Goal: Complete application form: Complete application form

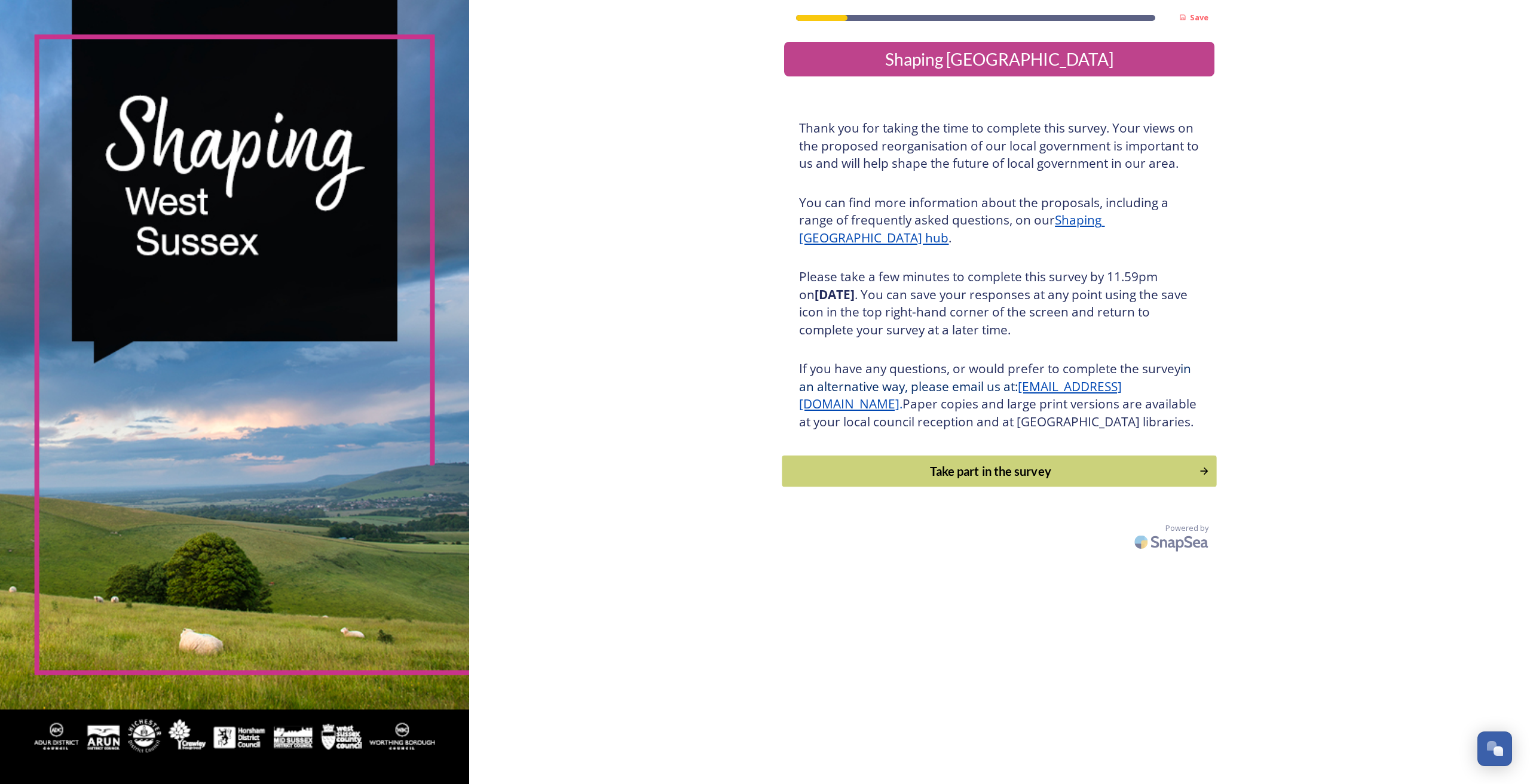
click at [873, 480] on div "Take part in the survey" at bounding box center [991, 471] width 404 height 18
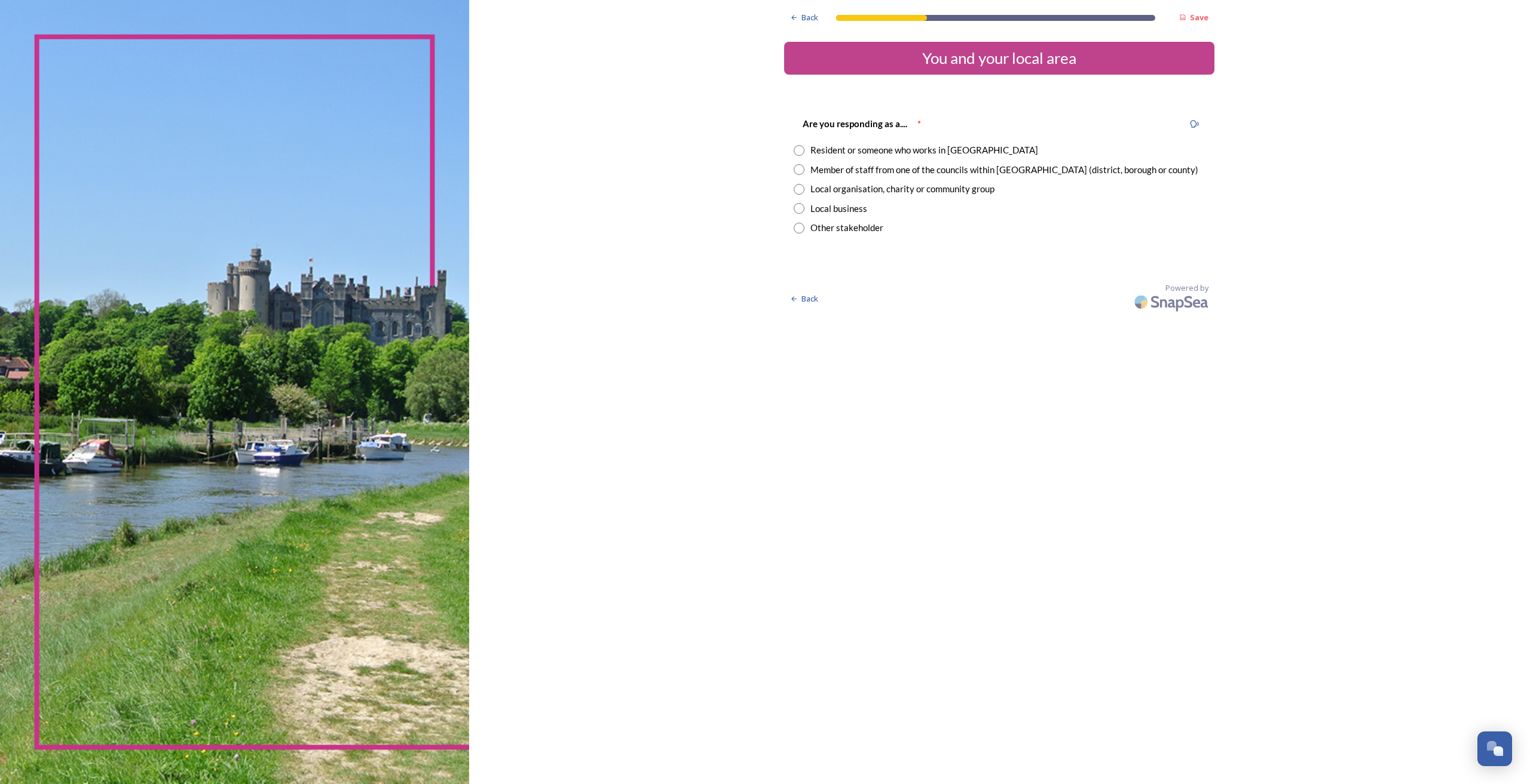
click at [800, 168] on input "radio" at bounding box center [799, 170] width 11 height 11
radio input "true"
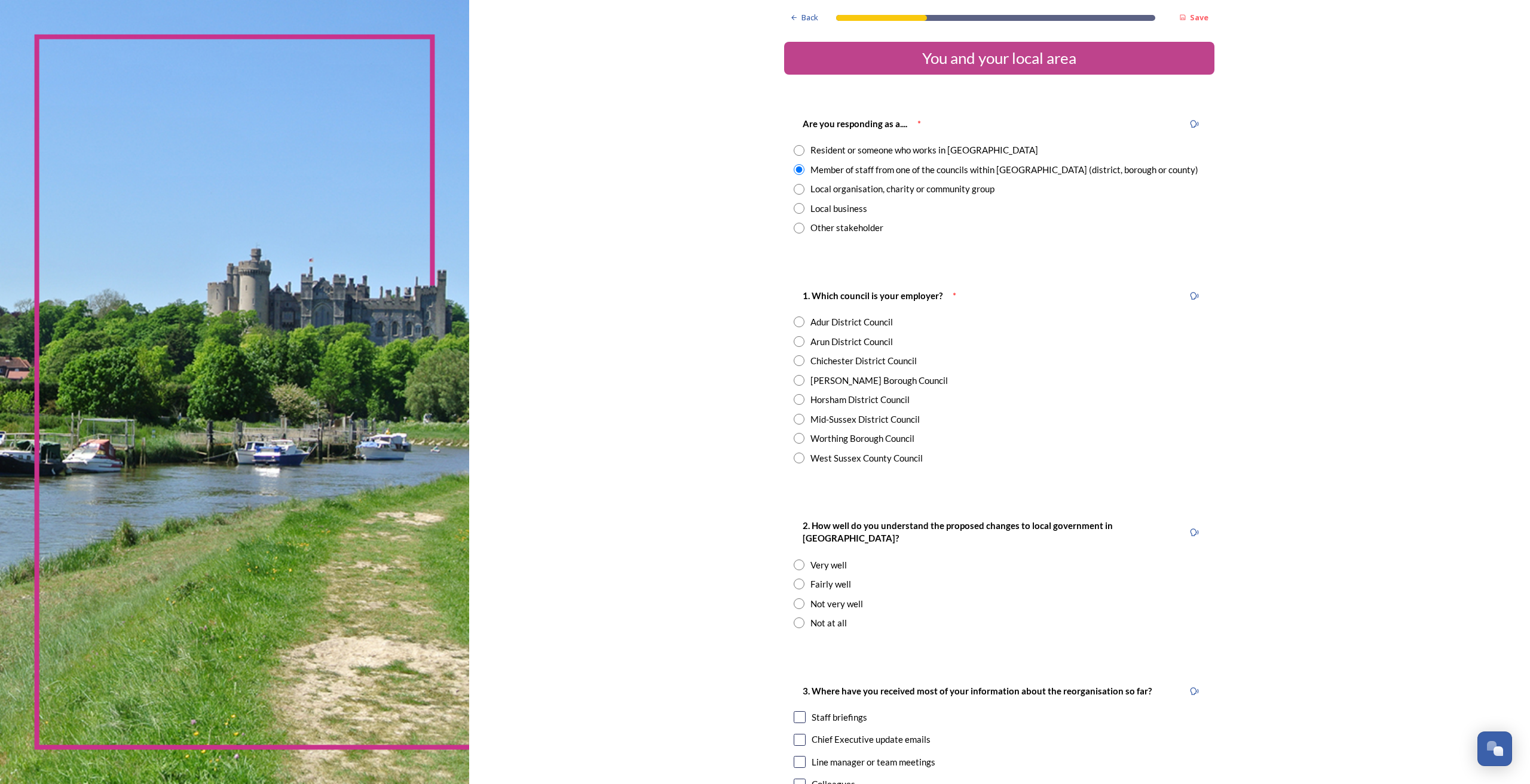
click at [793, 184] on input "radio" at bounding box center [799, 190] width 11 height 11
radio input "true"
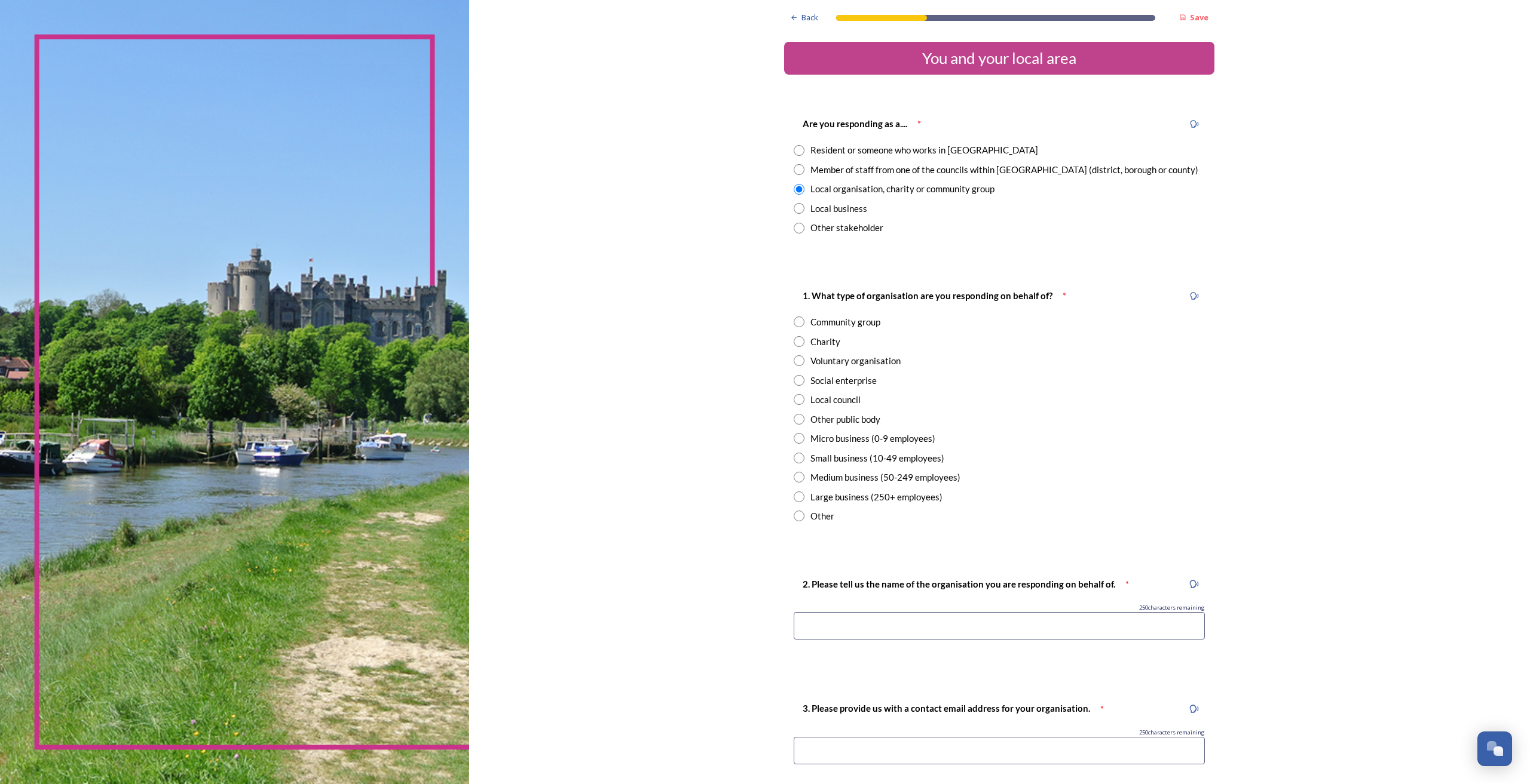
click at [793, 164] on input "radio" at bounding box center [799, 170] width 11 height 11
radio input "true"
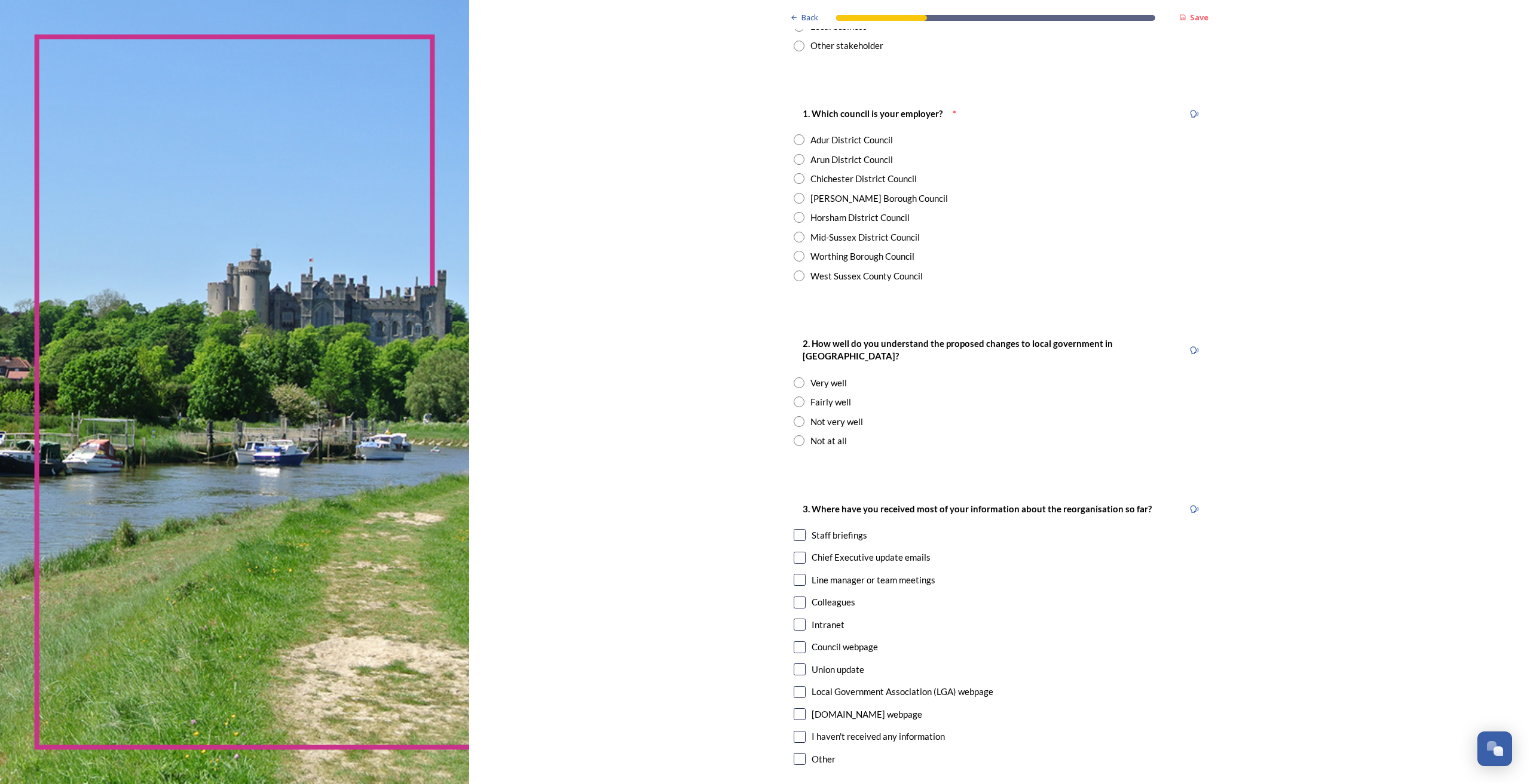
scroll to position [184, 0]
click at [797, 215] on input "radio" at bounding box center [799, 217] width 11 height 11
radio input "true"
click at [793, 395] on input "radio" at bounding box center [799, 401] width 11 height 11
radio input "true"
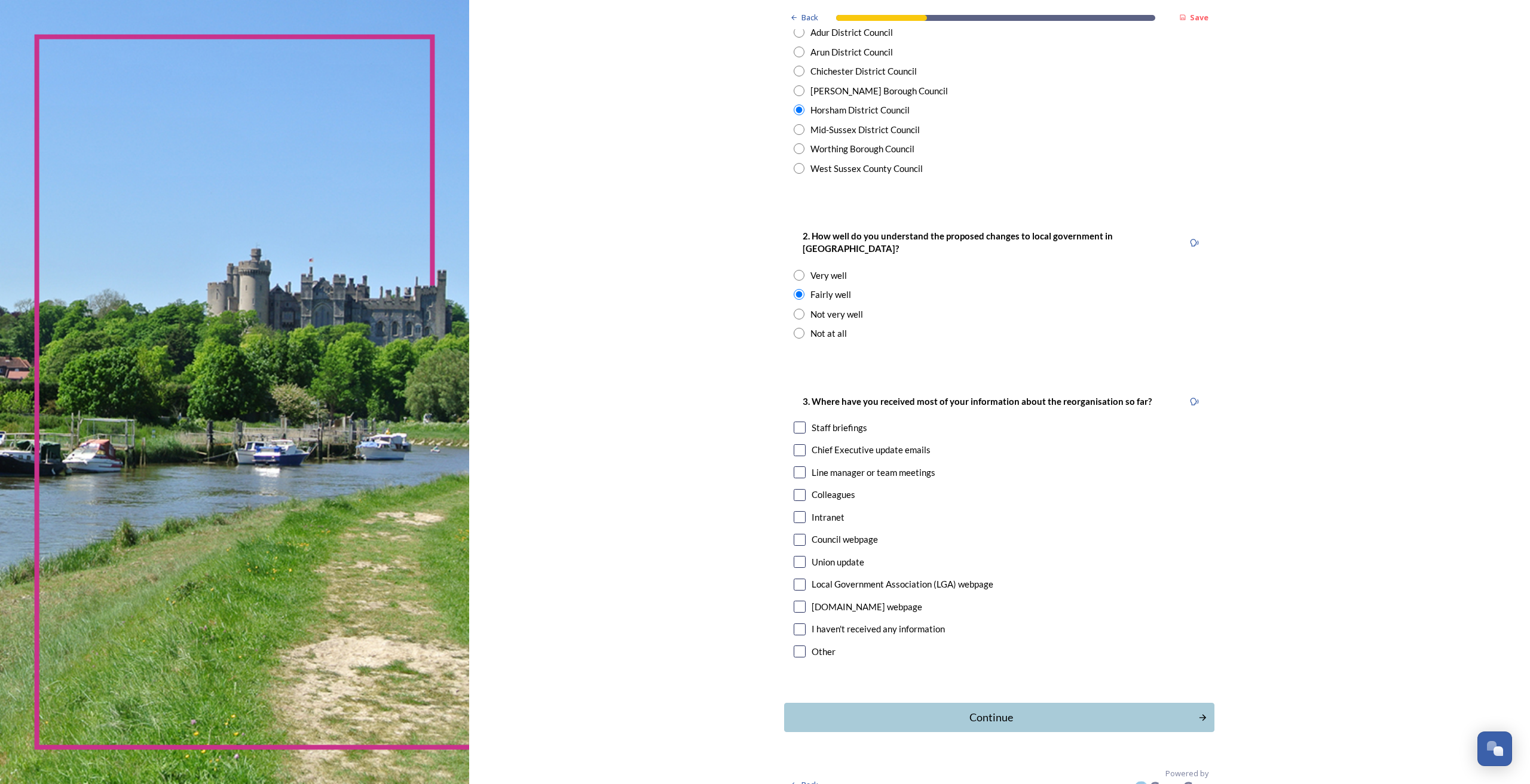
scroll to position [295, 0]
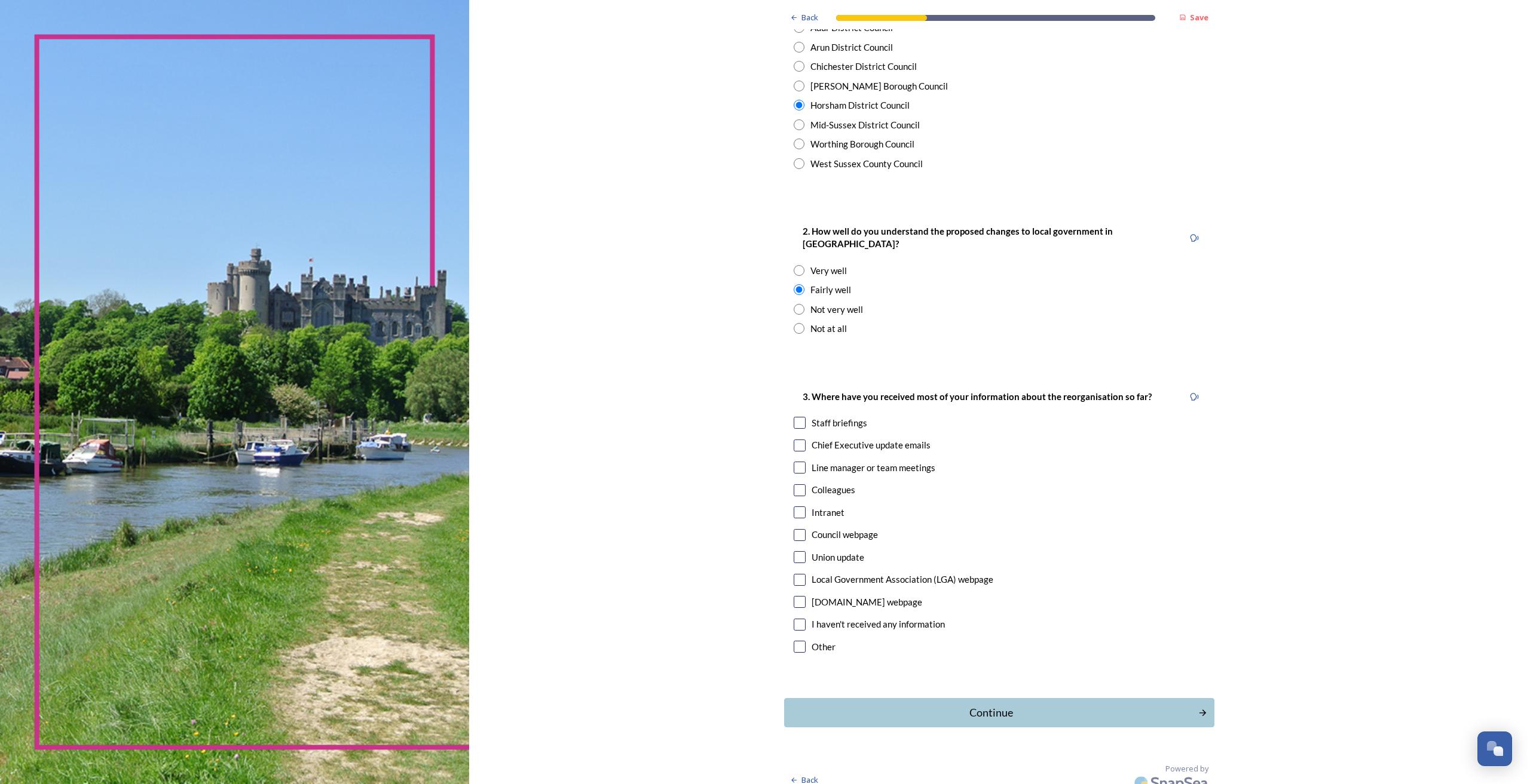
click at [800, 483] on div "Colleagues" at bounding box center [998, 490] width 411 height 14
checkbox input "true"
click at [800, 438] on div "Chief Executive update emails" at bounding box center [998, 445] width 411 height 14
checkbox input "true"
click at [797, 417] on input "checkbox" at bounding box center [799, 422] width 12 height 12
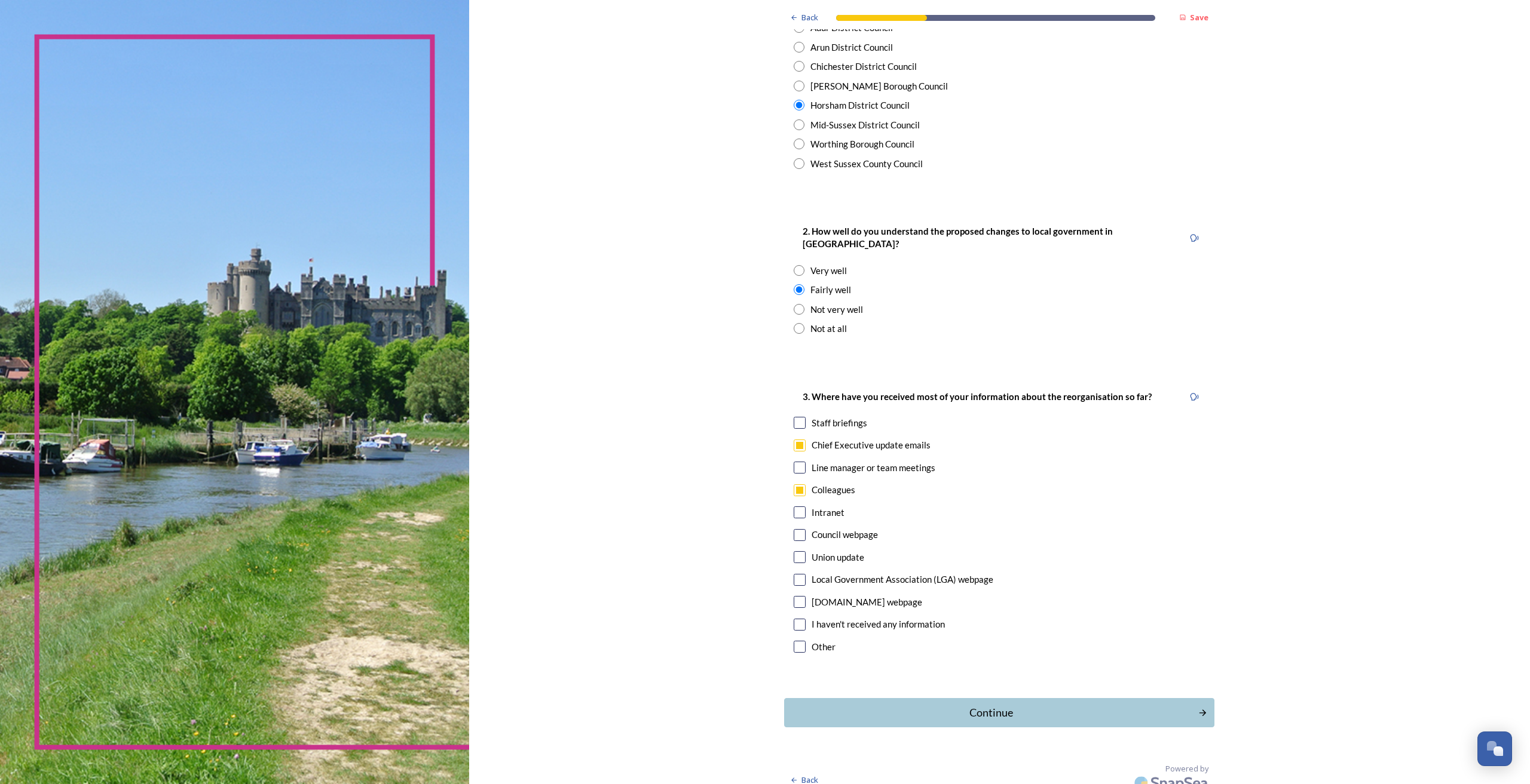
checkbox input "true"
click at [873, 494] on div "Continue" at bounding box center [991, 712] width 405 height 16
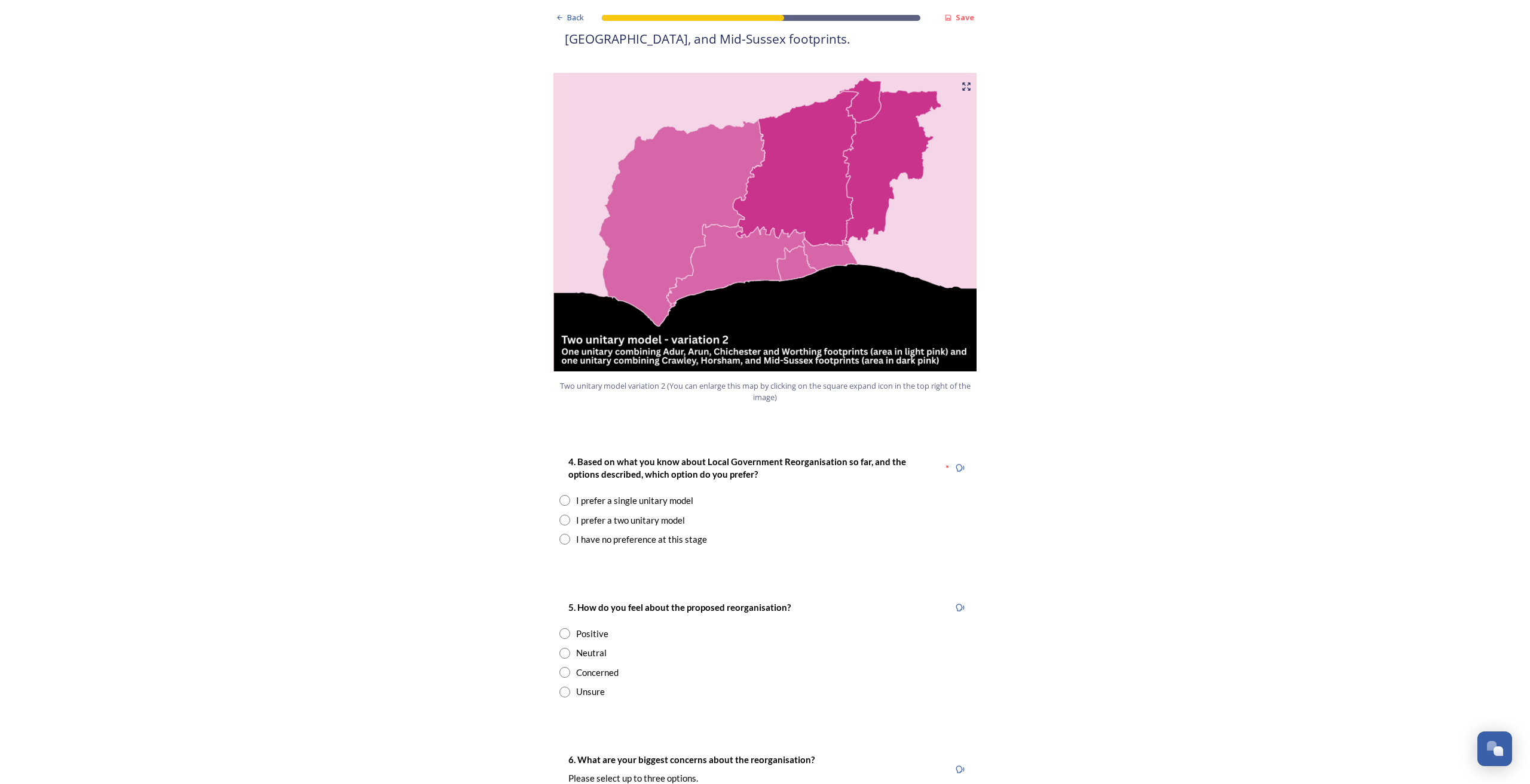
scroll to position [1219, 0]
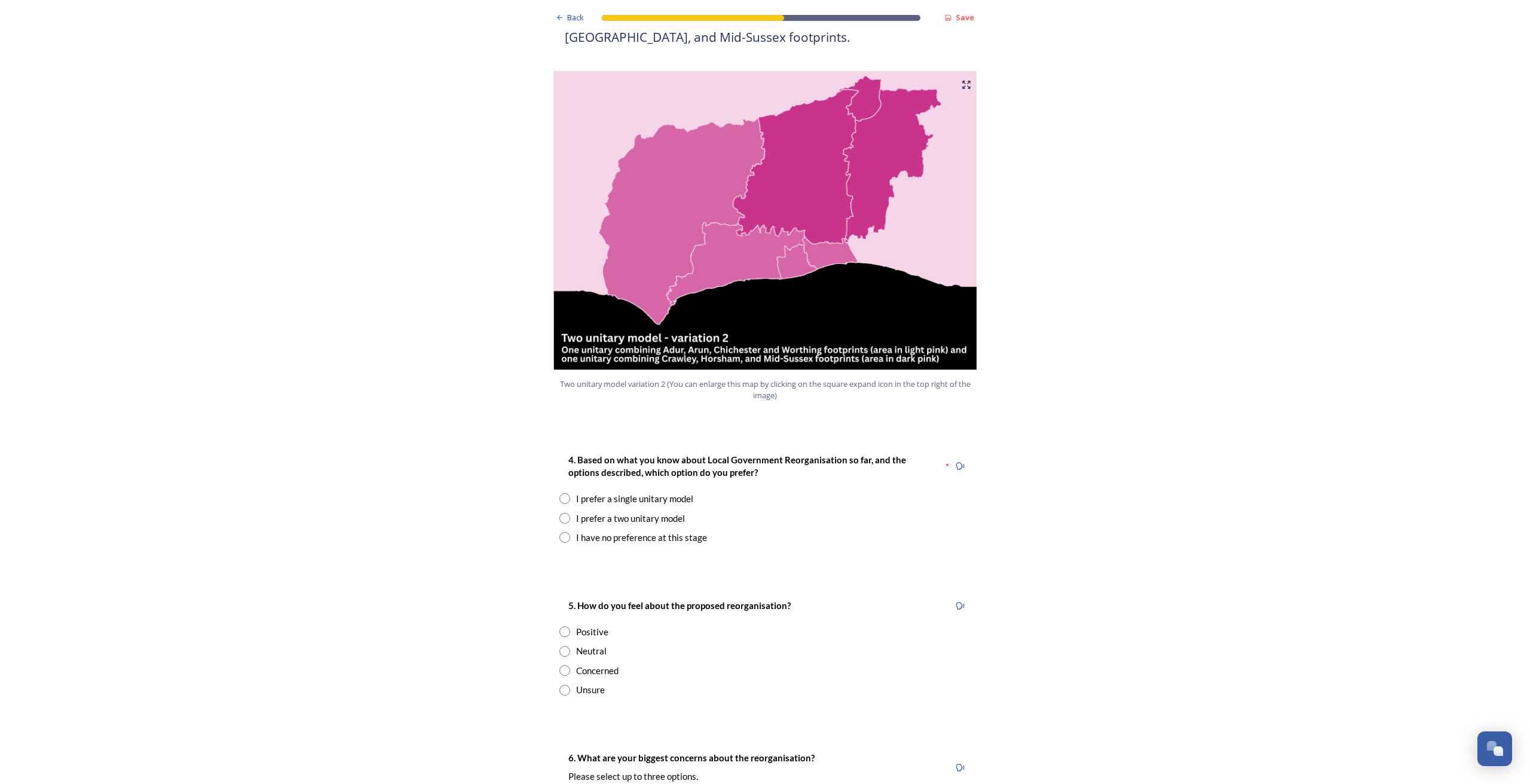
click at [562, 494] on input "radio" at bounding box center [565, 518] width 11 height 11
radio input "true"
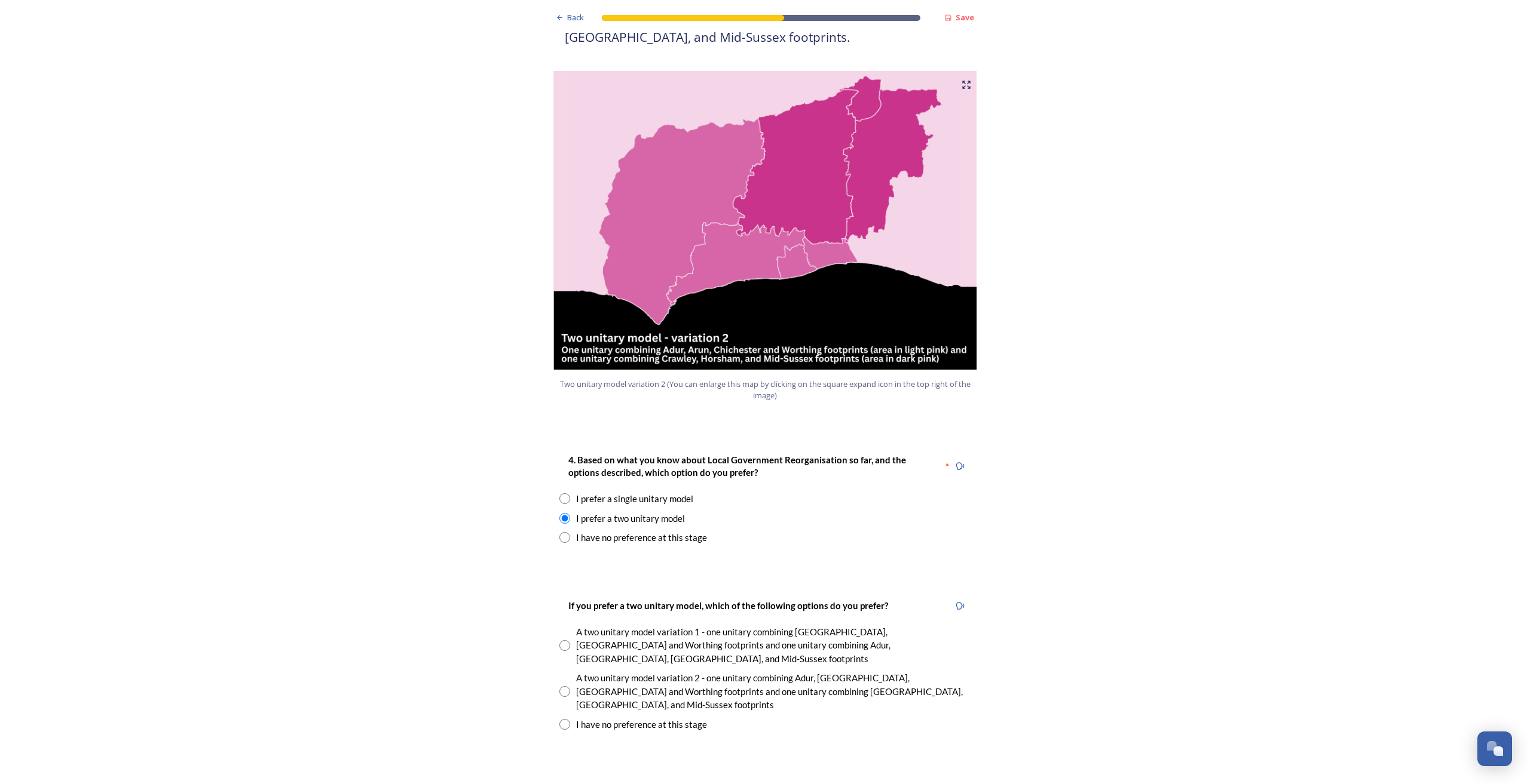
click at [559, 494] on input "radio" at bounding box center [565, 538] width 11 height 11
radio input "true"
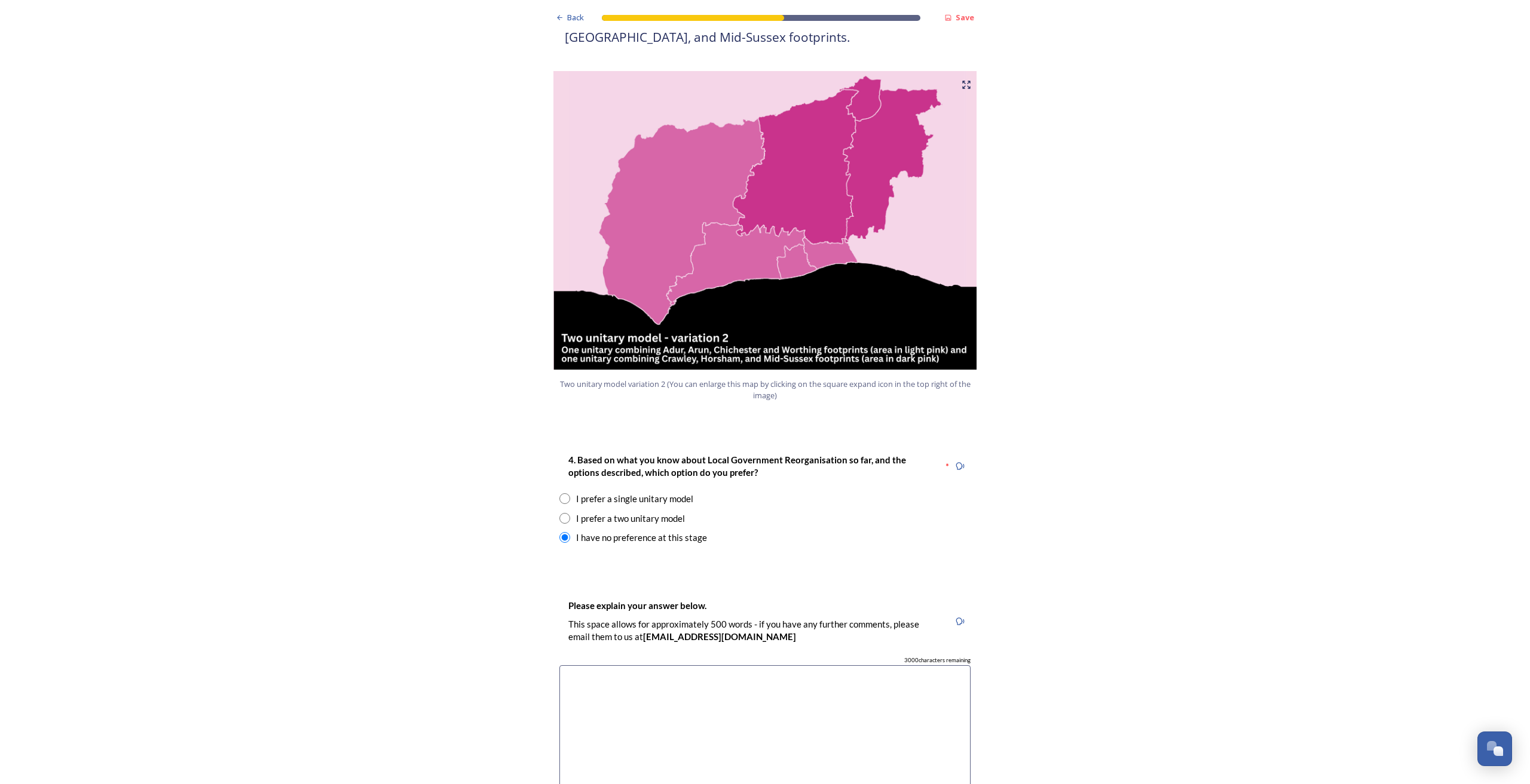
click at [559, 494] on input "radio" at bounding box center [565, 518] width 11 height 11
radio input "true"
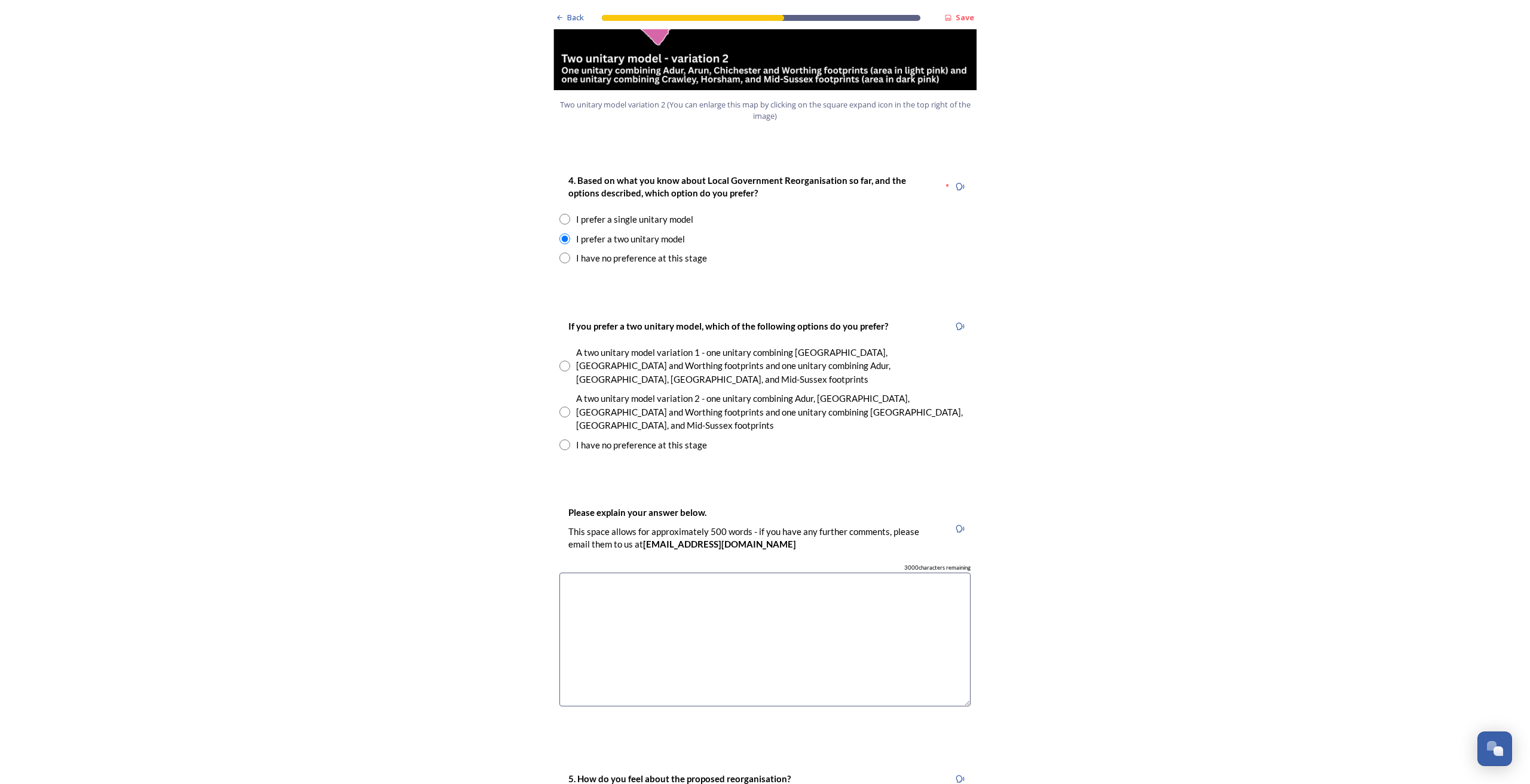
scroll to position [1492, 0]
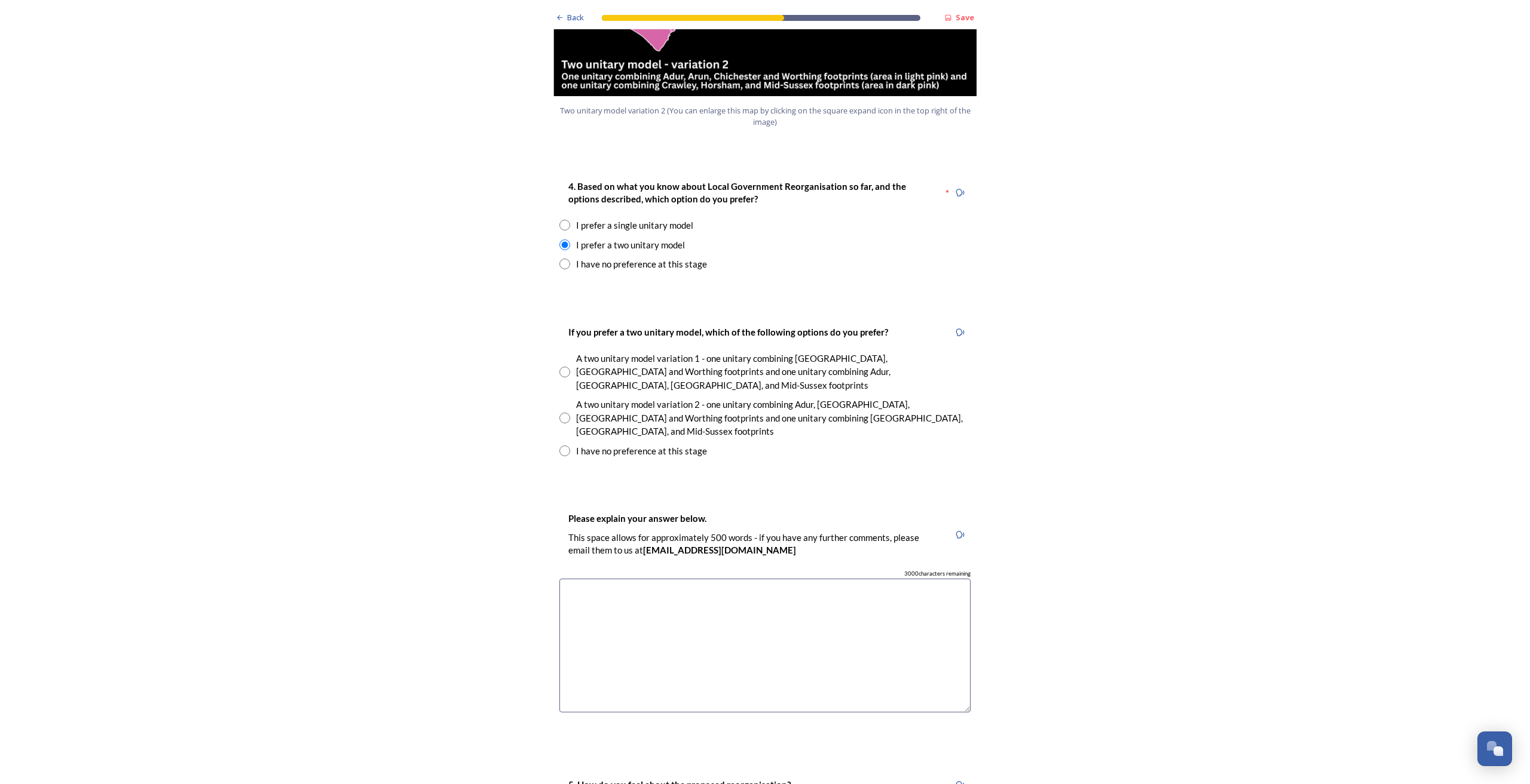
click at [561, 413] on input "radio" at bounding box center [565, 418] width 11 height 11
radio input "true"
click at [719, 494] on textarea at bounding box center [764, 646] width 411 height 135
drag, startPoint x: 764, startPoint y: 533, endPoint x: 767, endPoint y: 540, distance: 7.6
click at [764, 494] on textarea "This will keep services focussed at a more local level, allowing coastal areas …" at bounding box center [764, 646] width 411 height 135
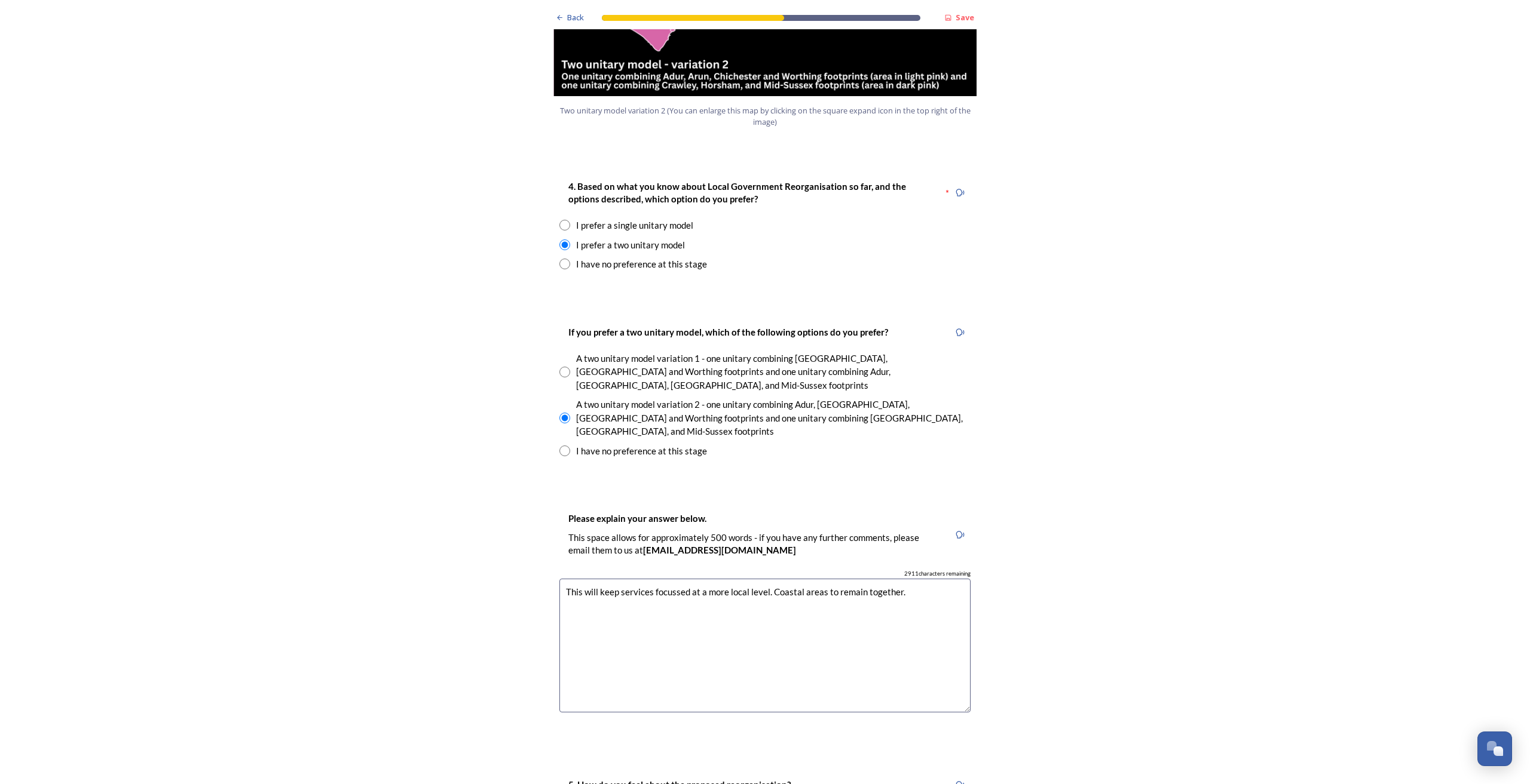
click at [823, 494] on textarea "This will keep services focussed at a more local level. Coastal areas to remain…" at bounding box center [764, 646] width 411 height 135
click at [686, 494] on textarea "This will keep services focussed at a more local level. Coastal areas will rema…" at bounding box center [764, 646] width 411 height 135
drag, startPoint x: 744, startPoint y: 545, endPoint x: 757, endPoint y: 546, distance: 13.0
click at [746, 494] on textarea "This will keep services focussed at a more local level. Coastal areas will rema…" at bounding box center [764, 646] width 411 height 135
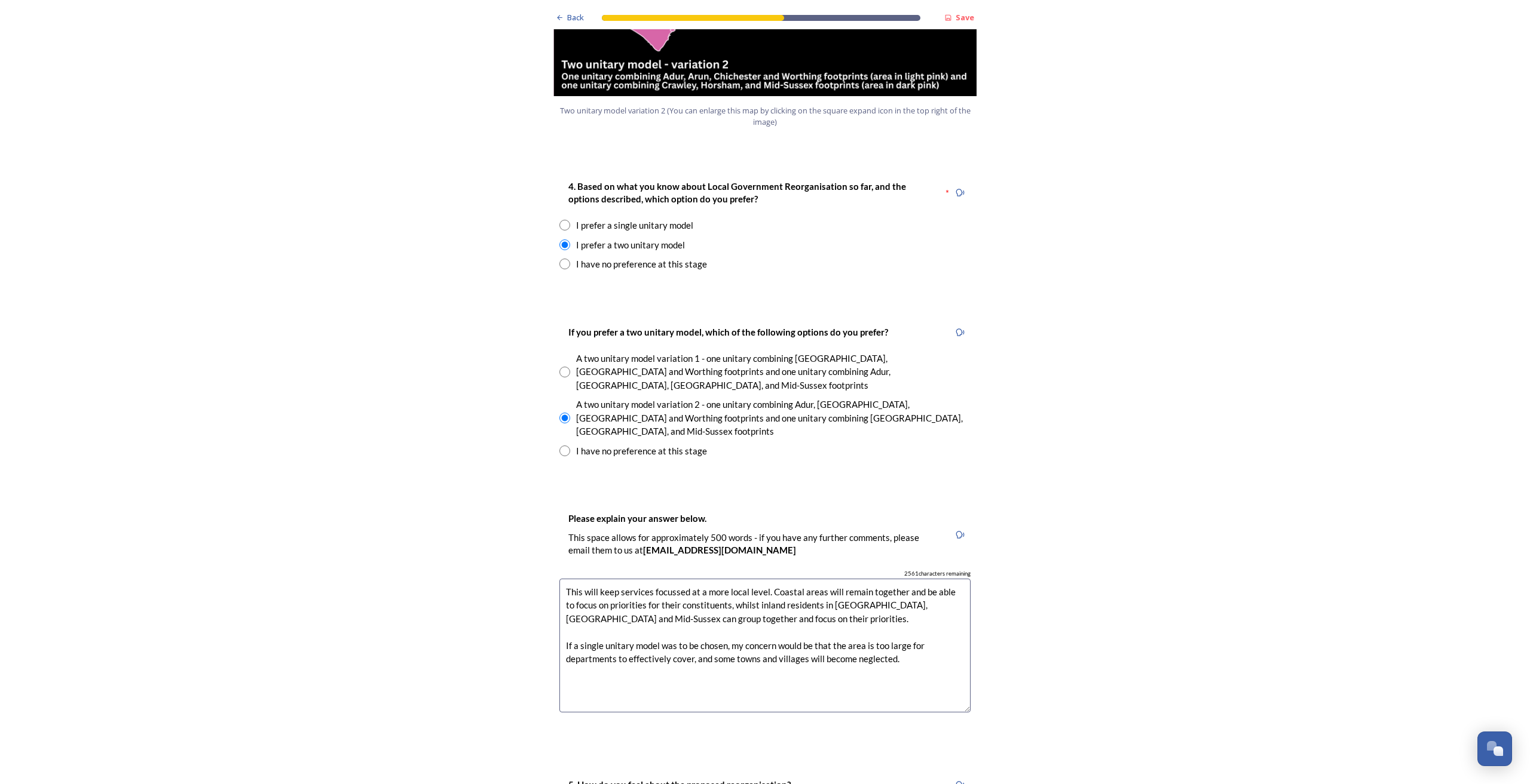
drag, startPoint x: 728, startPoint y: 599, endPoint x: 741, endPoint y: 596, distance: 13.3
click at [728, 494] on textarea "This will keep services focussed at a more local level. Coastal areas will rema…" at bounding box center [764, 646] width 411 height 135
click at [820, 494] on textarea "This will keep services focussed at a more local level. Coastal areas will rema…" at bounding box center [764, 646] width 411 height 135
drag, startPoint x: 820, startPoint y: 598, endPoint x: 826, endPoint y: 600, distance: 6.3
click at [819, 494] on textarea "This will keep services focussed at a more local level. Coastal areas will rema…" at bounding box center [764, 646] width 411 height 135
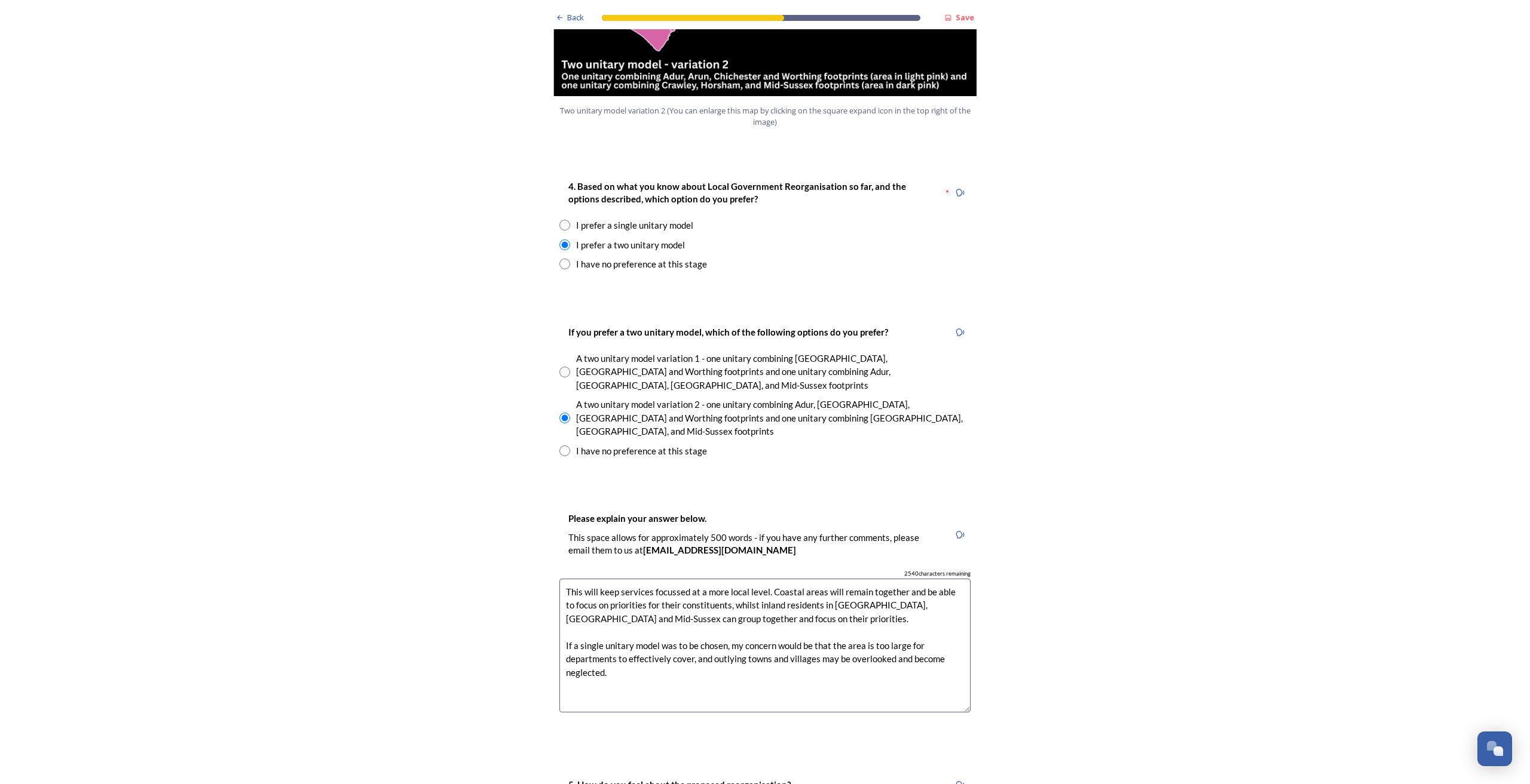
click at [725, 494] on textarea "This will keep services focussed at a more local level. Coastal areas will rema…" at bounding box center [764, 646] width 411 height 135
click at [724, 494] on textarea "This will keep services focussed at a more local level. Coastal areas will rema…" at bounding box center [764, 646] width 411 height 135
click at [710, 494] on textarea "This will keep services focussed at a more local level. Coastal areas will rema…" at bounding box center [764, 646] width 411 height 135
drag, startPoint x: 710, startPoint y: 529, endPoint x: 717, endPoint y: 539, distance: 12.2
click at [710, 494] on textarea "This will keep services focussed at a more local level. Coastal areas will rema…" at bounding box center [764, 646] width 411 height 135
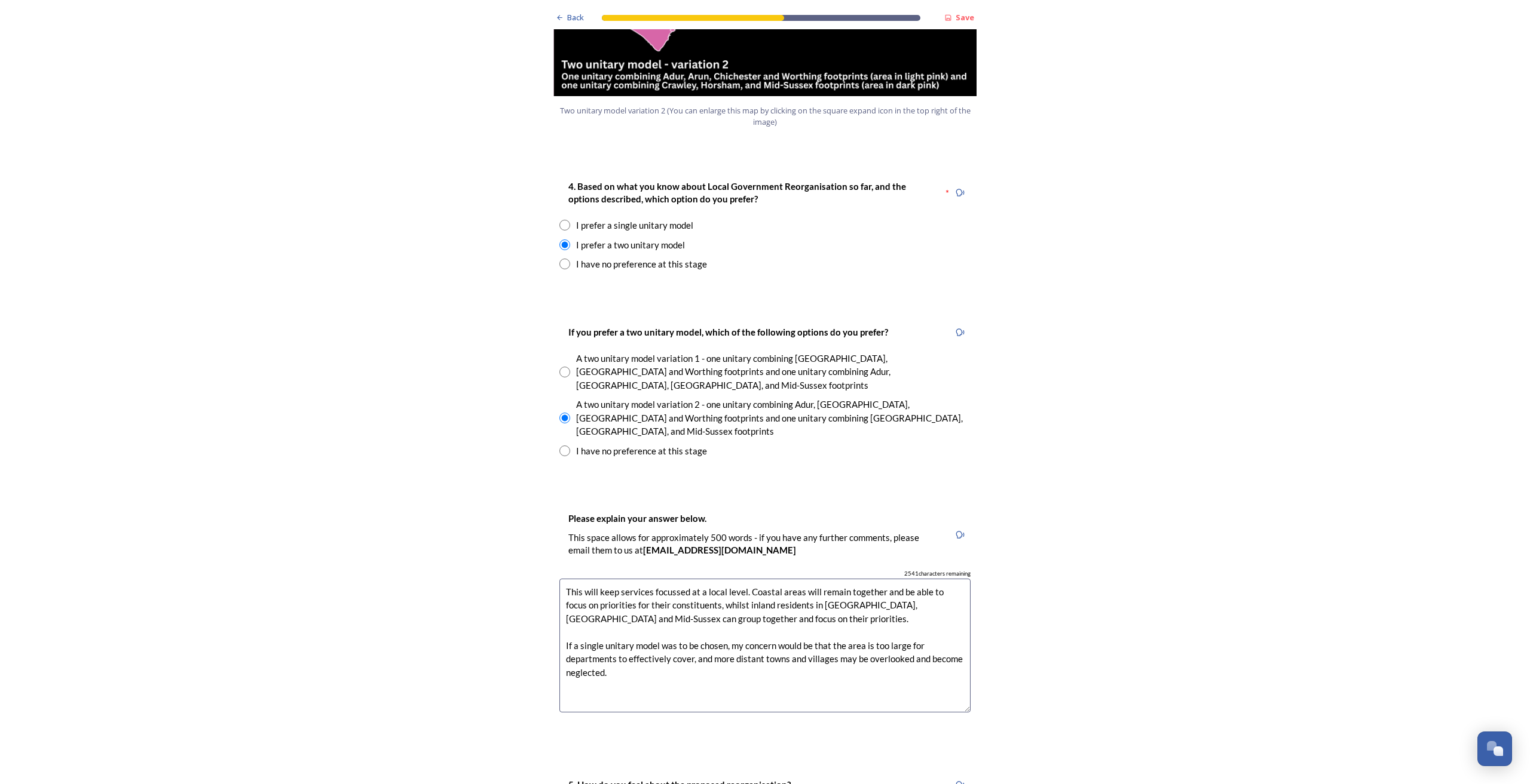
paste textarea "more"
type textarea "This will keep services more focussed at a local level. Coastal areas will rema…"
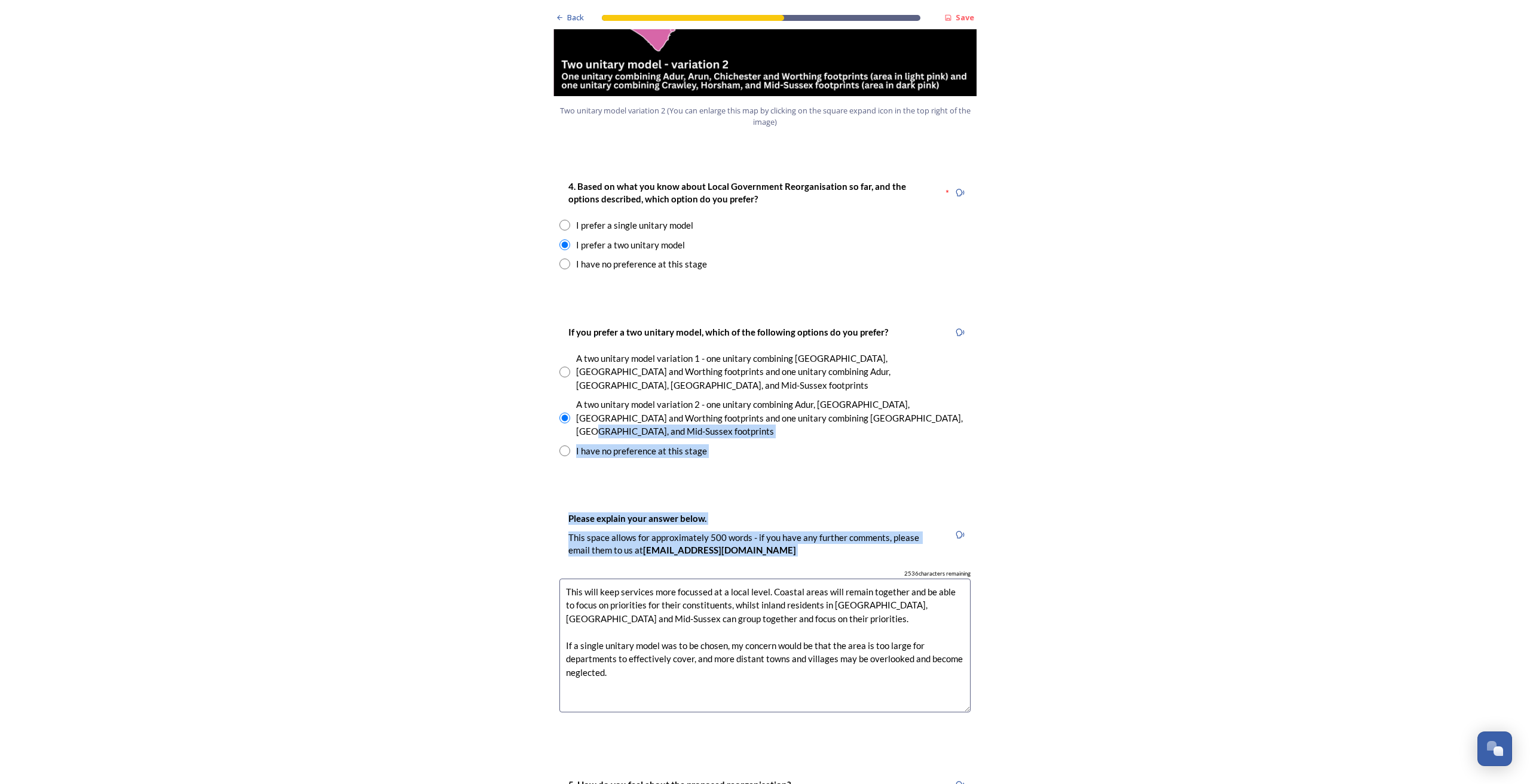
drag, startPoint x: 1520, startPoint y: 374, endPoint x: 1516, endPoint y: 440, distance: 66.1
click at [873, 440] on div "Back Save Prioritising future services As explained on our Shaping [GEOGRAPHIC_…" at bounding box center [765, 544] width 1530 height 4073
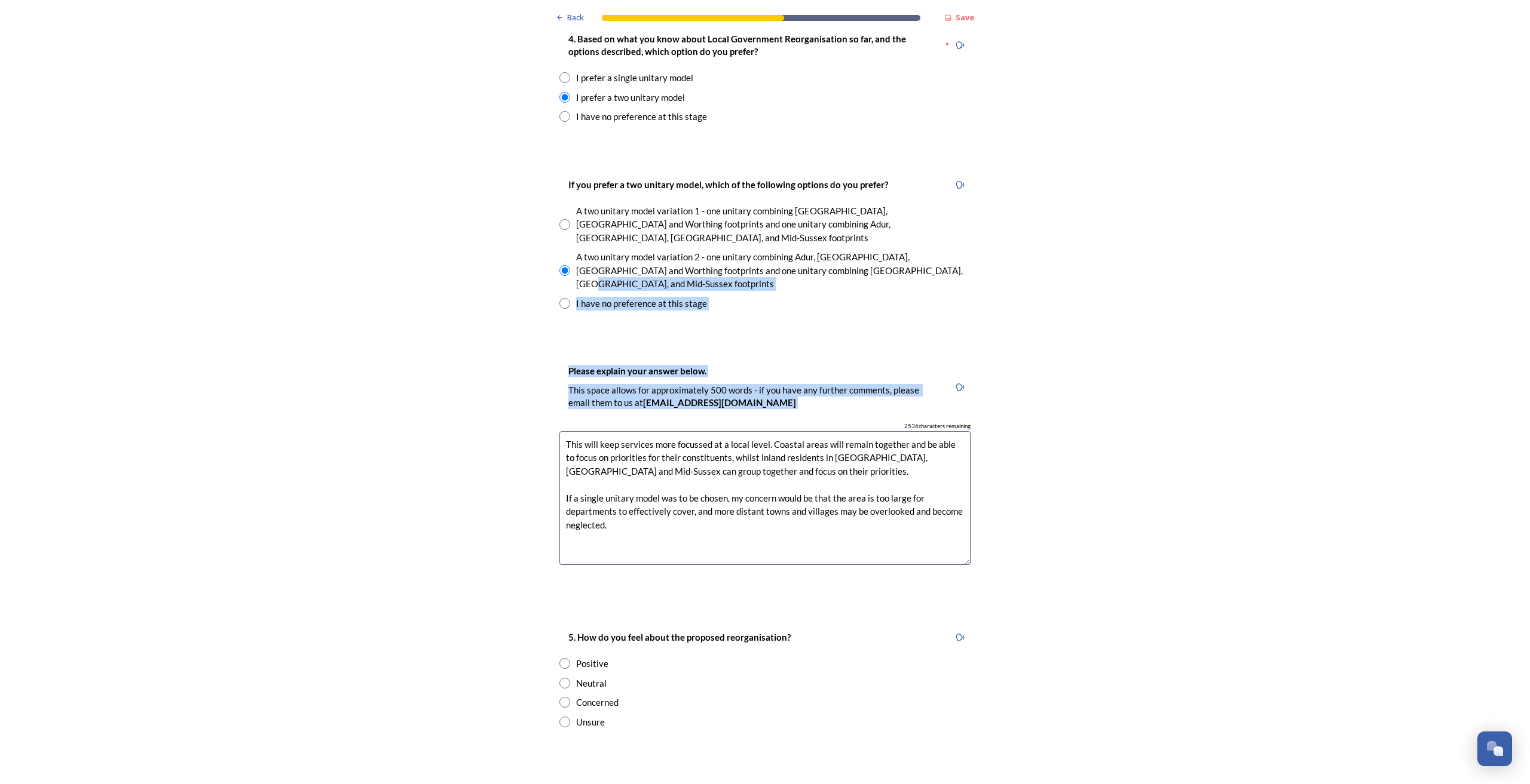
scroll to position [1815, 0]
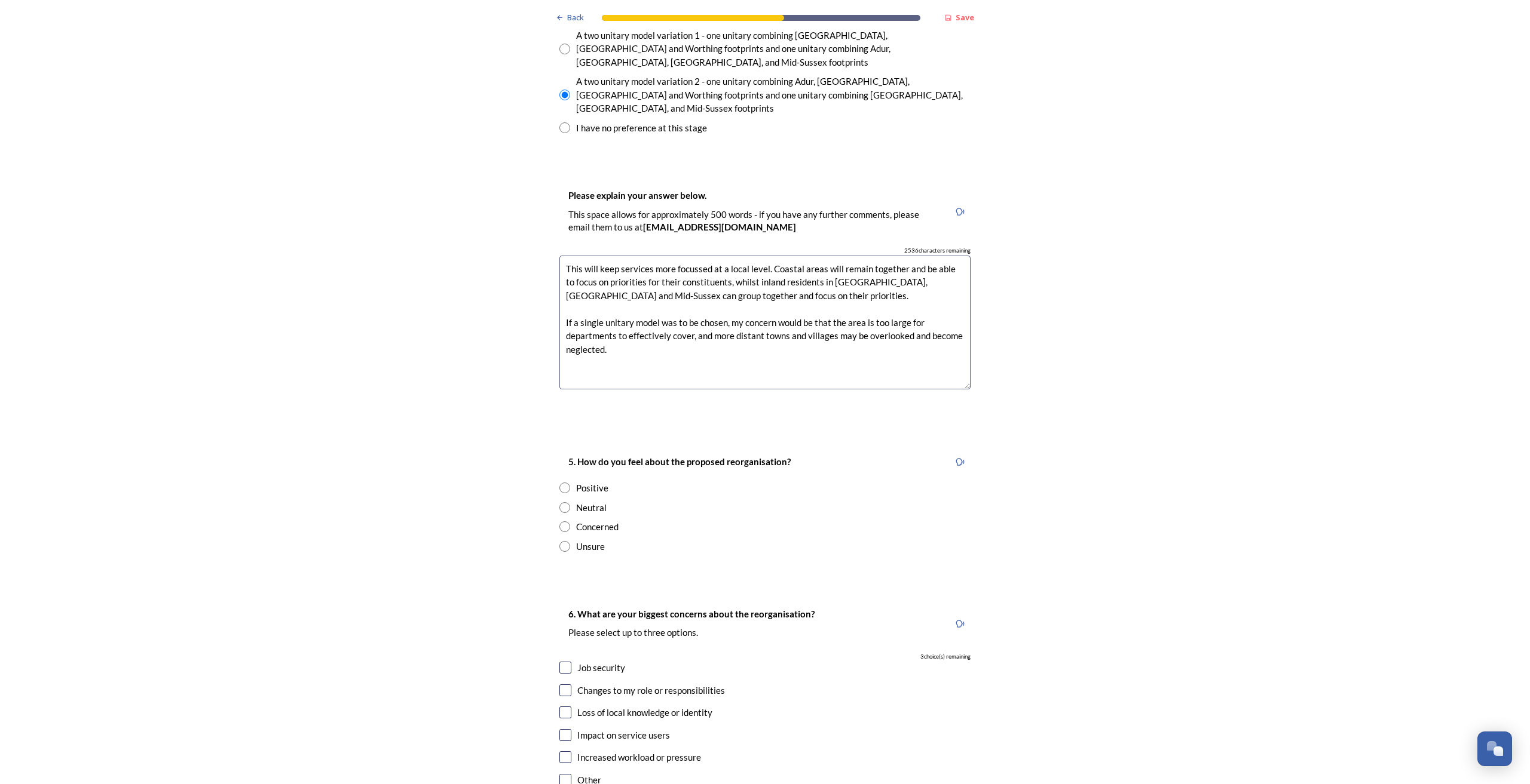
drag, startPoint x: 784, startPoint y: 291, endPoint x: 793, endPoint y: 300, distance: 12.7
click at [784, 291] on textarea "This will keep services more focussed at a local level. Coastal areas will rema…" at bounding box center [764, 322] width 411 height 135
click at [562, 494] on input "radio" at bounding box center [565, 527] width 11 height 11
radio input "true"
click at [559, 494] on input "checkbox" at bounding box center [565, 712] width 12 height 12
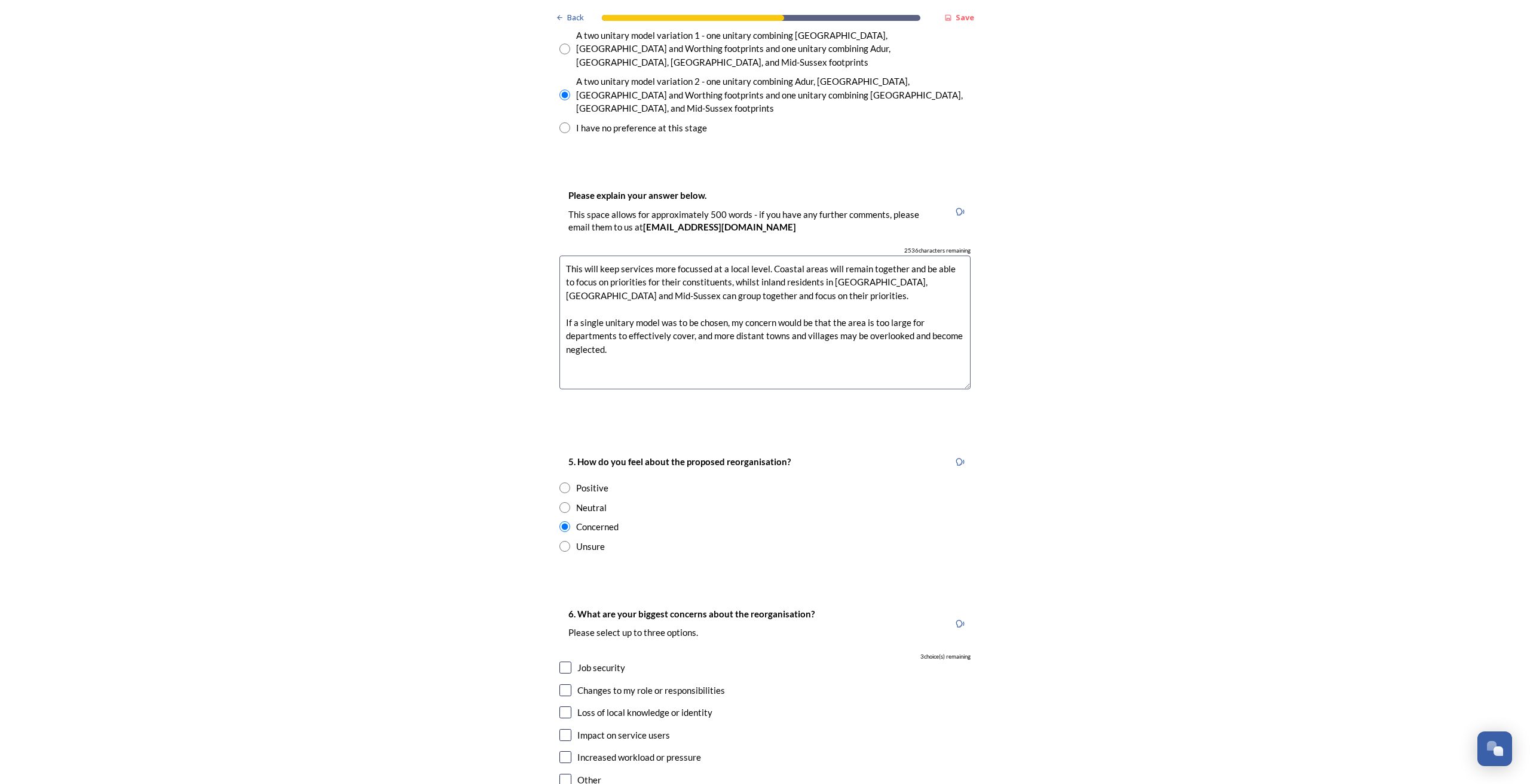
checkbox input "true"
click at [562, 494] on input "checkbox" at bounding box center [565, 667] width 12 height 12
checkbox input "true"
click at [561, 494] on input "checkbox" at bounding box center [565, 757] width 12 height 12
checkbox input "true"
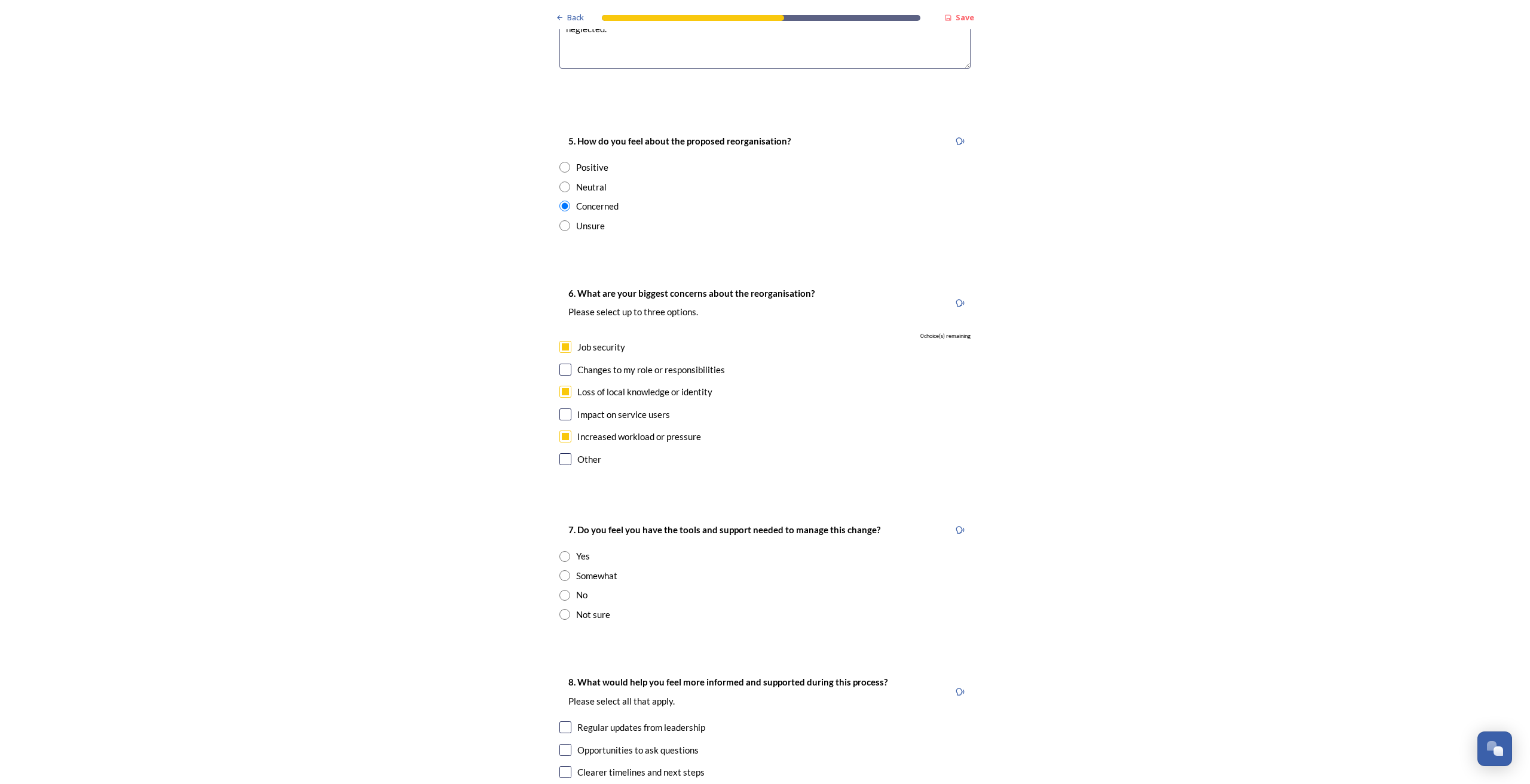
scroll to position [2136, 0]
drag, startPoint x: 563, startPoint y: 286, endPoint x: 554, endPoint y: 320, distance: 35.2
click at [563, 341] on input "checkbox" at bounding box center [565, 346] width 12 height 12
checkbox input "false"
drag, startPoint x: 563, startPoint y: 351, endPoint x: 563, endPoint y: 382, distance: 31.0
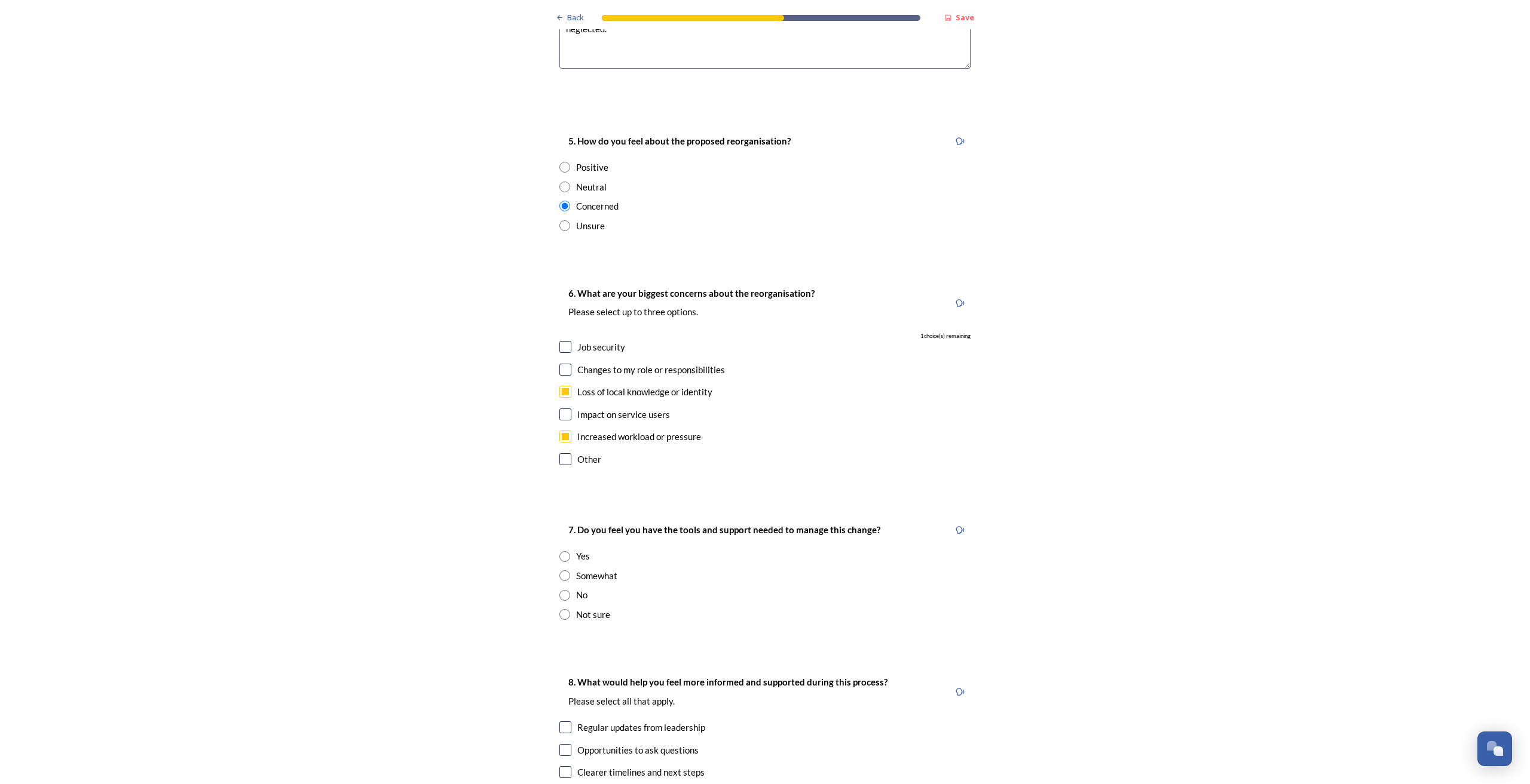
click at [563, 409] on input "checkbox" at bounding box center [565, 414] width 12 height 12
checkbox input "true"
click at [566, 494] on div "Yes" at bounding box center [764, 556] width 411 height 14
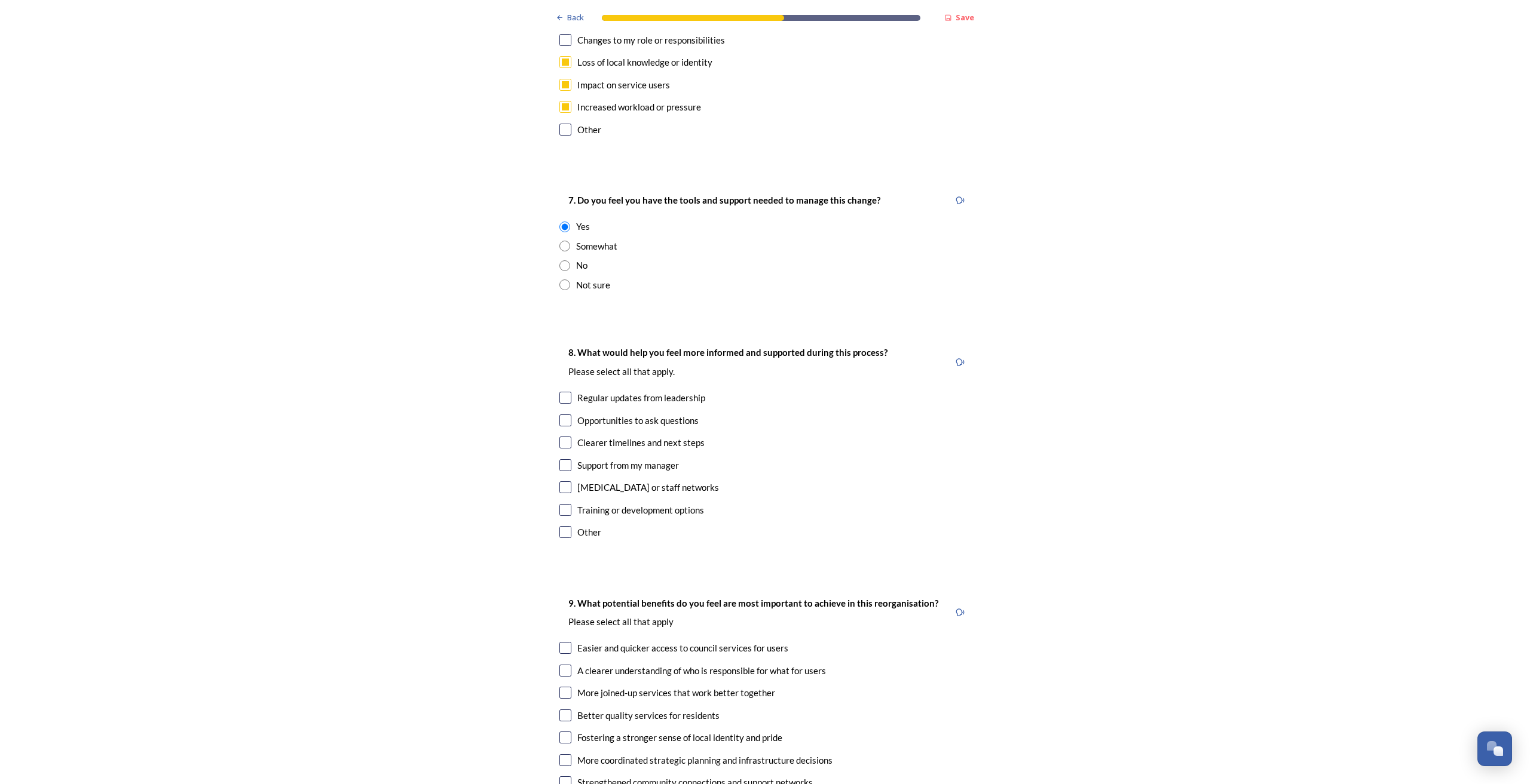
scroll to position [2469, 0]
click at [568, 237] on div "Somewhat" at bounding box center [764, 244] width 411 height 14
radio input "false"
radio input "true"
click at [560, 389] on input "checkbox" at bounding box center [565, 394] width 12 height 12
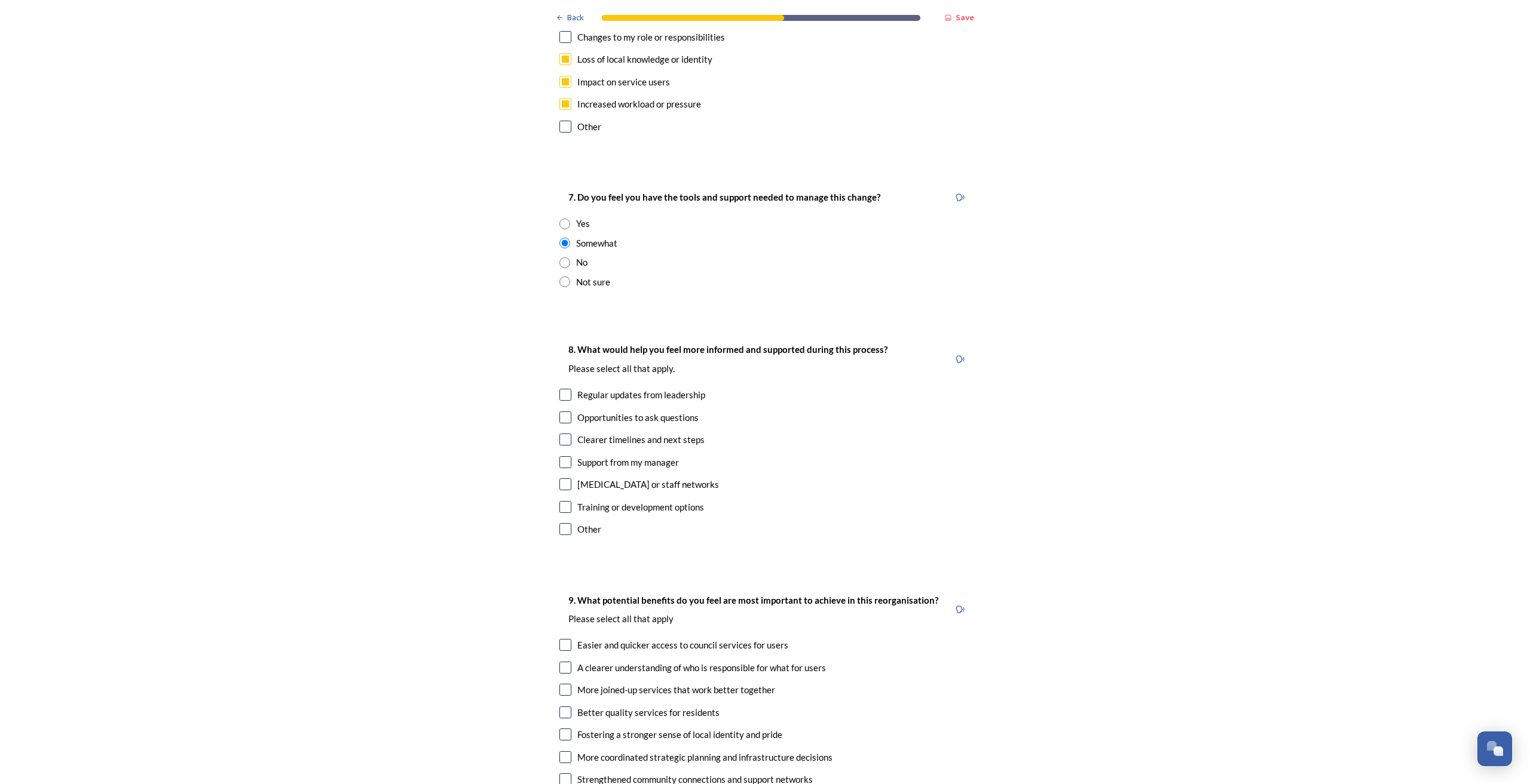
checkbox input "true"
click at [561, 411] on input "checkbox" at bounding box center [565, 417] width 12 height 12
checkbox input "true"
click at [560, 433] on input "checkbox" at bounding box center [565, 439] width 12 height 12
checkbox input "true"
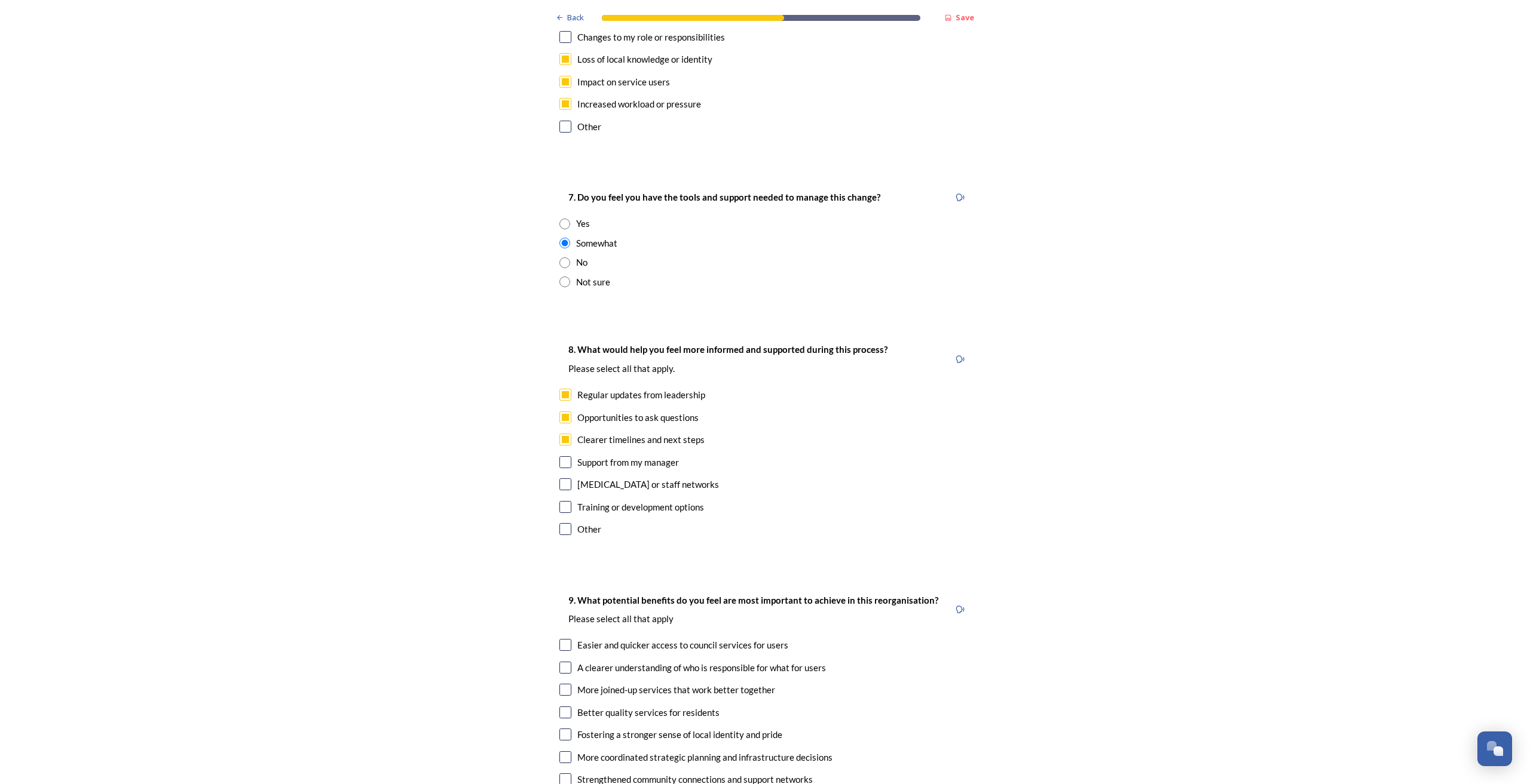
click at [559, 494] on input "checkbox" at bounding box center [565, 507] width 12 height 12
checkbox input "true"
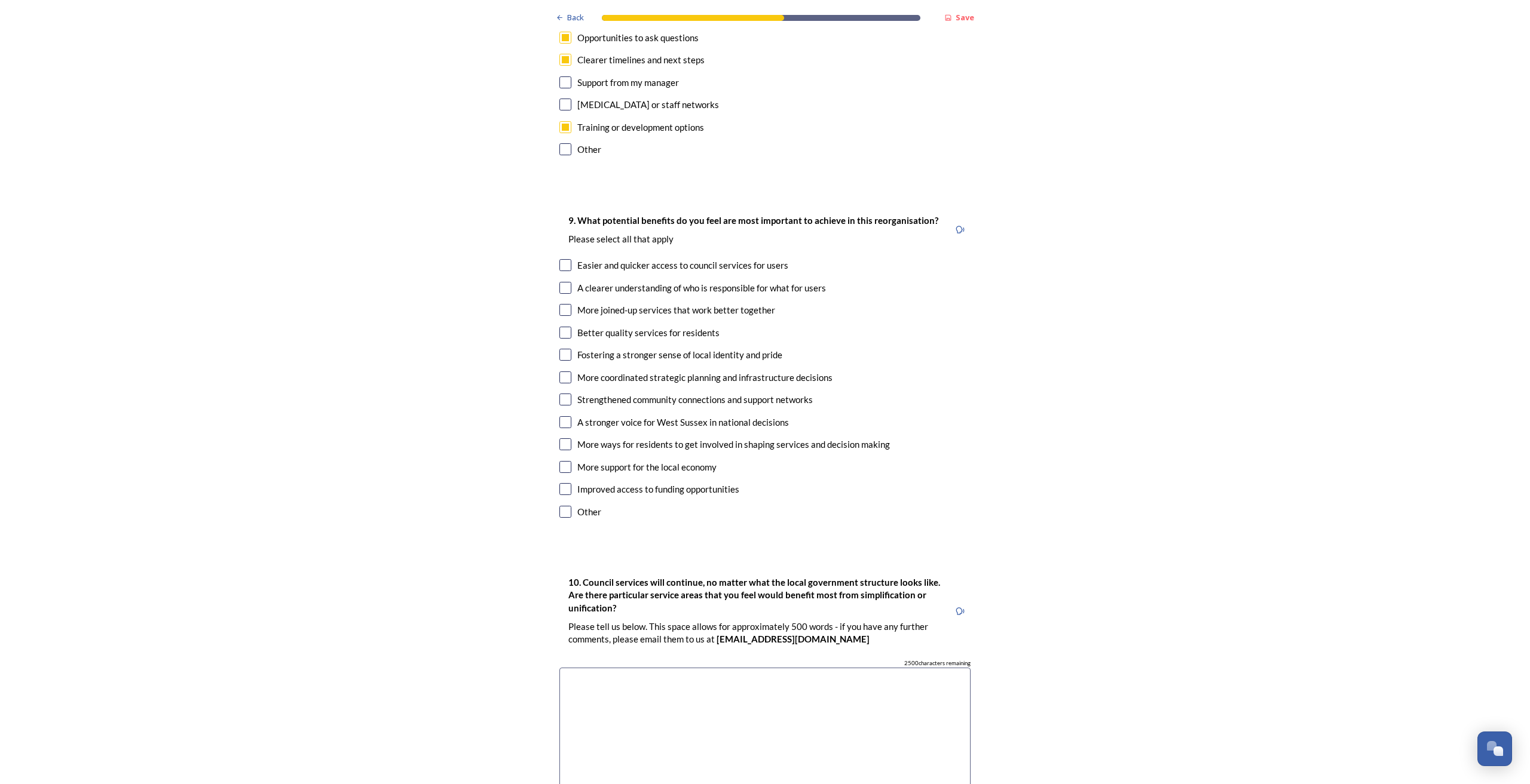
scroll to position [2849, 0]
click at [559, 259] on input "checkbox" at bounding box center [565, 265] width 12 height 12
checkbox input "true"
click at [560, 282] on input "checkbox" at bounding box center [565, 288] width 12 height 12
checkbox input "true"
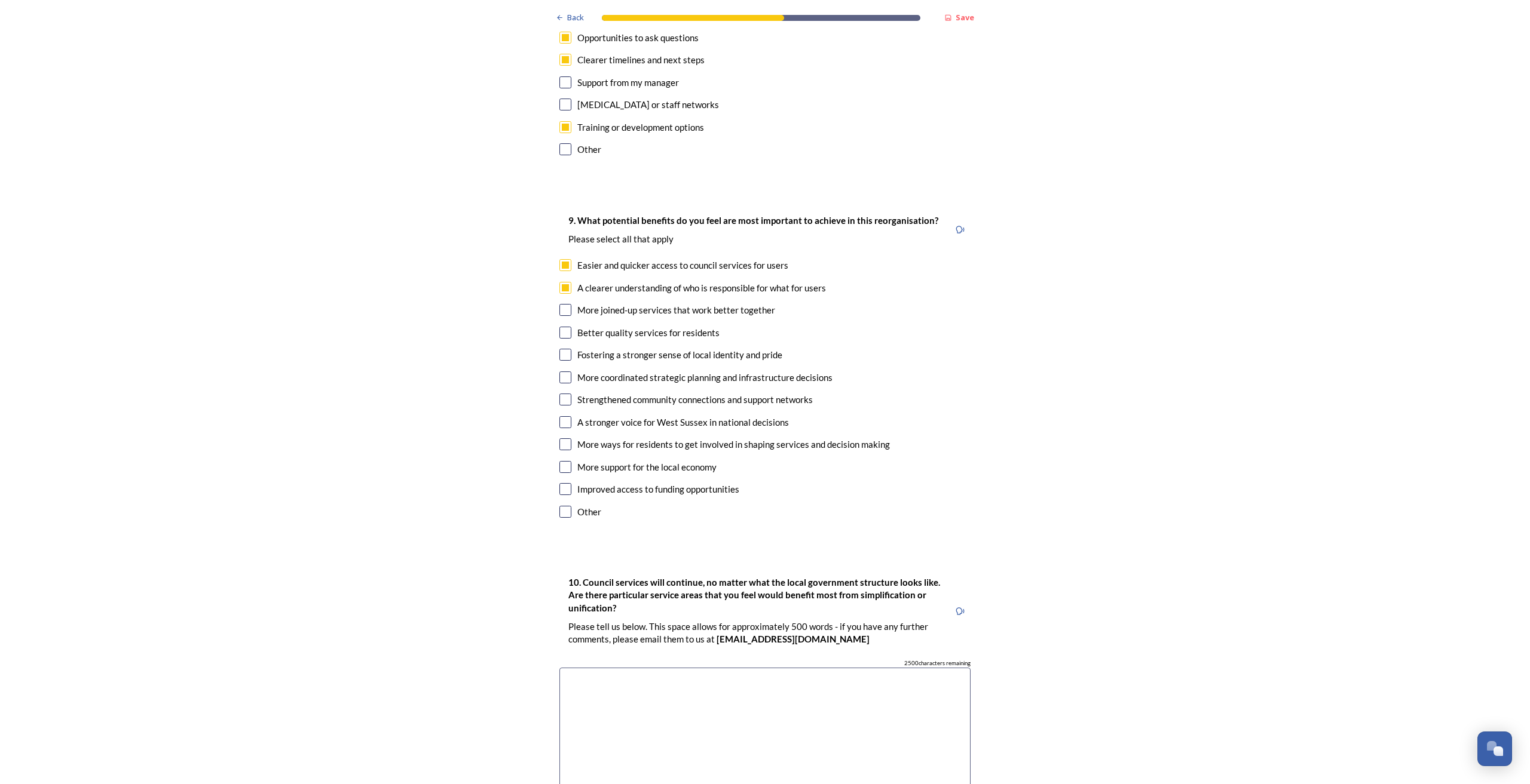
click at [561, 304] on input "checkbox" at bounding box center [565, 310] width 12 height 12
checkbox input "true"
click at [559, 371] on input "checkbox" at bounding box center [565, 377] width 12 height 12
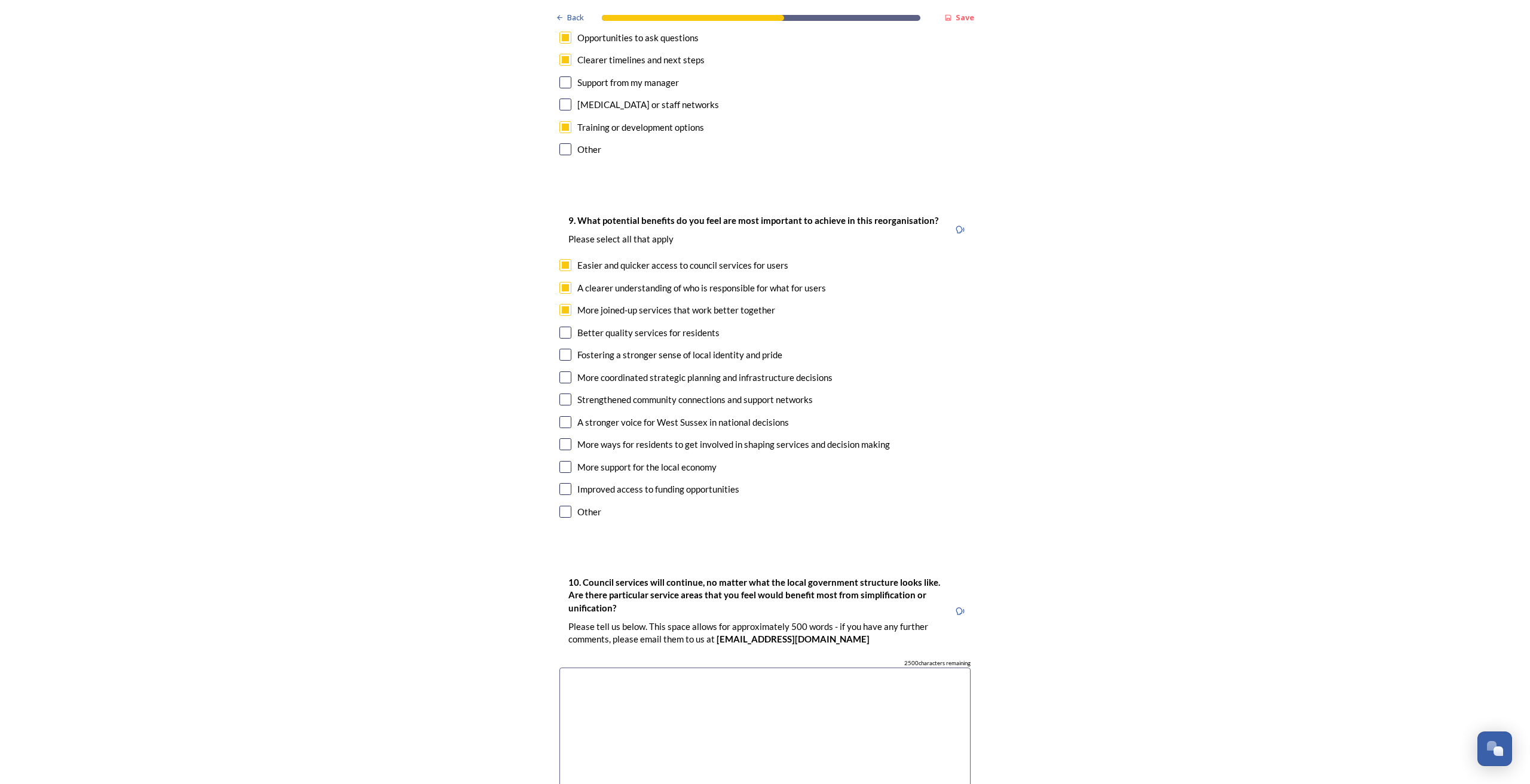
checkbox input "true"
drag, startPoint x: 601, startPoint y: 638, endPoint x: 606, endPoint y: 646, distance: 9.4
click at [602, 494] on textarea at bounding box center [764, 735] width 411 height 135
click at [585, 494] on textarea at bounding box center [764, 735] width 411 height 135
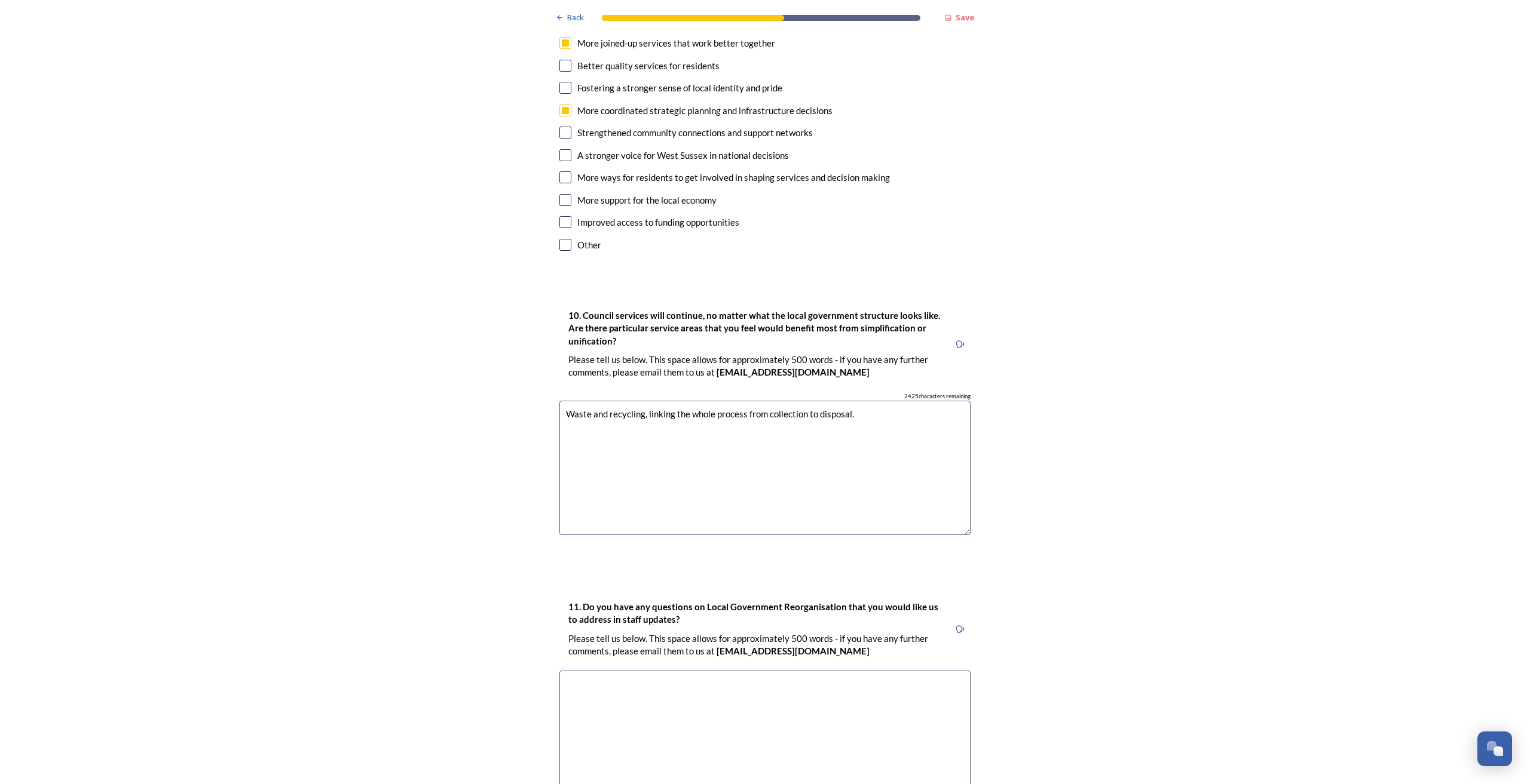
scroll to position [3226, 0]
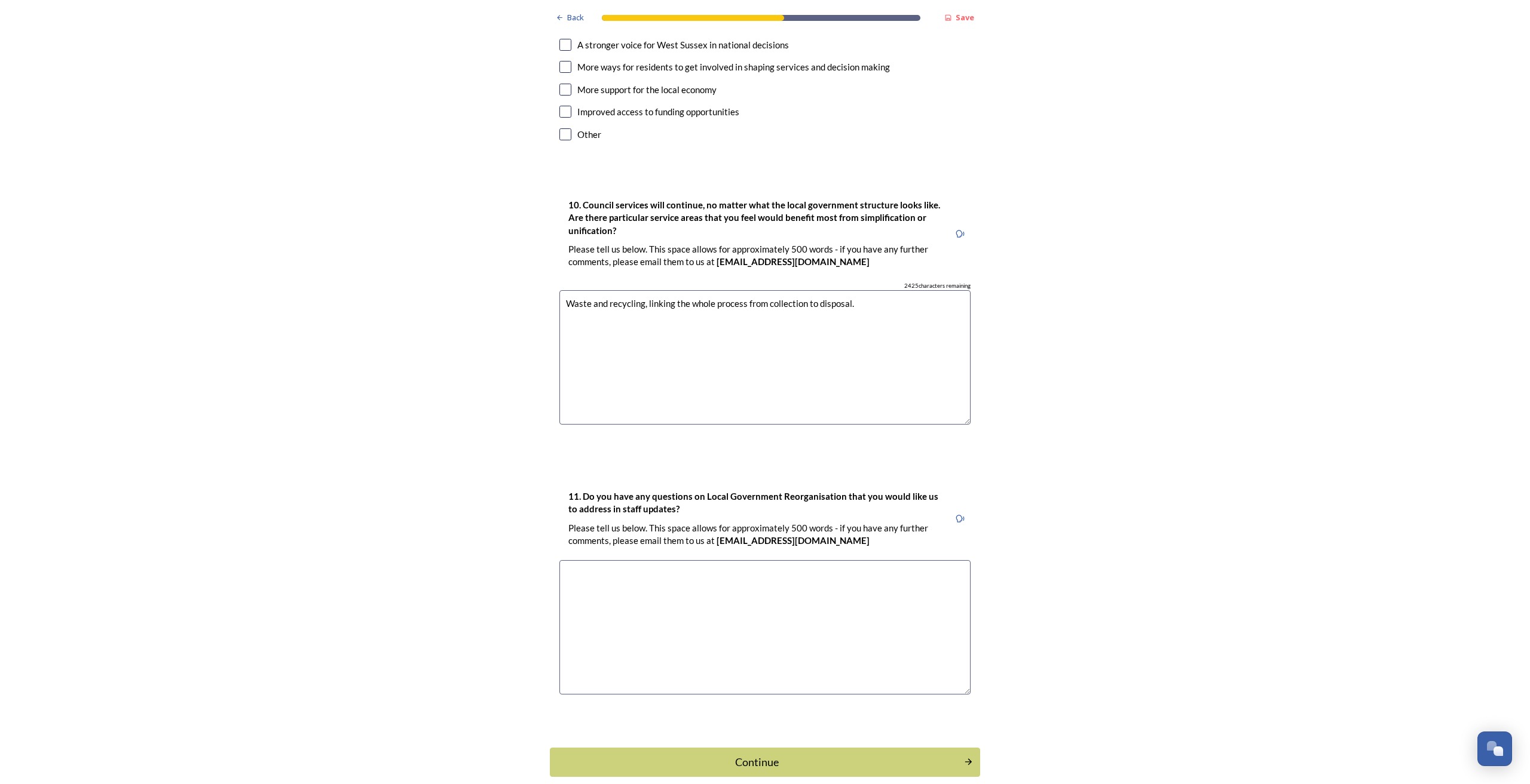
type textarea "Waste and recycling, linking the whole process from collection to disposal."
click at [842, 494] on textarea at bounding box center [764, 627] width 411 height 135
click at [758, 494] on div "Continue" at bounding box center [757, 761] width 405 height 16
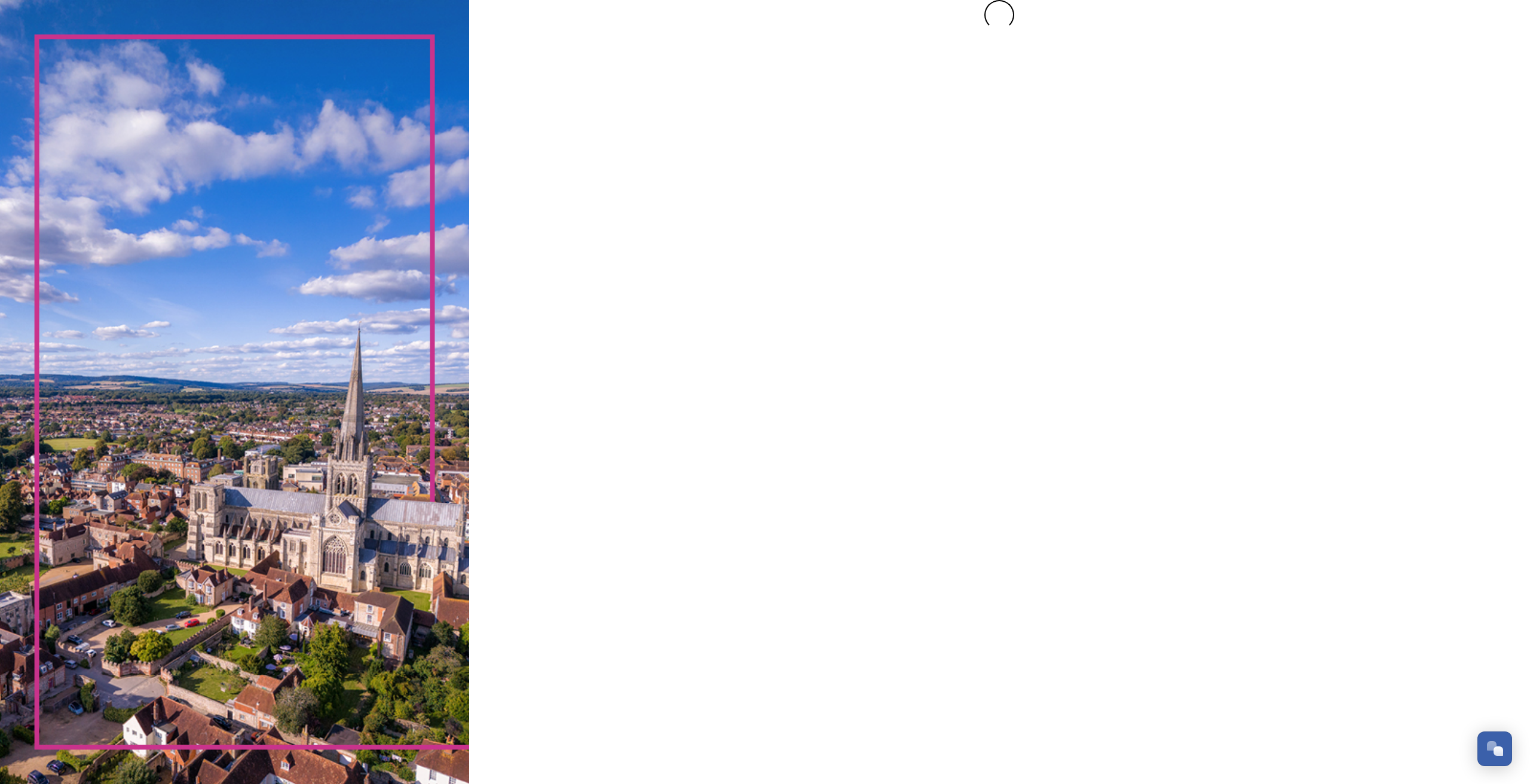
scroll to position [0, 0]
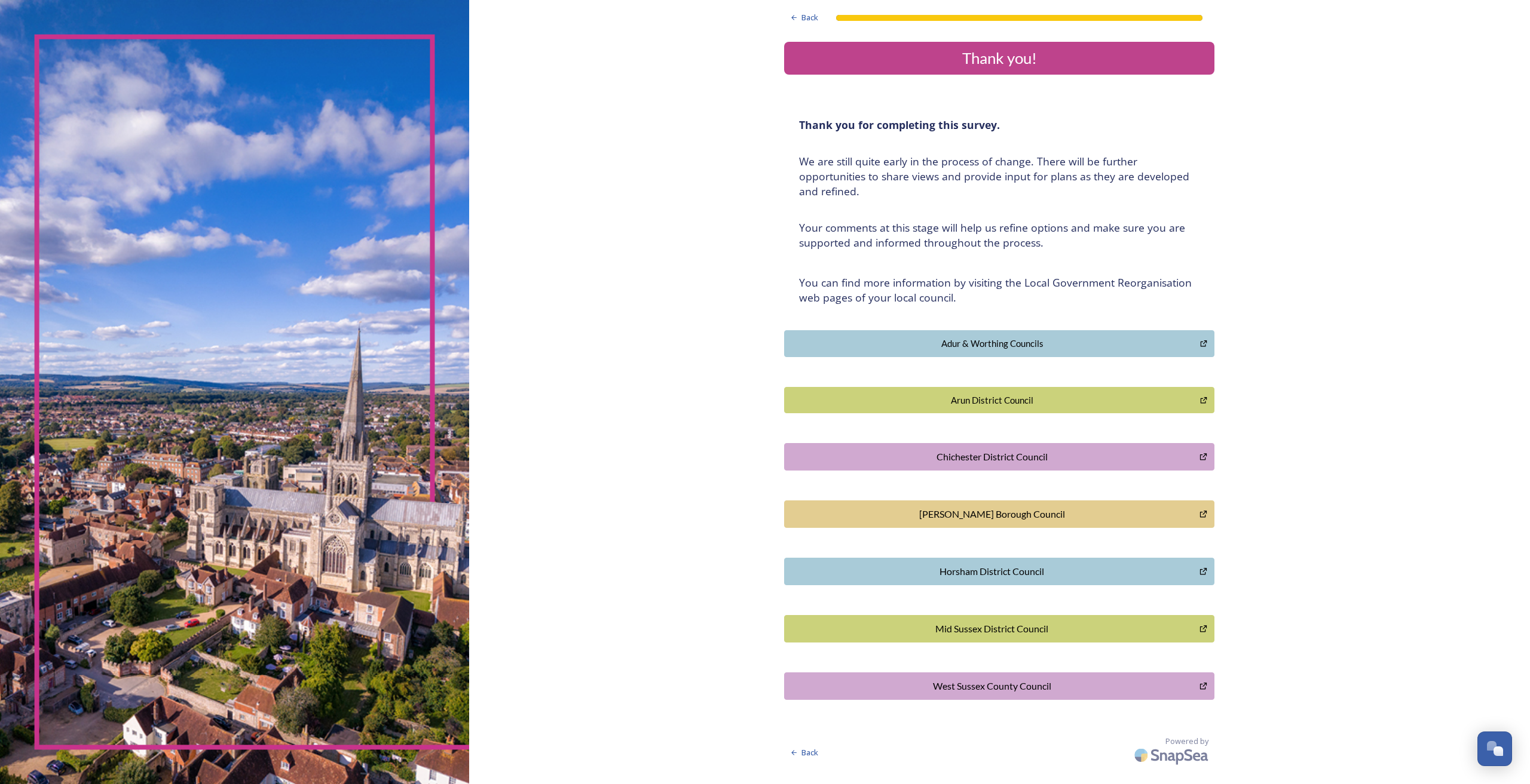
click at [840, 195] on h4 "﻿We are still quite early in the process of change. There will be further oppor…" at bounding box center [999, 176] width 400 height 45
click at [873, 63] on div "Thank you!" at bounding box center [999, 59] width 420 height 23
drag, startPoint x: 1038, startPoint y: 59, endPoint x: 1028, endPoint y: 67, distance: 12.8
click at [873, 59] on div "Thank you!" at bounding box center [999, 59] width 420 height 23
click at [873, 111] on div "Thank you for completing this survey. ﻿We are still quite early in the process …" at bounding box center [999, 211] width 418 height 202
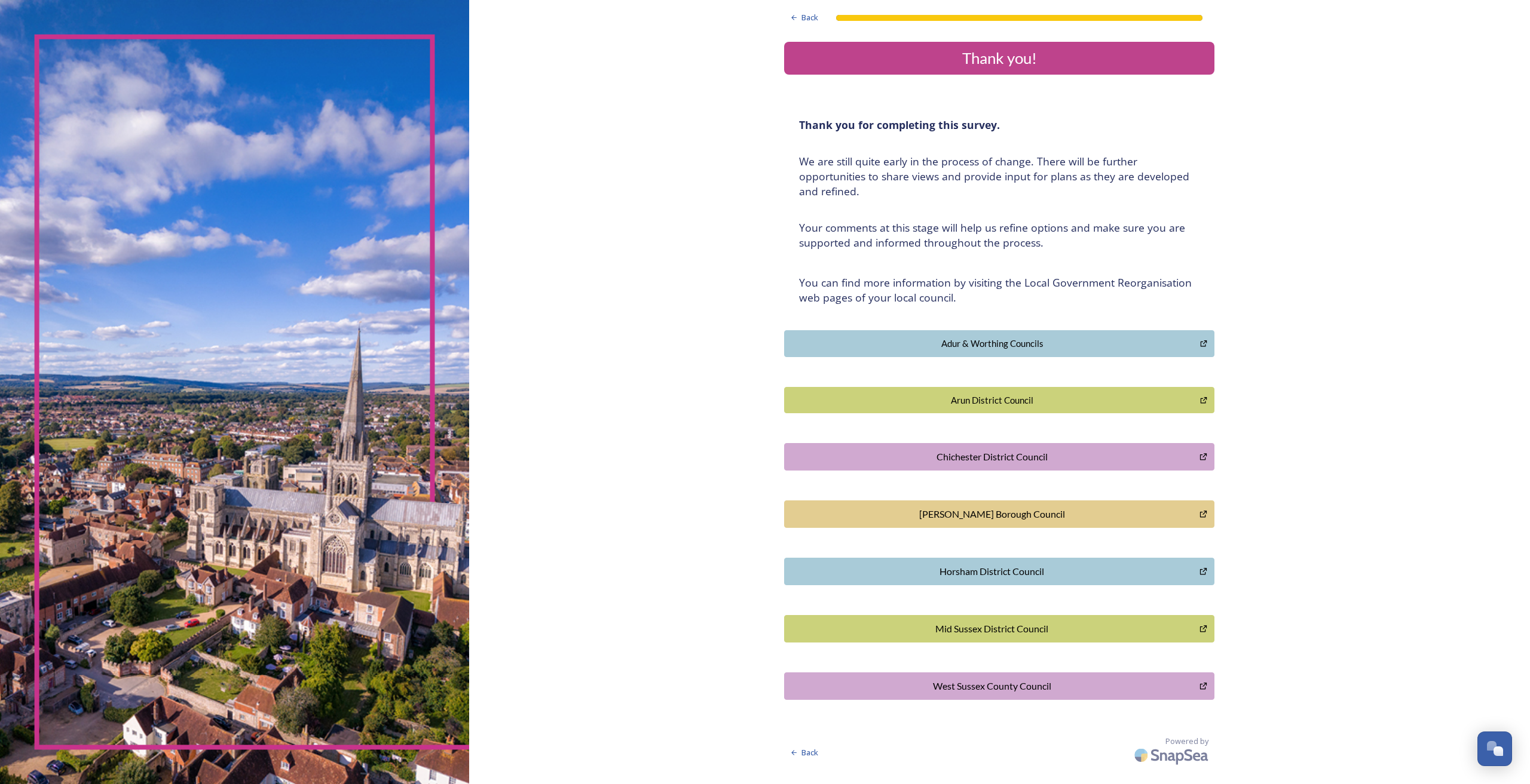
click at [873, 59] on div "Thank you!" at bounding box center [999, 59] width 420 height 23
click at [873, 494] on div "Horsham District Council" at bounding box center [991, 571] width 403 height 14
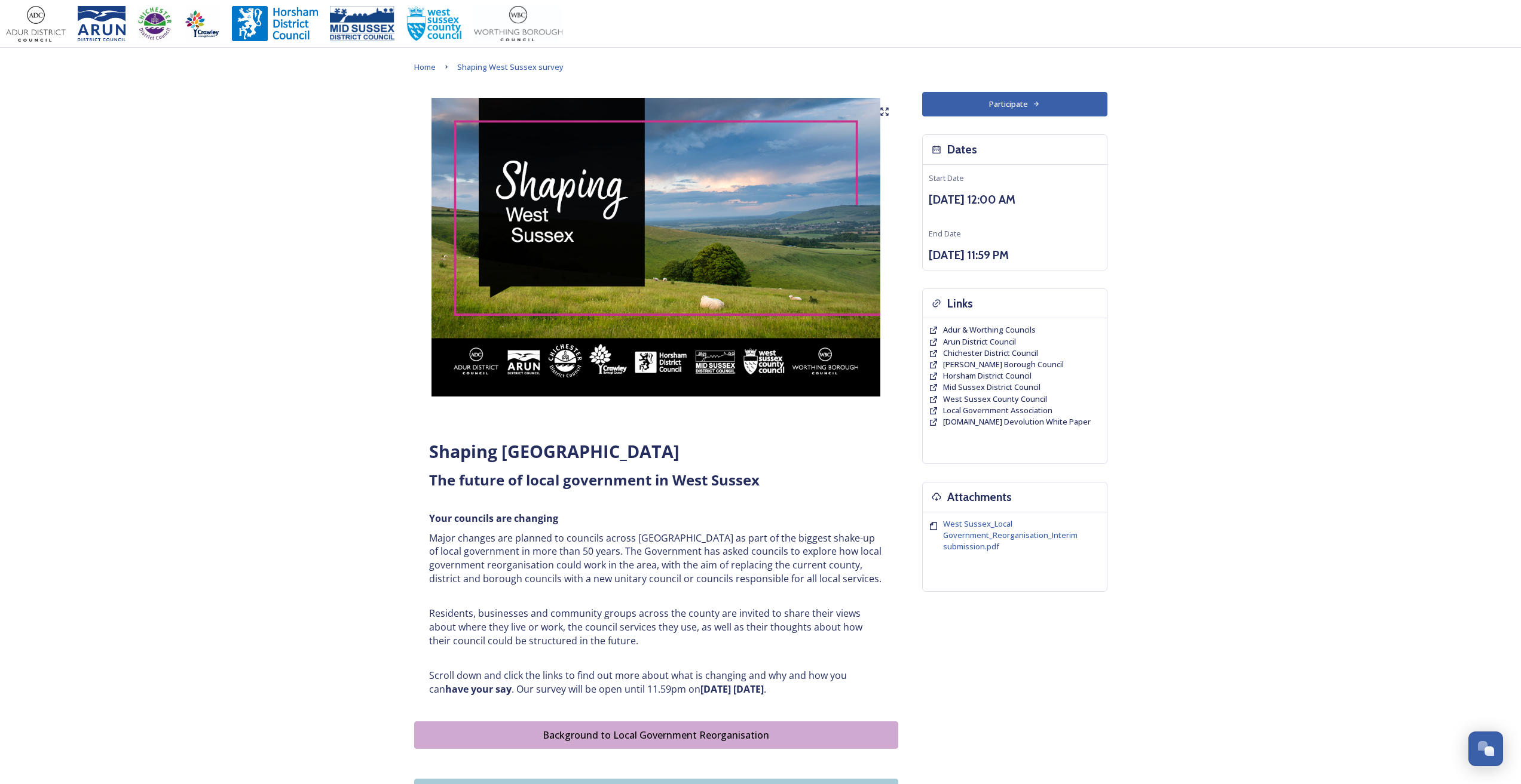
click at [1009, 104] on button "Participate" at bounding box center [1015, 104] width 185 height 24
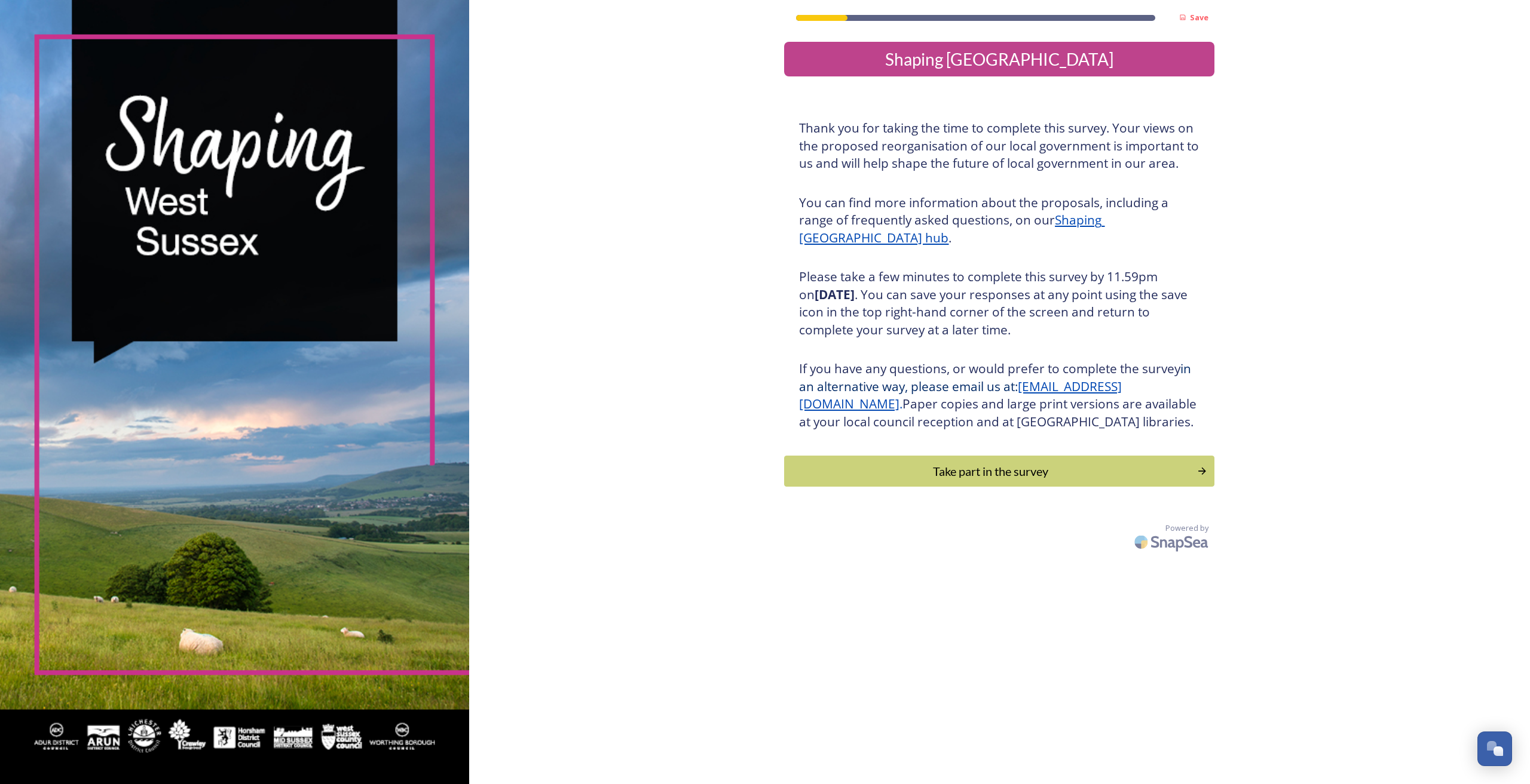
click at [1001, 480] on div "Take part in the survey" at bounding box center [990, 471] width 400 height 18
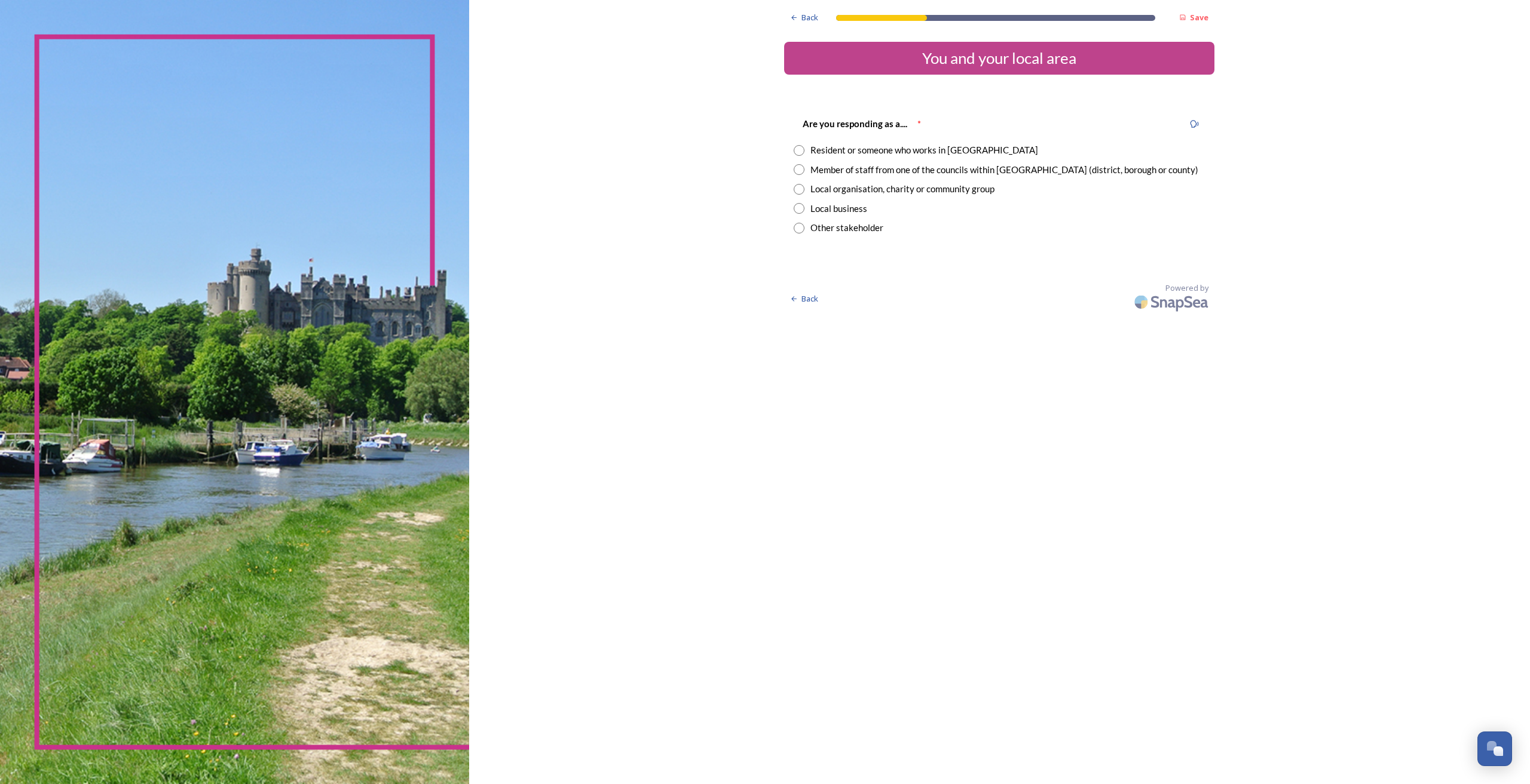
click at [933, 149] on div "Resident or someone who works in [GEOGRAPHIC_DATA]" at bounding box center [924, 150] width 228 height 14
radio input "true"
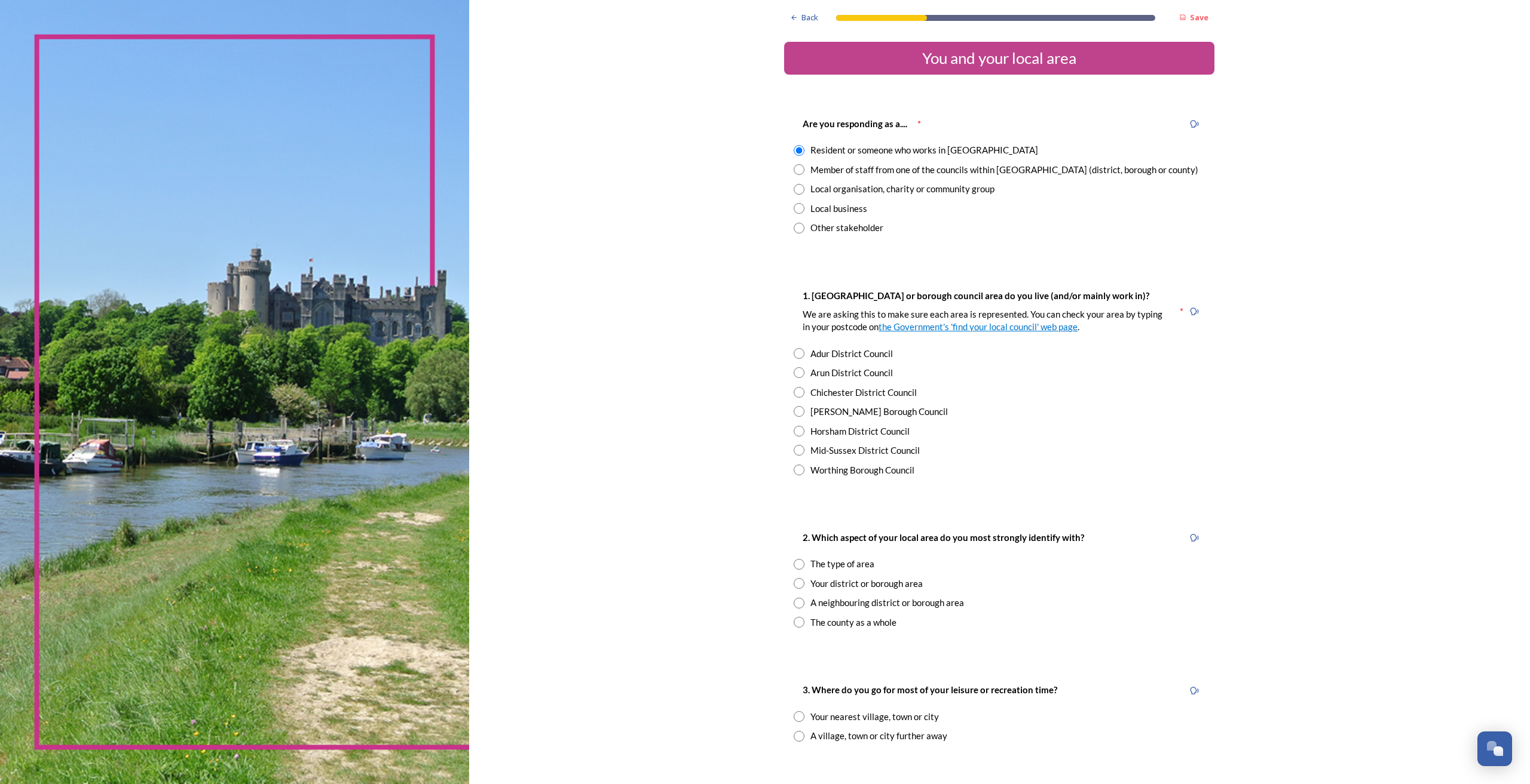
click at [797, 457] on div "Mid-Sussex District Council" at bounding box center [998, 451] width 411 height 14
radio input "true"
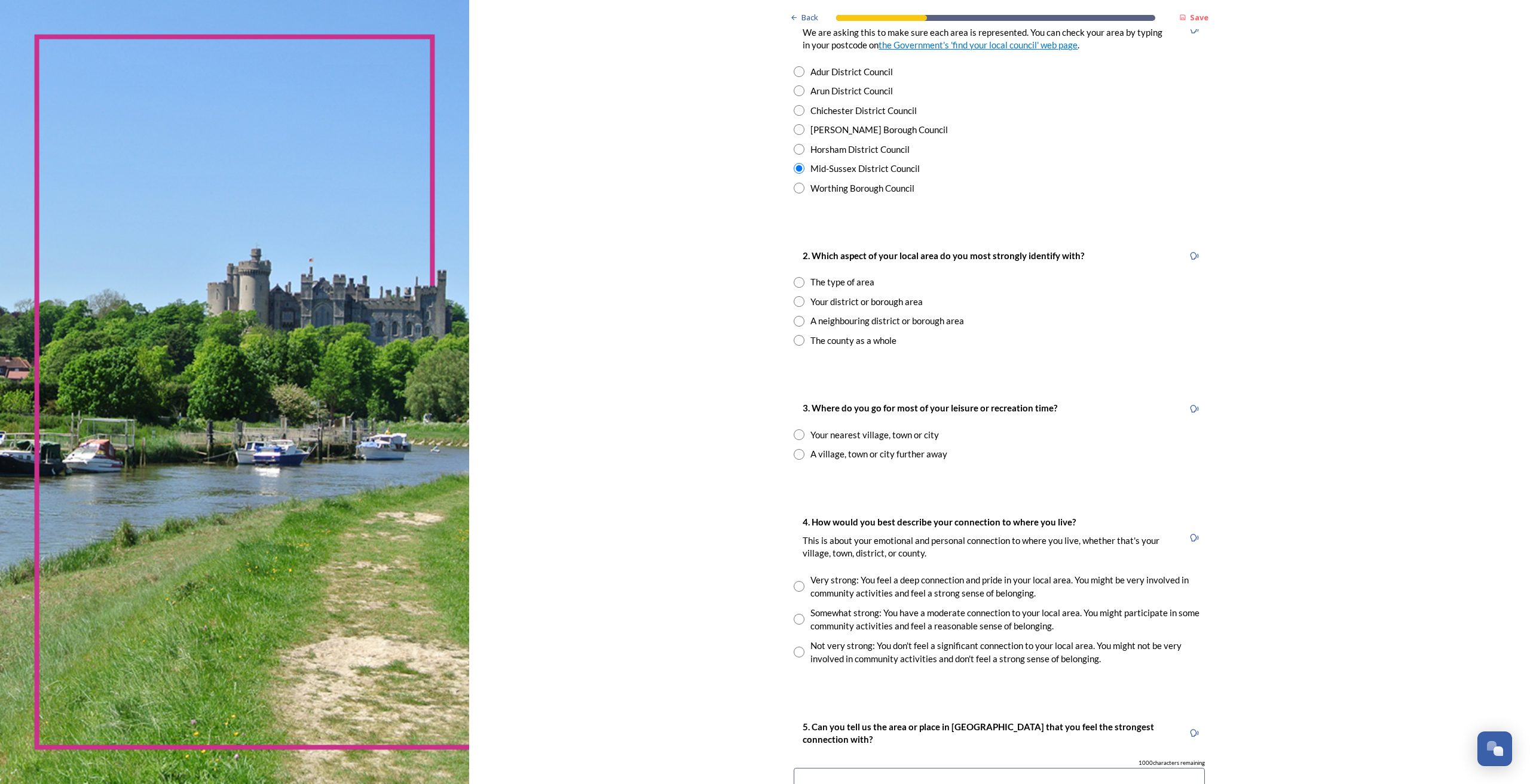
scroll to position [286, 0]
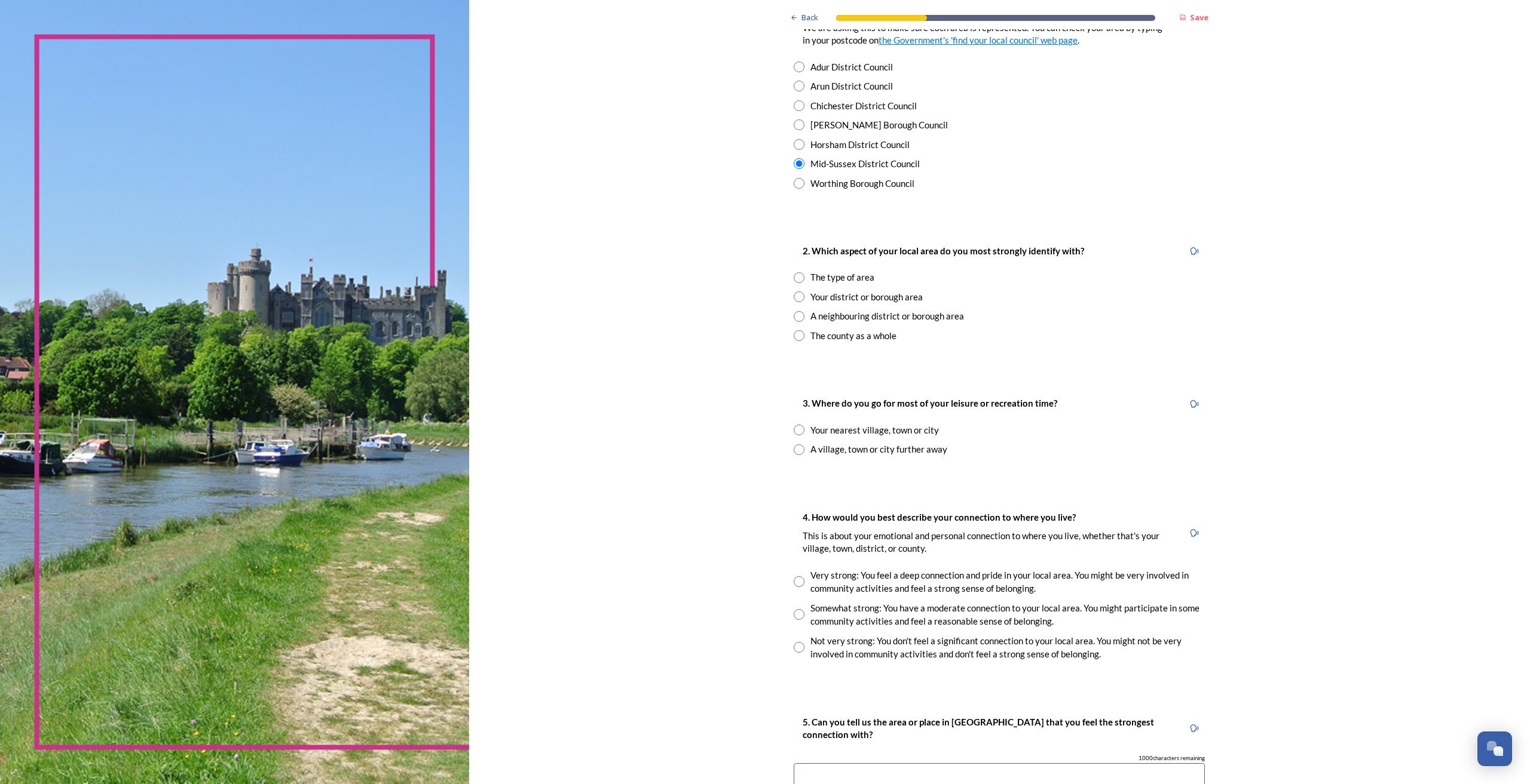
click at [797, 276] on input "radio" at bounding box center [799, 278] width 11 height 11
radio input "true"
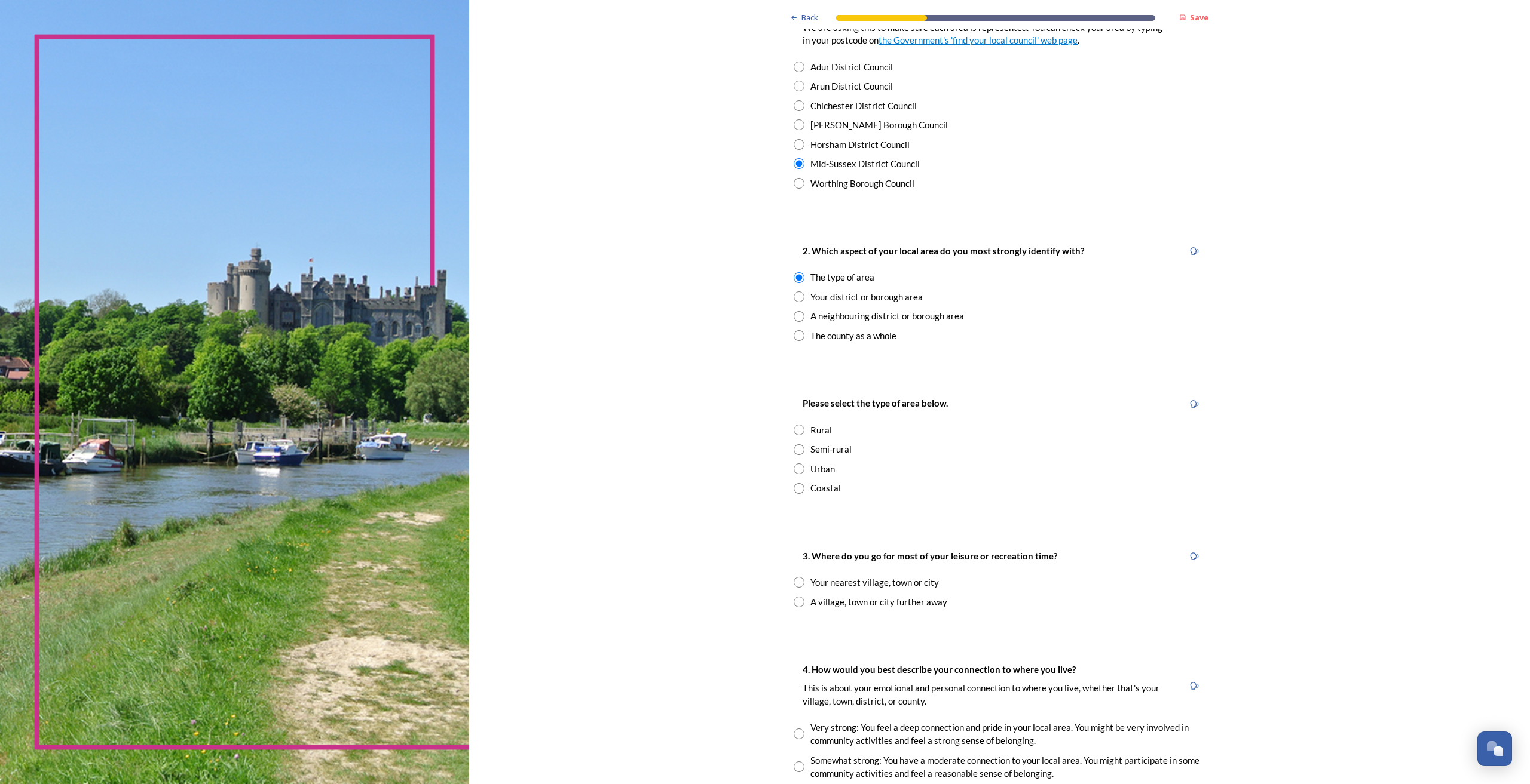
click at [793, 291] on input "radio" at bounding box center [799, 297] width 11 height 11
radio input "true"
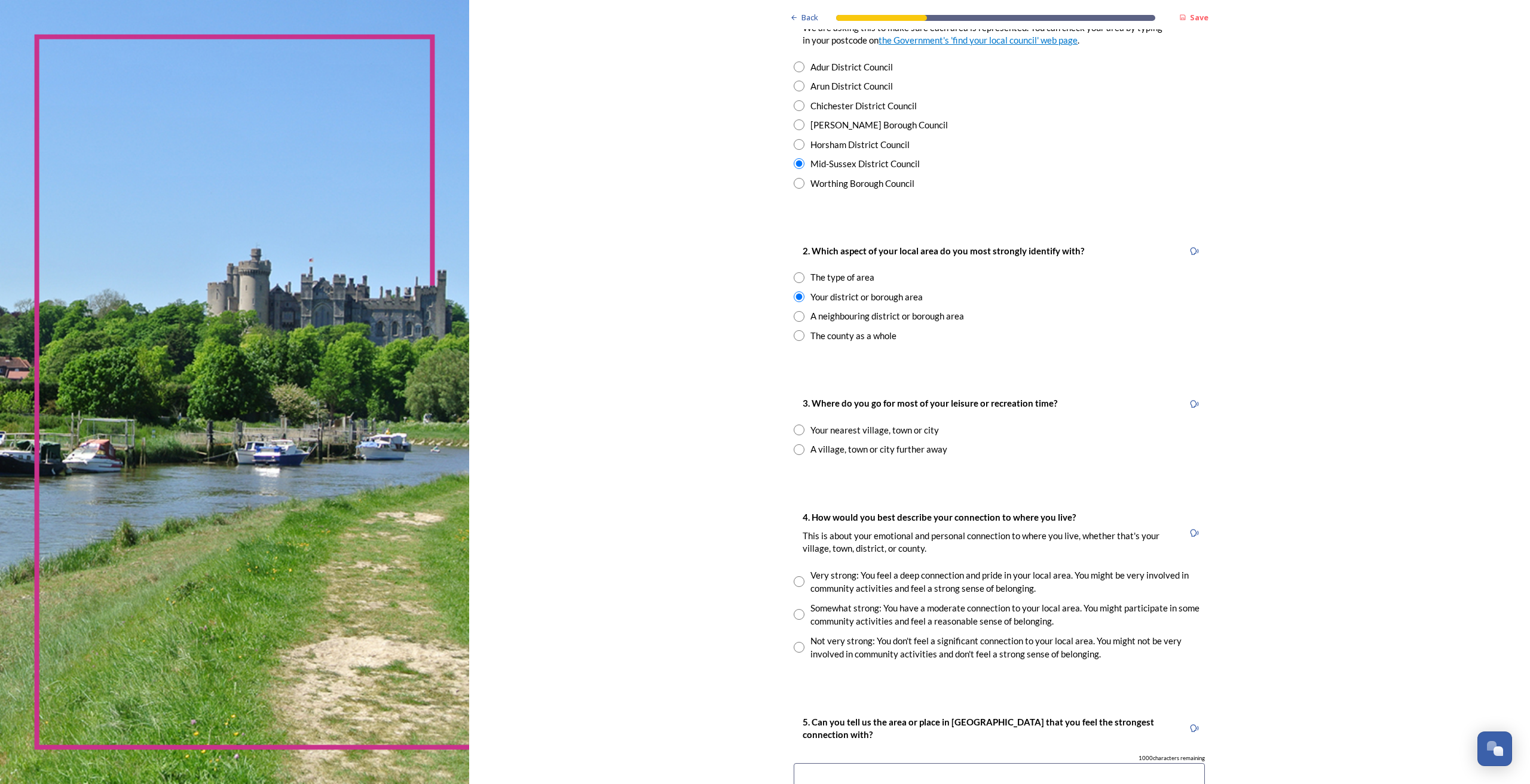
click at [793, 273] on input "radio" at bounding box center [799, 278] width 11 height 11
radio input "true"
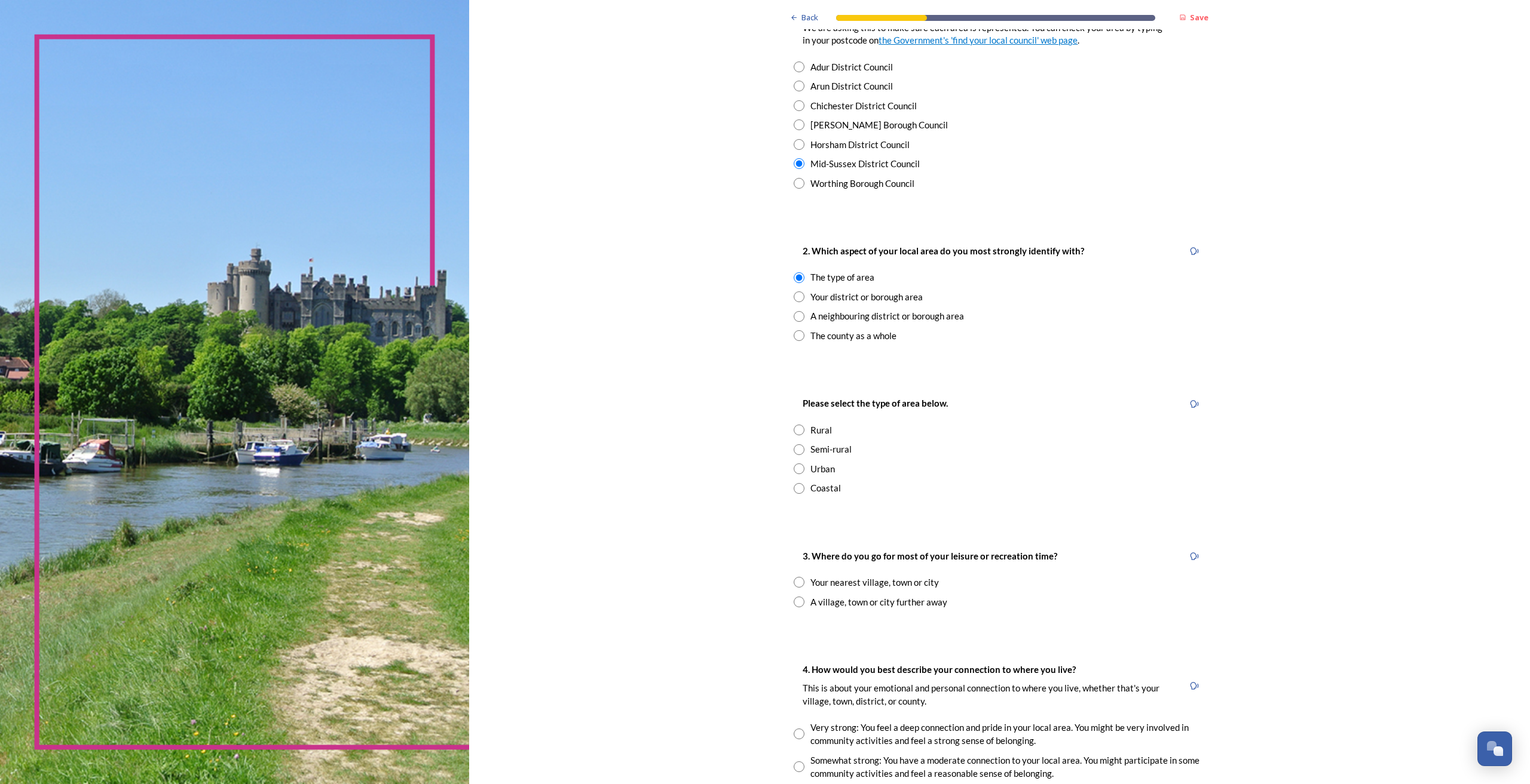
click at [793, 451] on input "radio" at bounding box center [799, 450] width 11 height 11
radio input "true"
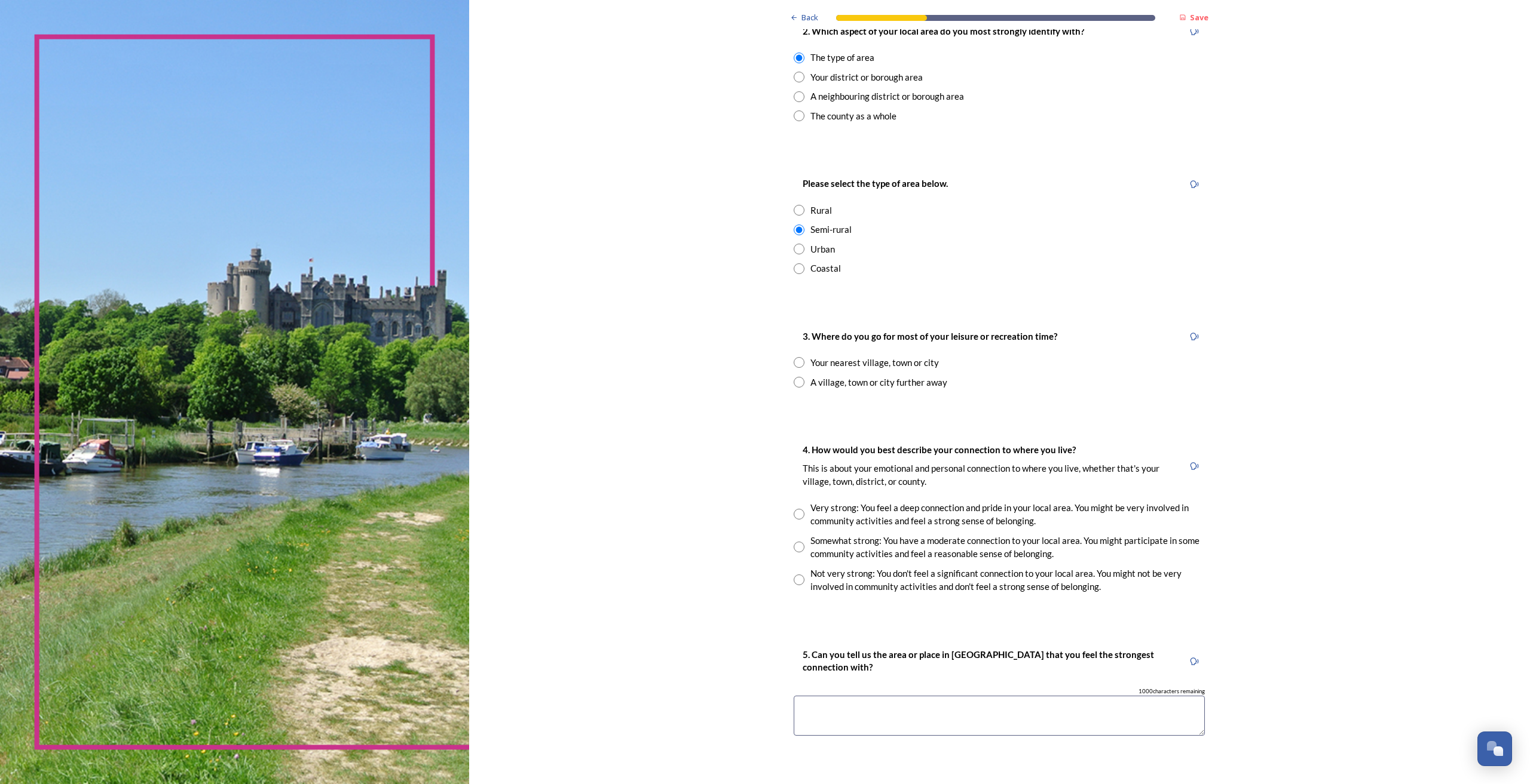
scroll to position [508, 0]
click at [795, 362] on input "radio" at bounding box center [799, 362] width 11 height 11
radio input "true"
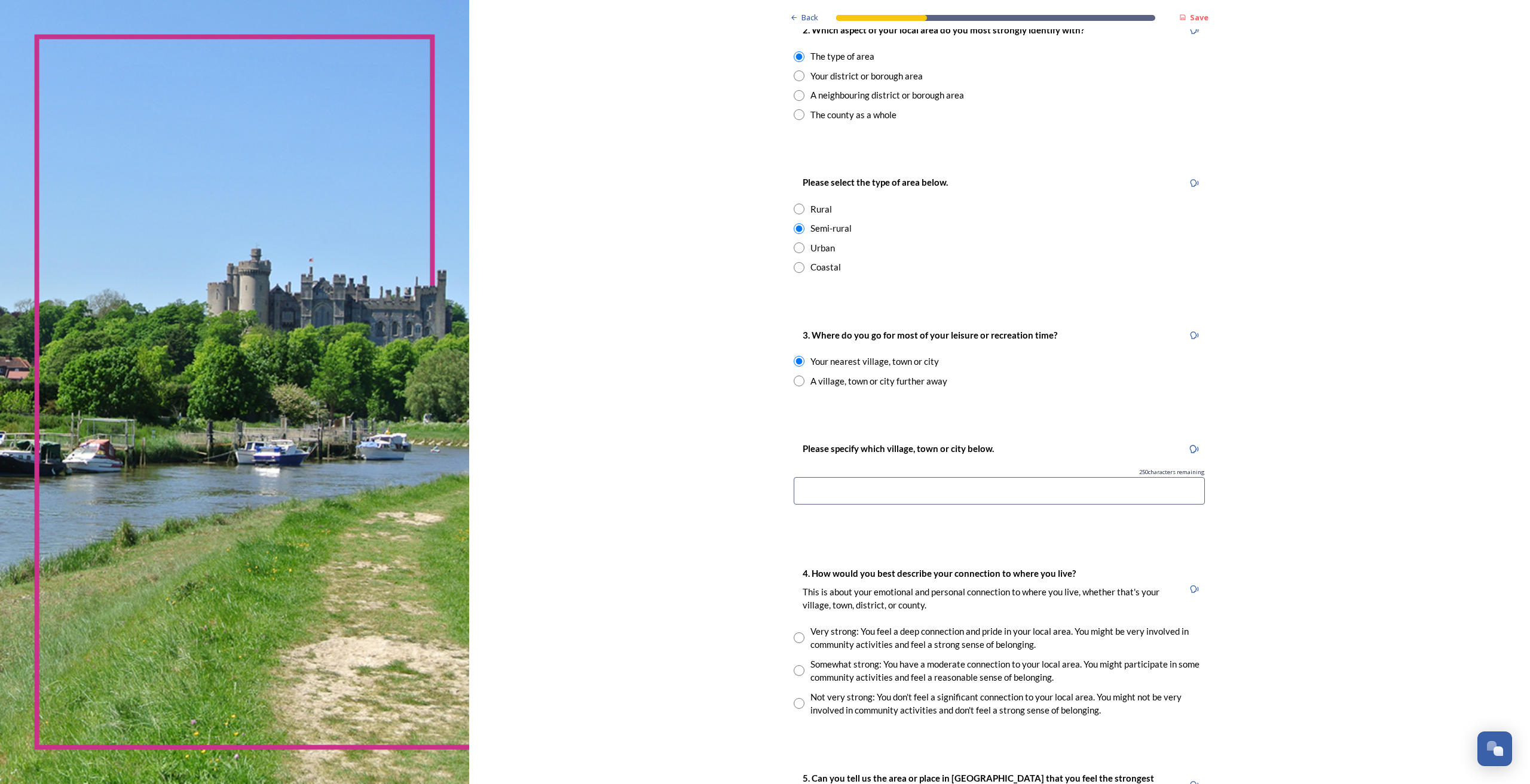
click at [845, 496] on input at bounding box center [998, 491] width 411 height 28
type input "Haywards Heath"
click at [629, 473] on div "Back Save You and your local area Are you responding as a.... * Resident or som…" at bounding box center [999, 334] width 1061 height 1684
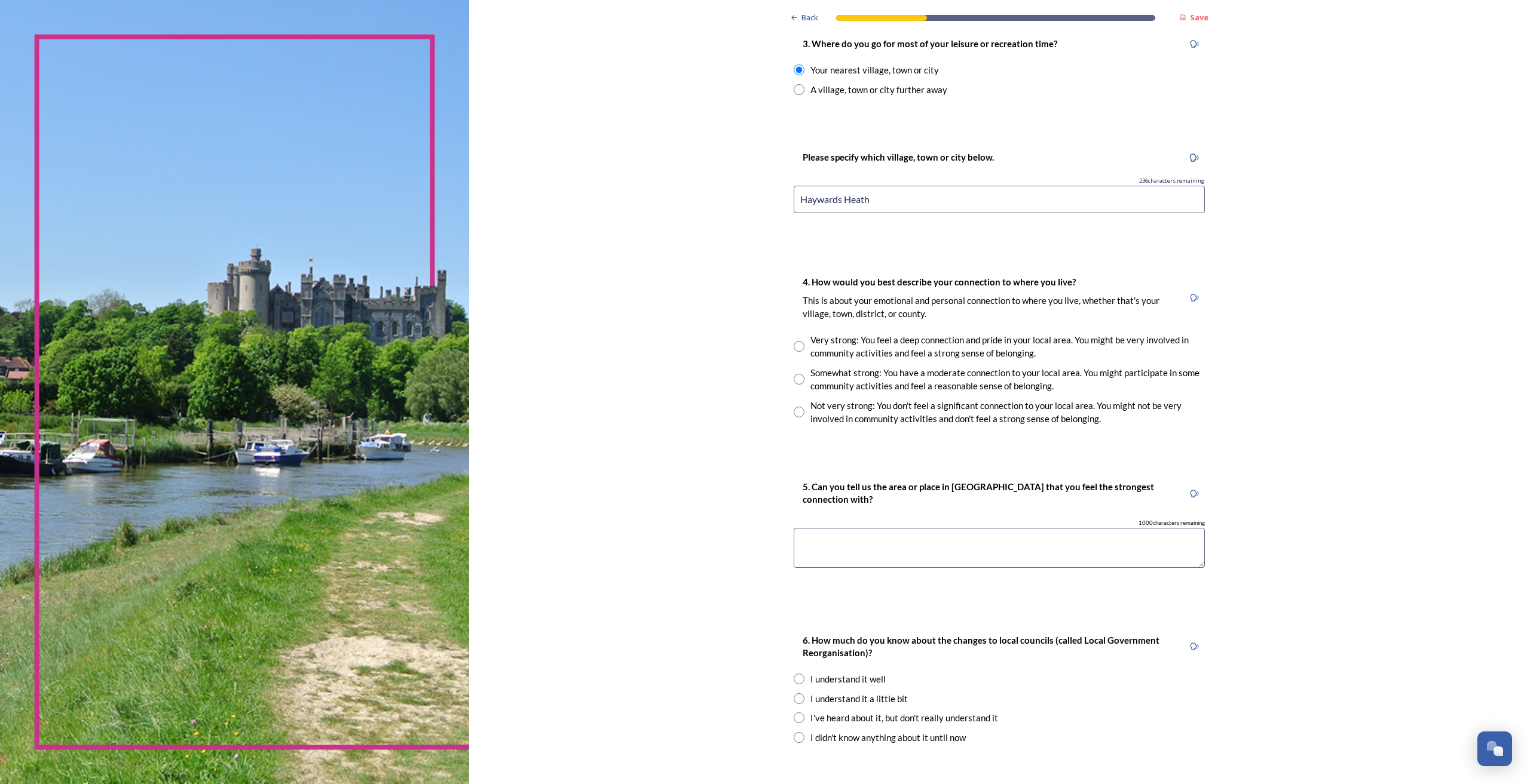
scroll to position [801, 0]
click at [794, 381] on input "radio" at bounding box center [799, 378] width 11 height 11
radio input "true"
drag, startPoint x: 951, startPoint y: 540, endPoint x: 958, endPoint y: 556, distance: 17.5
click at [951, 540] on textarea at bounding box center [998, 547] width 411 height 40
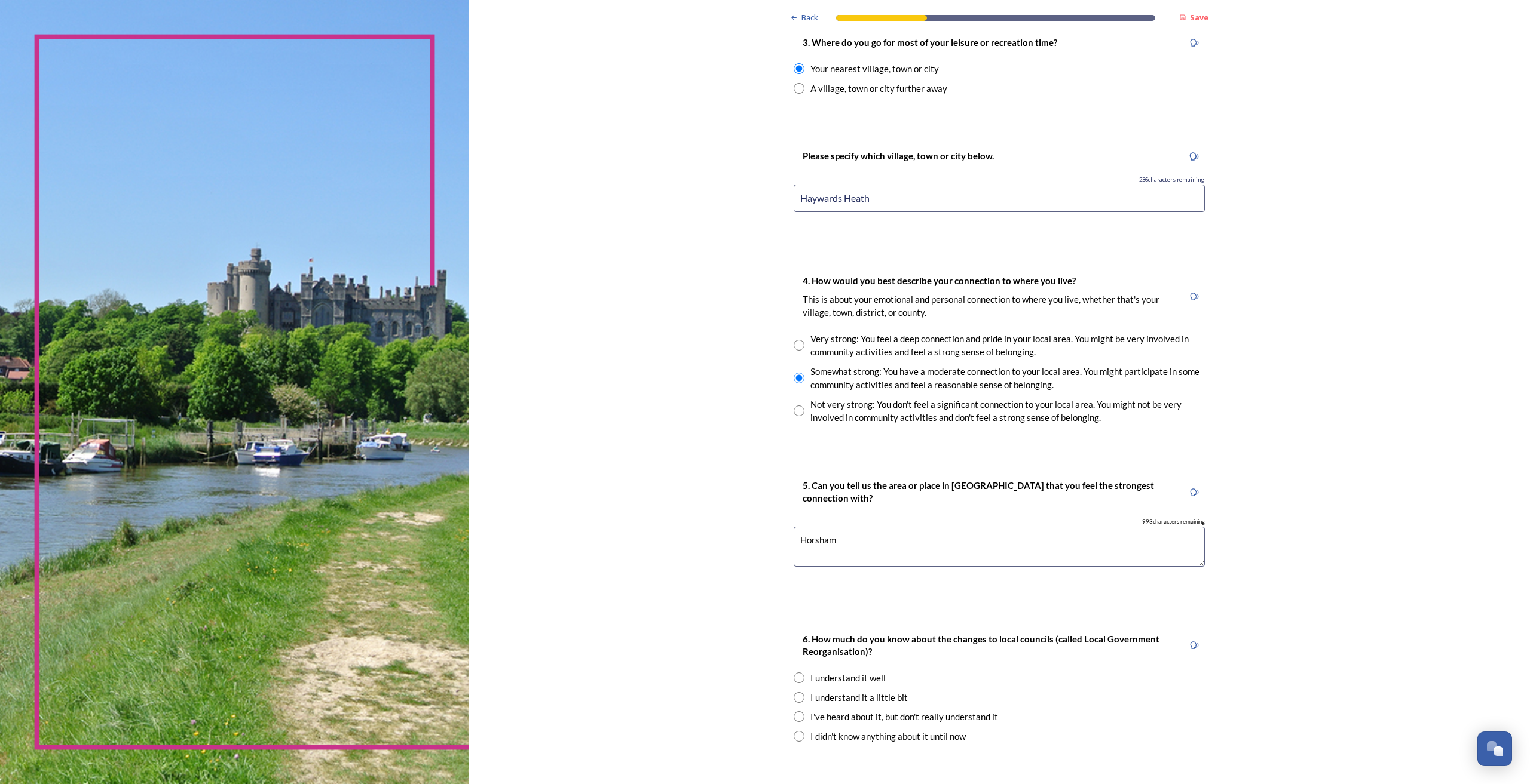
type textarea "Horsham"
click at [663, 582] on div "Back Save You and your local area Are you responding as a.... * Resident or som…" at bounding box center [999, 41] width 1061 height 1684
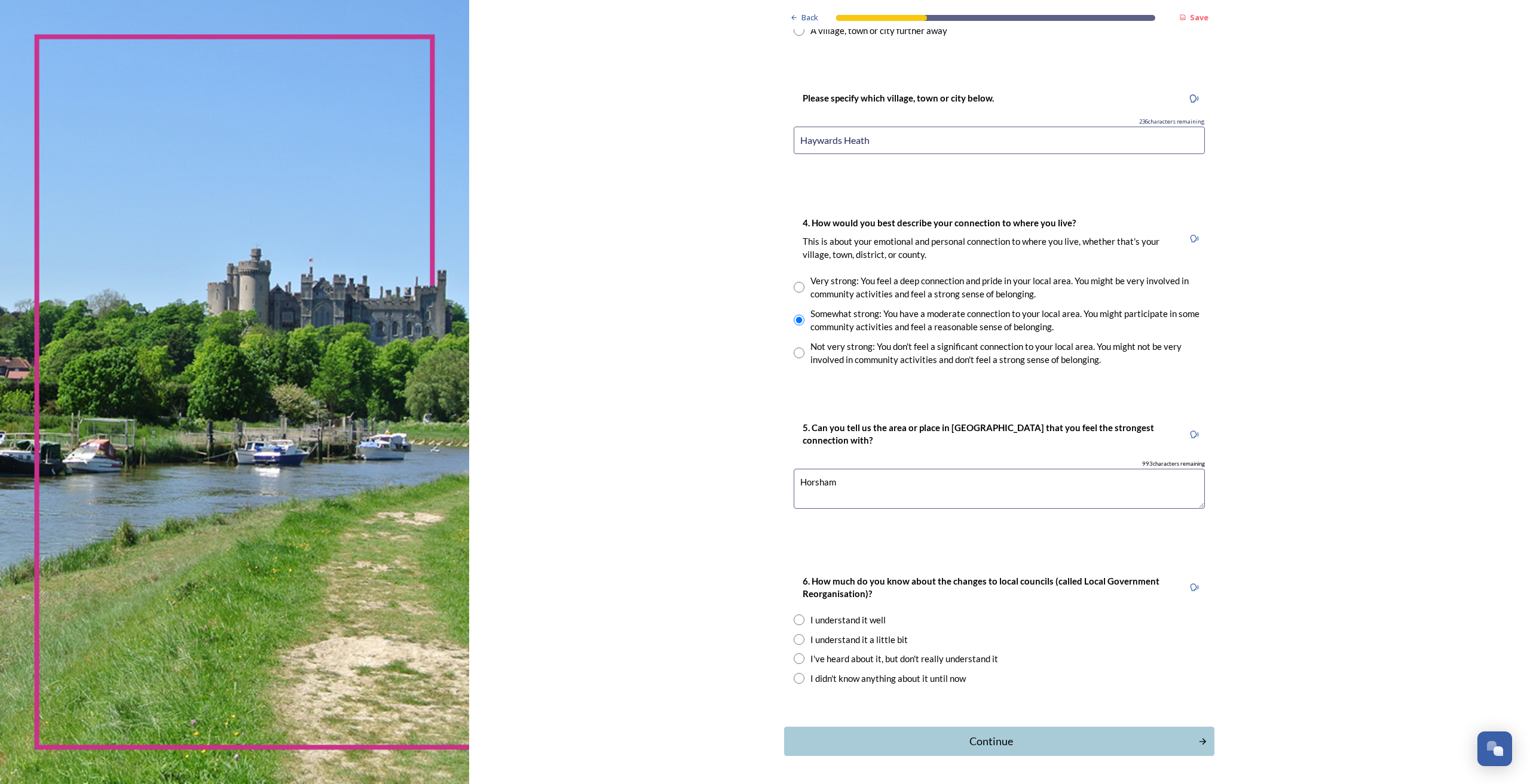
scroll to position [899, 0]
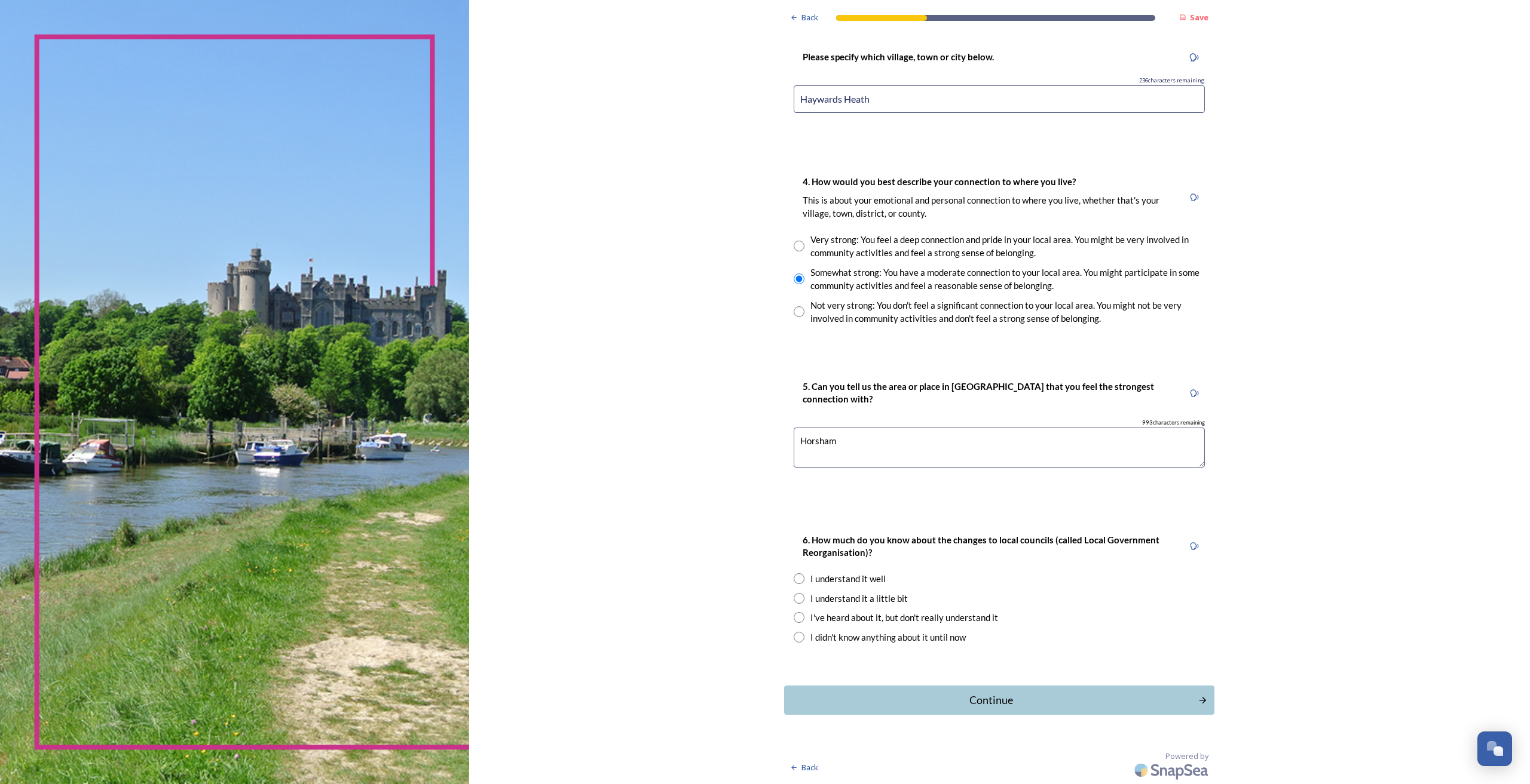
click at [1034, 563] on div "6. How much do you know about the changes to local councils (called Local Gover…" at bounding box center [988, 547] width 389 height 40
drag, startPoint x: 900, startPoint y: 545, endPoint x: 904, endPoint y: 553, distance: 8.9
click at [904, 553] on p "6. How much do you know about the changes to local councils (called Local Gover…" at bounding box center [988, 547] width 371 height 26
click at [904, 560] on div "6. How much do you know about the changes to local councils (called Local Gover…" at bounding box center [988, 547] width 389 height 40
drag, startPoint x: 793, startPoint y: 601, endPoint x: 822, endPoint y: 620, distance: 34.7
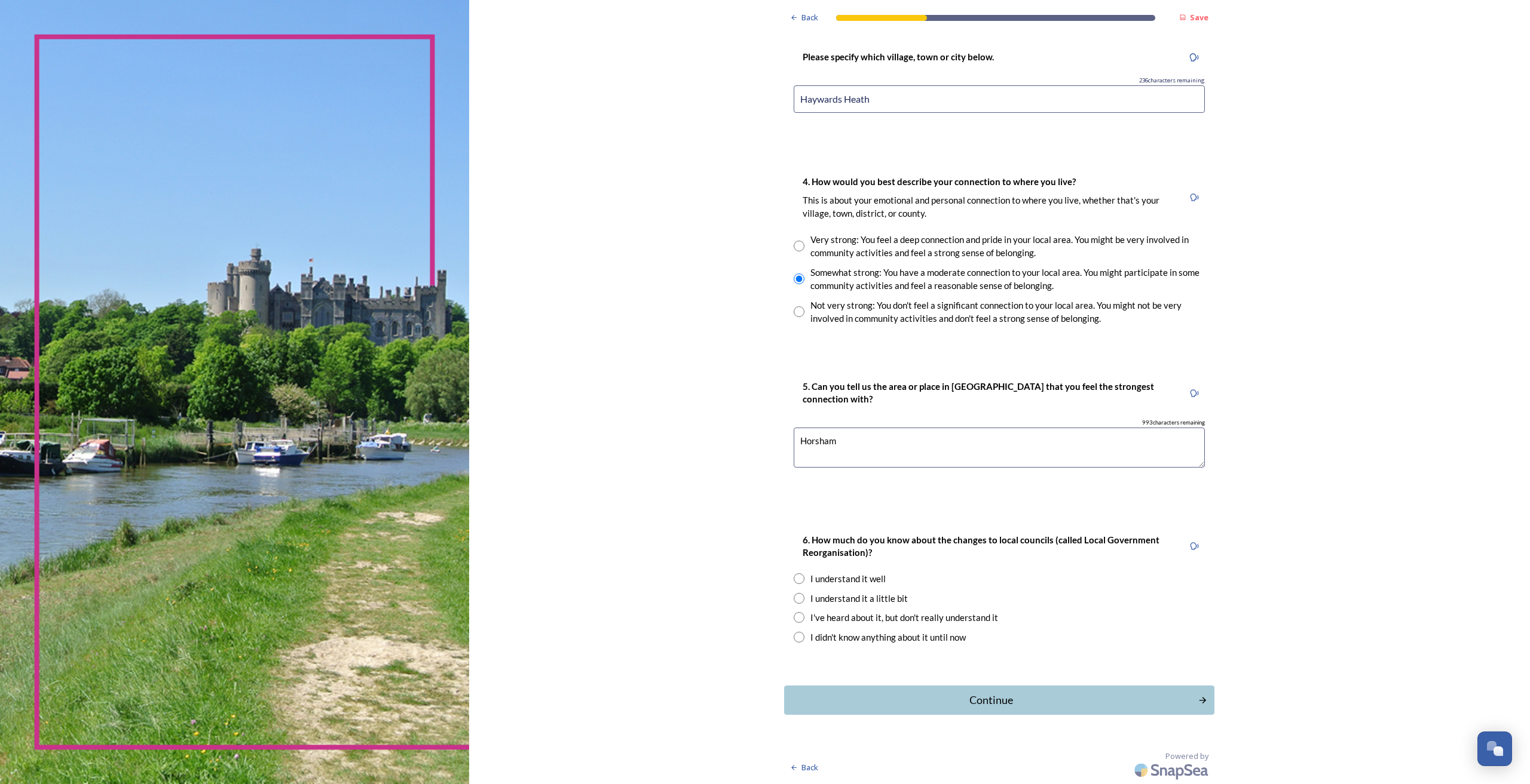
click at [797, 602] on input "radio" at bounding box center [799, 598] width 11 height 11
radio input "true"
click at [1018, 704] on div "Continue" at bounding box center [991, 700] width 401 height 16
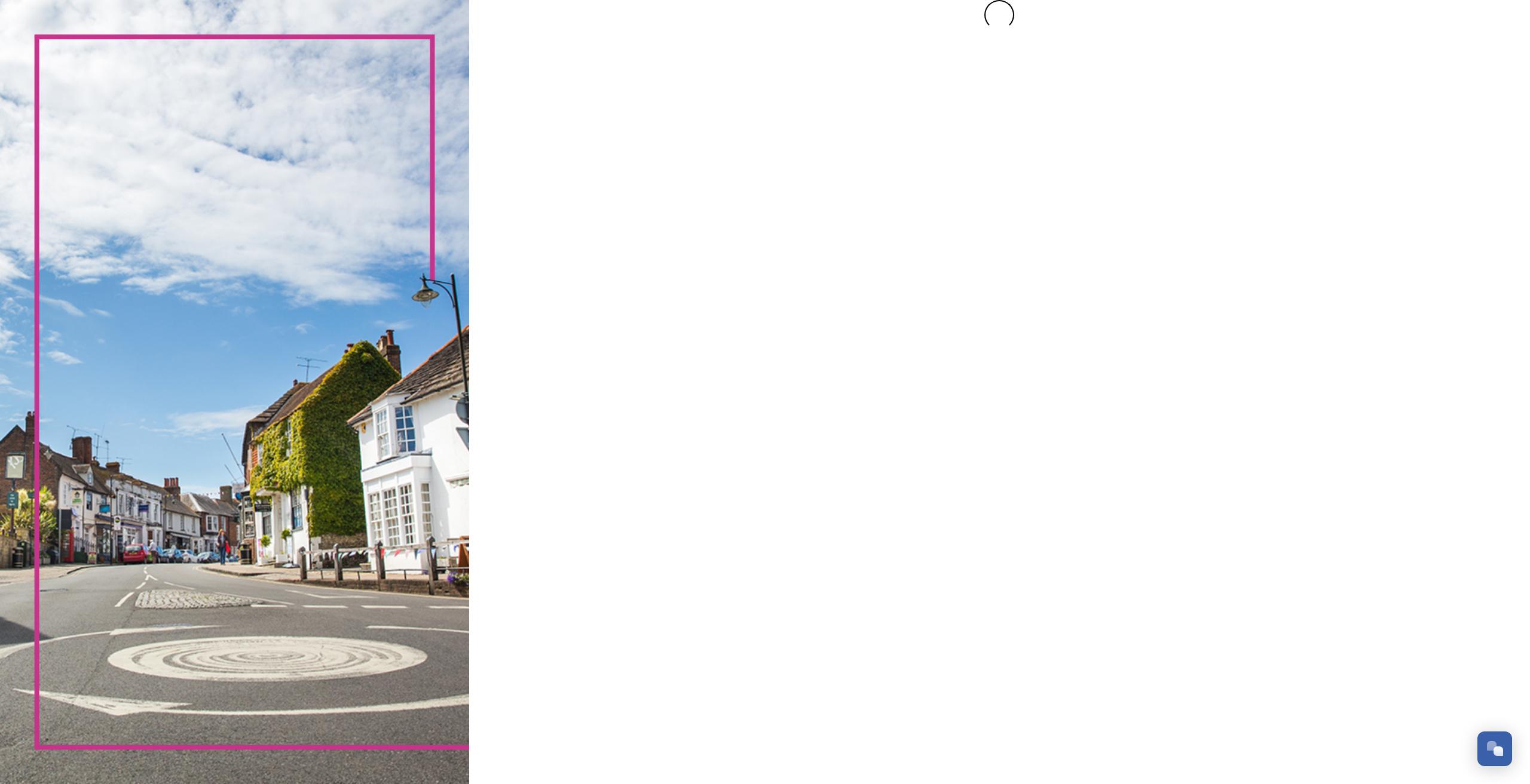
scroll to position [0, 0]
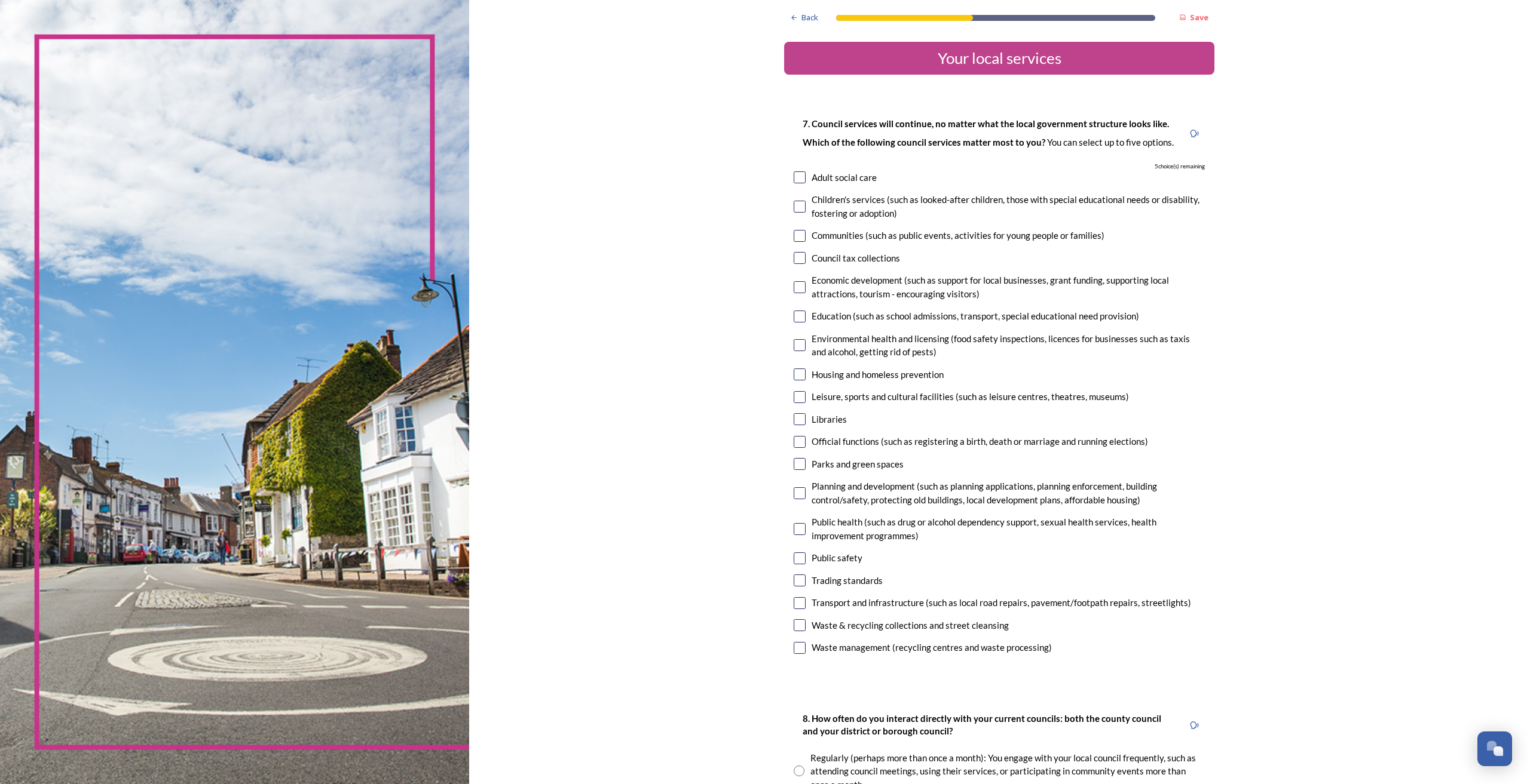
click at [797, 203] on input "checkbox" at bounding box center [799, 206] width 12 height 12
checkbox input "true"
click at [793, 237] on input "checkbox" at bounding box center [799, 235] width 12 height 12
checkbox input "true"
click at [796, 286] on input "checkbox" at bounding box center [799, 287] width 12 height 12
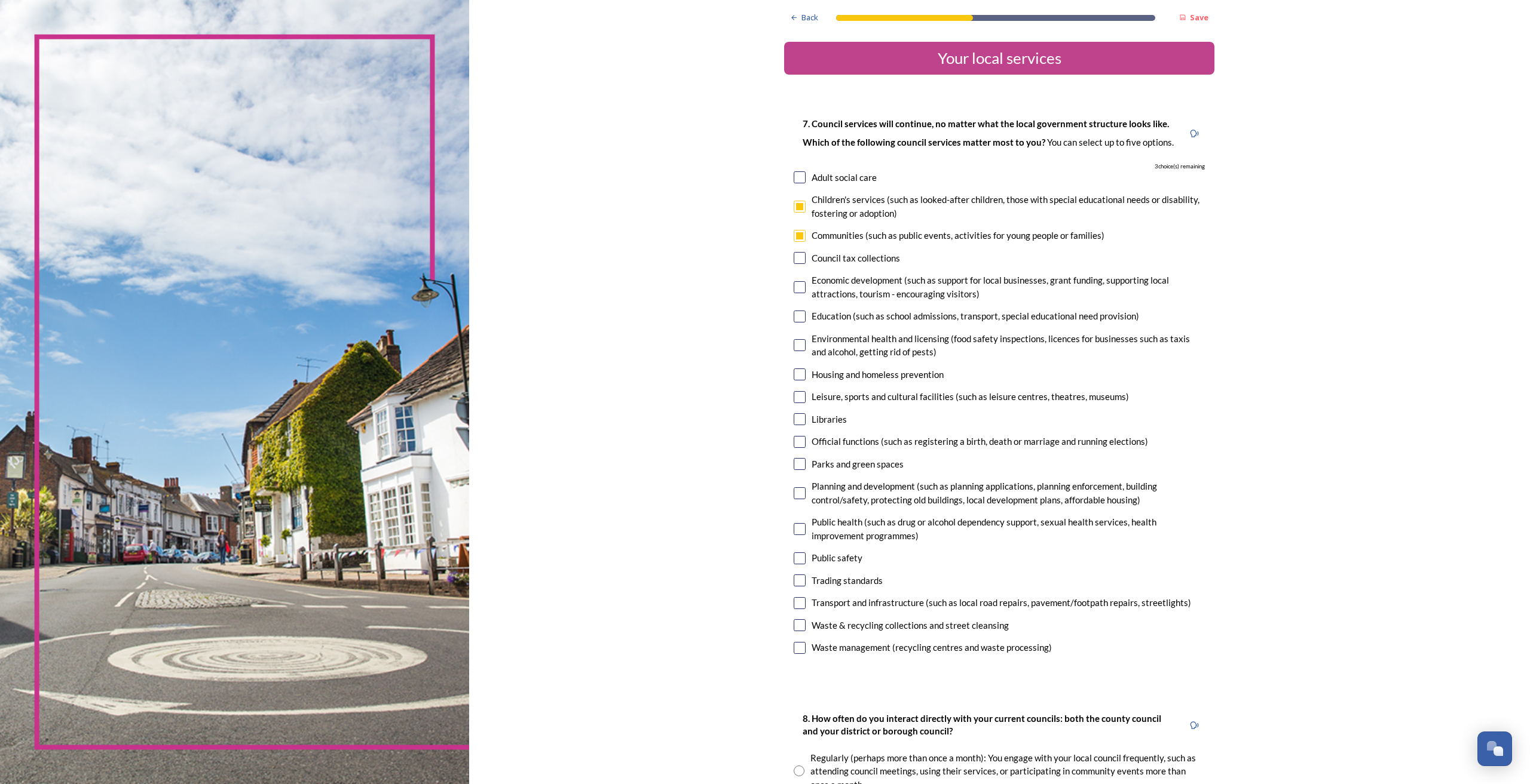
checkbox input "true"
click at [796, 317] on input "checkbox" at bounding box center [799, 316] width 12 height 12
checkbox input "true"
click at [797, 375] on input "checkbox" at bounding box center [799, 374] width 12 height 12
checkbox input "true"
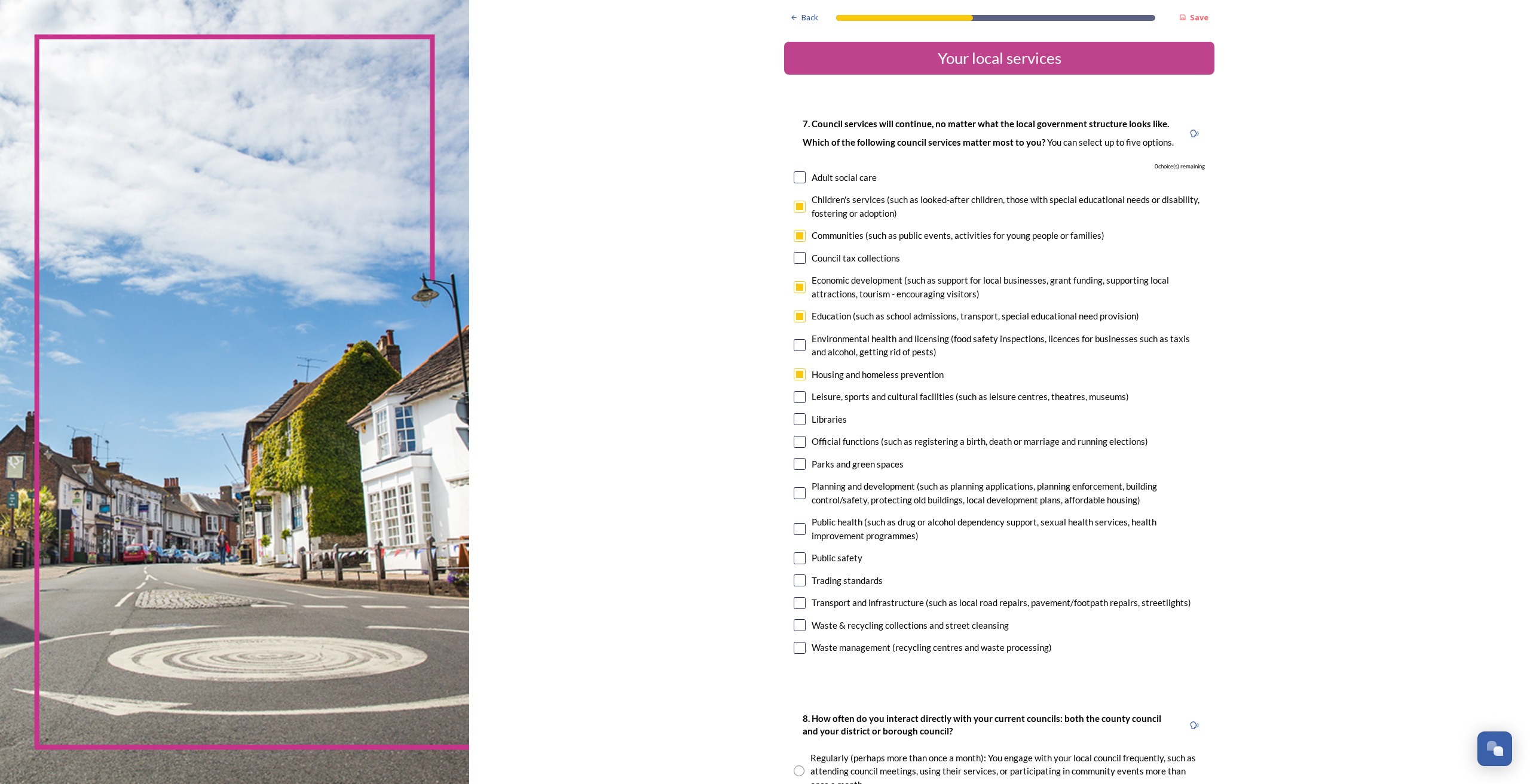
click at [797, 605] on input "checkbox" at bounding box center [799, 603] width 12 height 12
checkbox input "false"
click at [796, 609] on div "Transport and infrastructure (such as local road repairs, pavement/footpath rep…" at bounding box center [998, 603] width 411 height 14
click at [793, 580] on input "checkbox" at bounding box center [799, 580] width 12 height 12
click at [793, 580] on input "checkbox" at bounding box center [799, 580] width 12 height 12
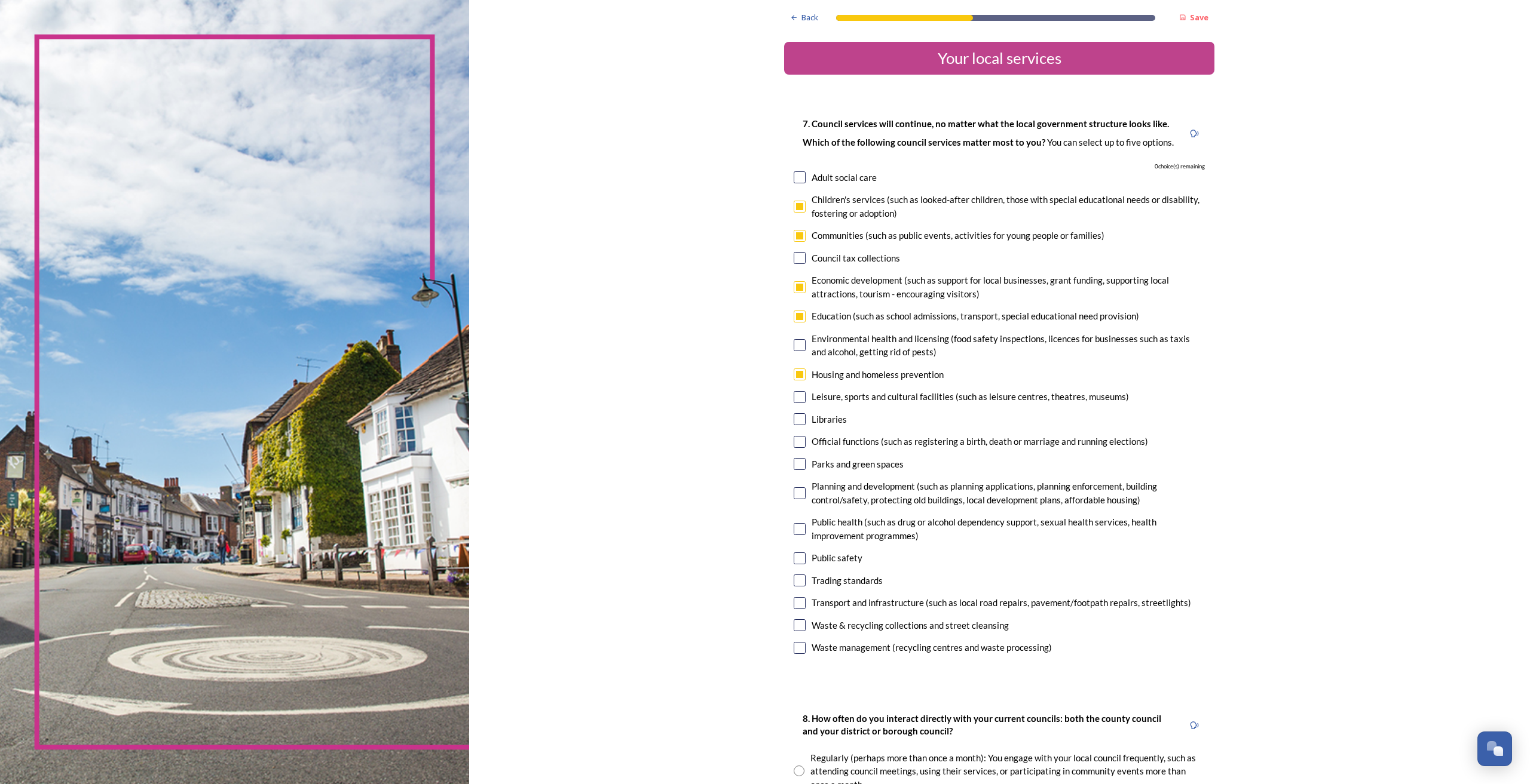
checkbox input "false"
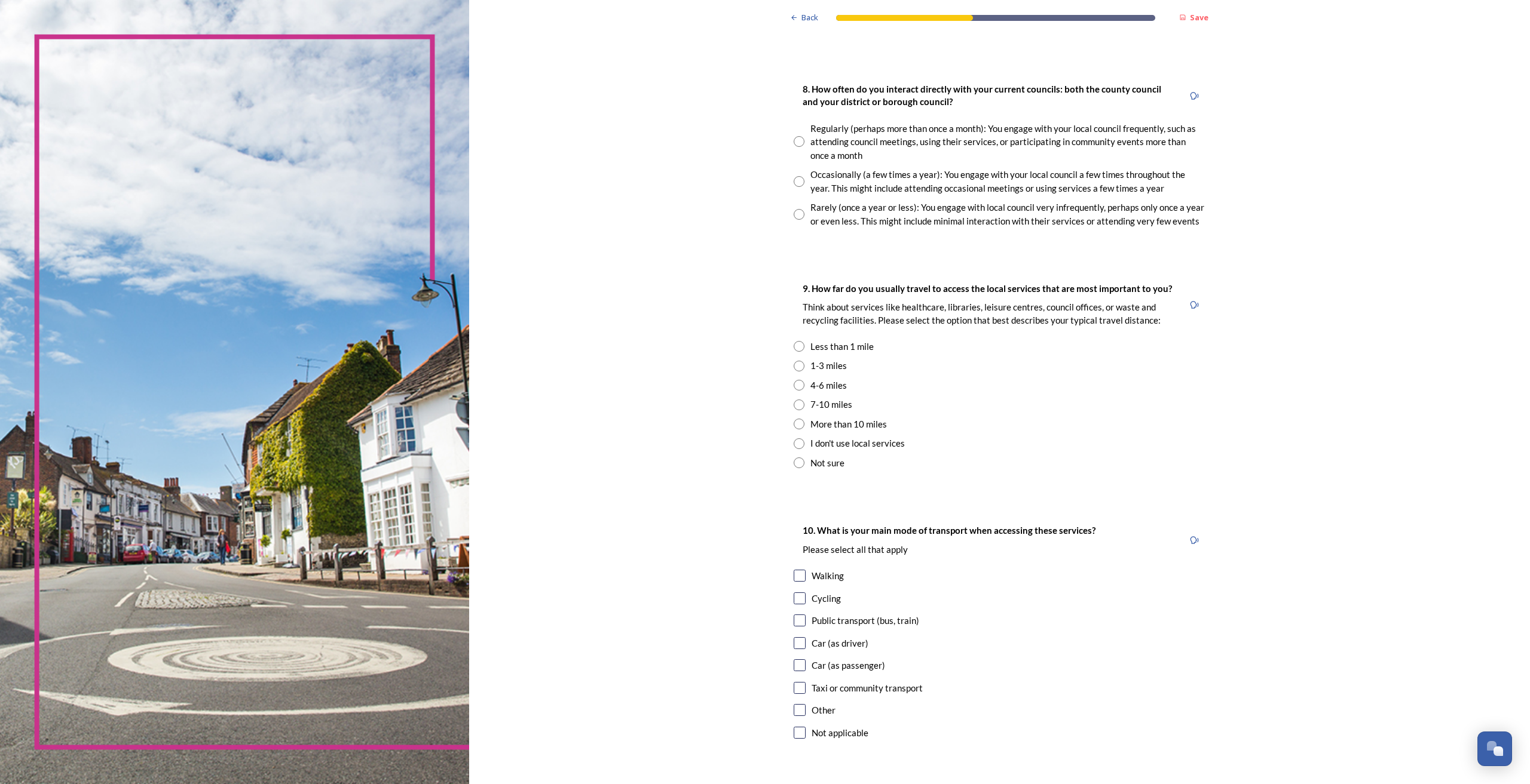
scroll to position [631, 0]
click at [802, 177] on div "Occasionally (a few times a year): You engage with your local council a few tim…" at bounding box center [998, 179] width 411 height 27
radio input "true"
drag, startPoint x: 796, startPoint y: 364, endPoint x: 797, endPoint y: 372, distance: 8.1
click at [796, 365] on input "radio" at bounding box center [799, 365] width 11 height 11
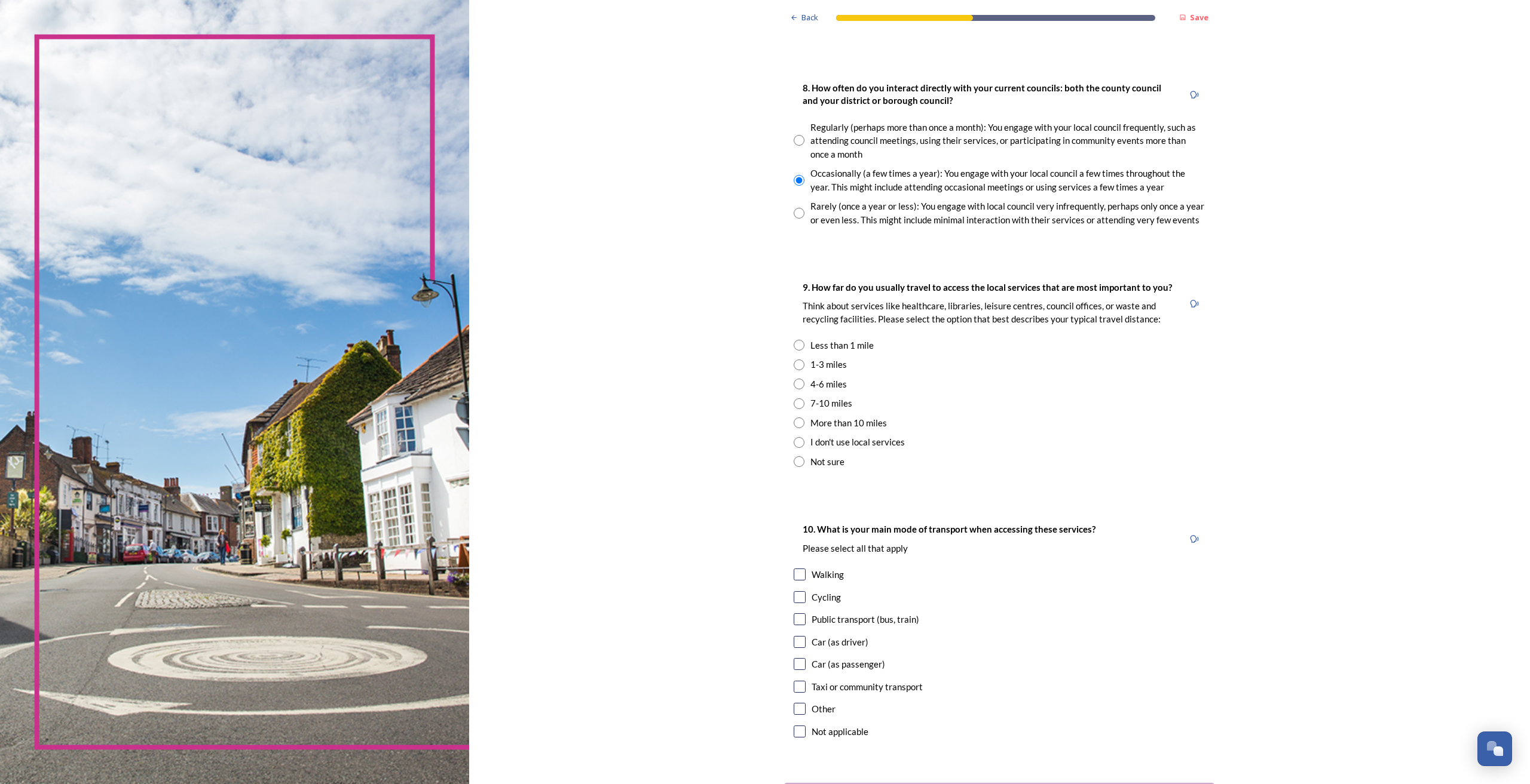
radio input "true"
click at [795, 346] on input "radio" at bounding box center [799, 345] width 11 height 11
radio input "true"
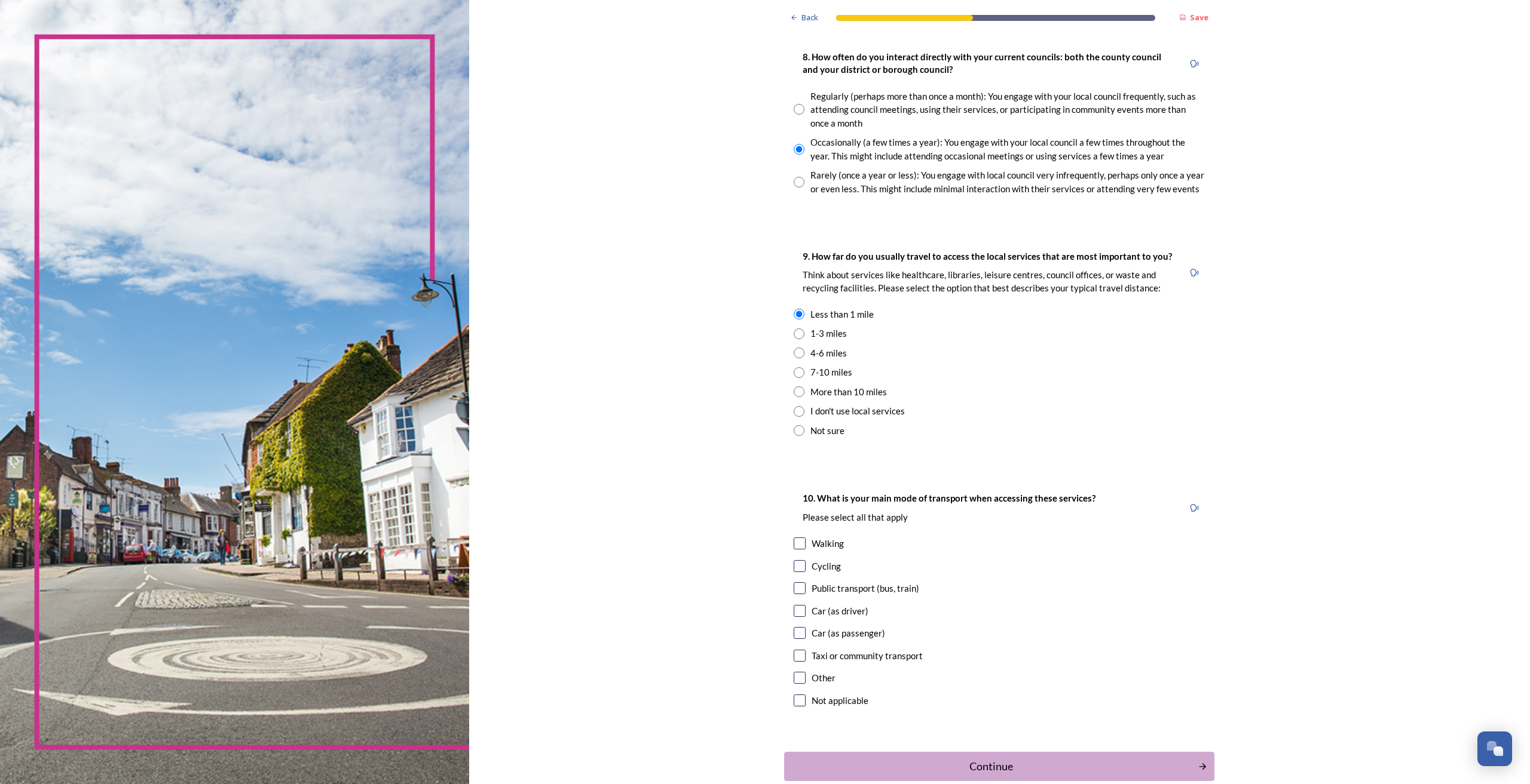
scroll to position [728, 0]
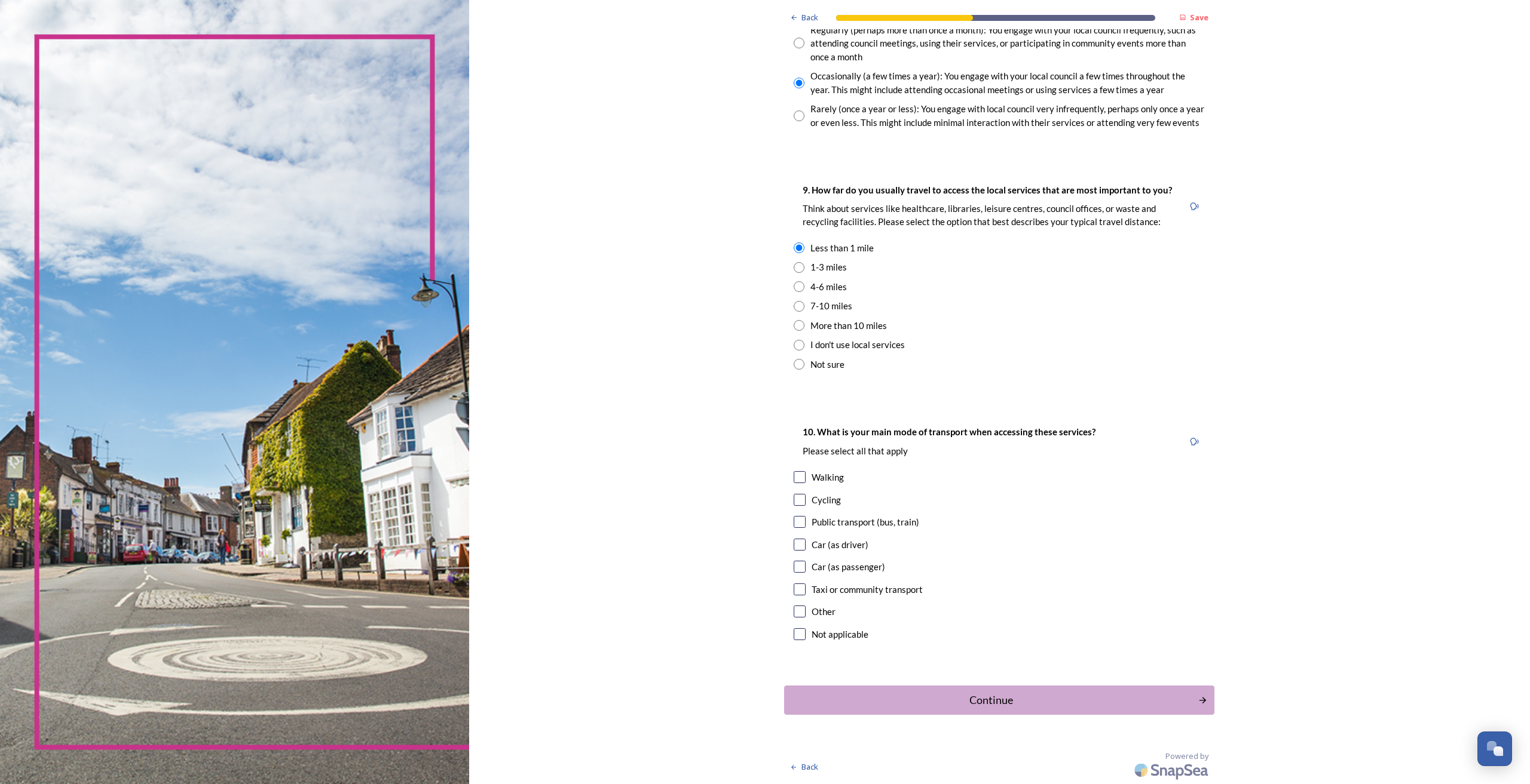
drag, startPoint x: 795, startPoint y: 549, endPoint x: 797, endPoint y: 556, distance: 7.3
click at [795, 549] on input "checkbox" at bounding box center [799, 545] width 12 height 12
checkbox input "true"
click at [994, 704] on div "Continue" at bounding box center [991, 700] width 401 height 16
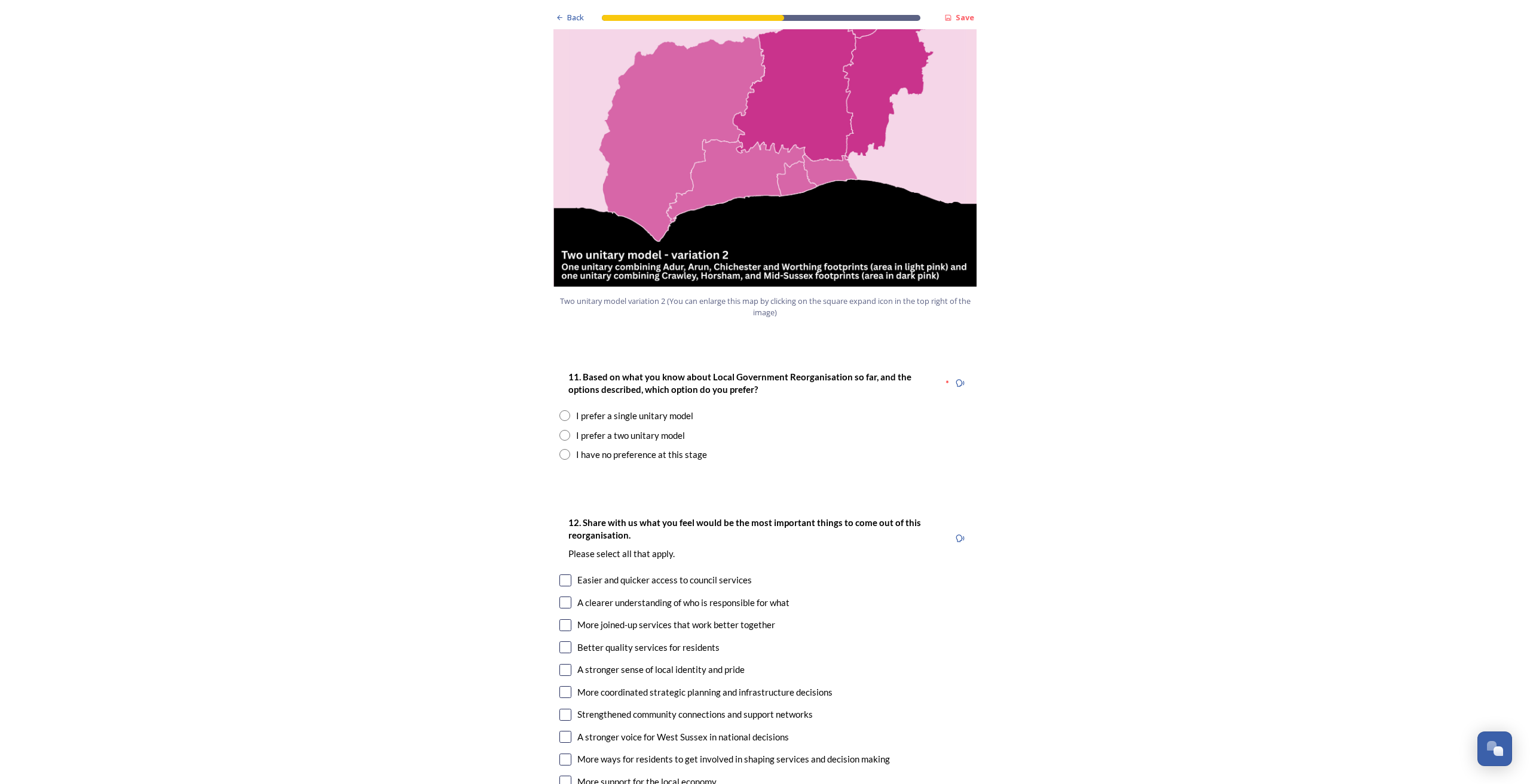
scroll to position [1302, 0]
click at [564, 430] on input "radio" at bounding box center [565, 435] width 11 height 11
radio input "true"
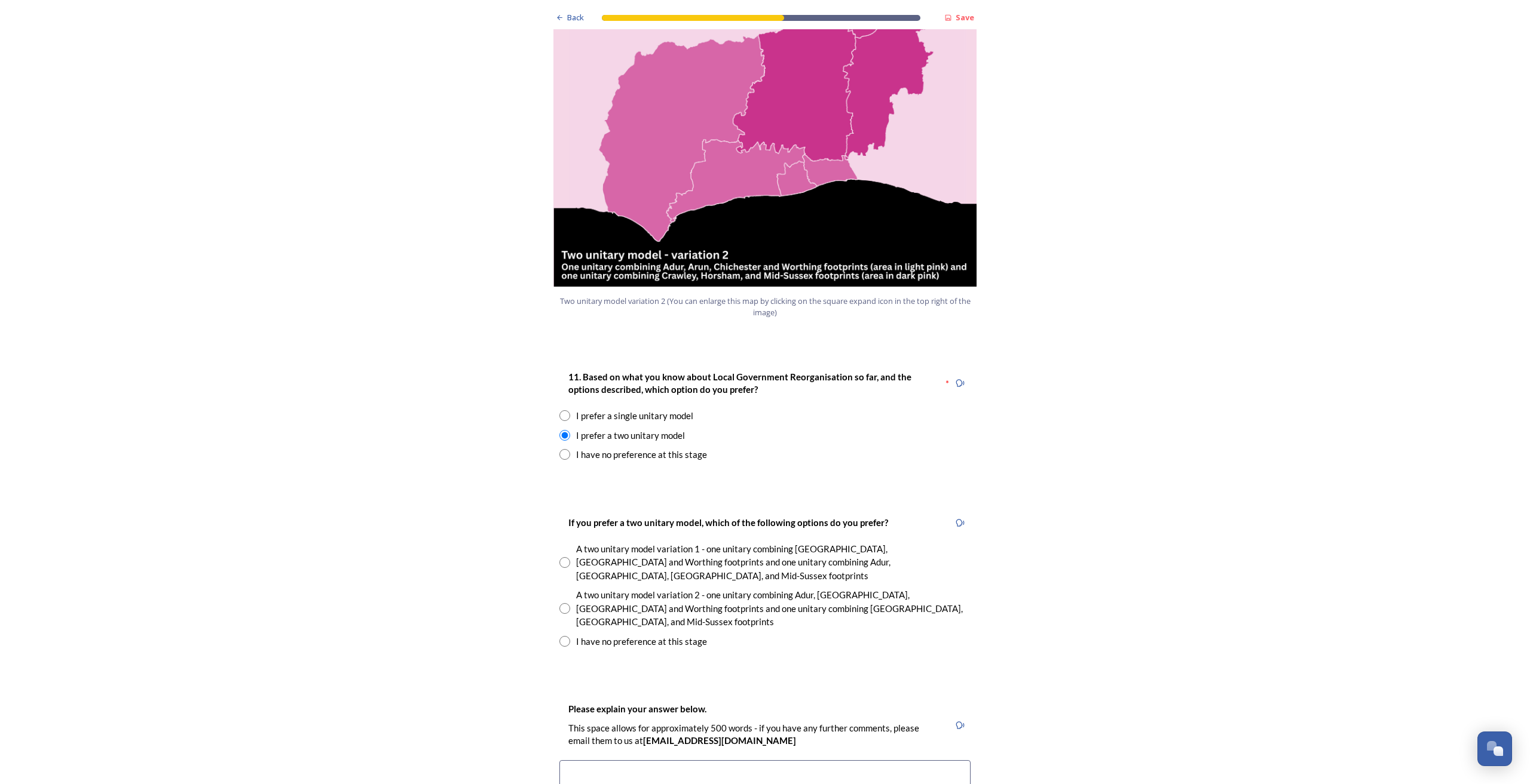
click at [559, 603] on input "radio" at bounding box center [565, 609] width 11 height 11
radio input "true"
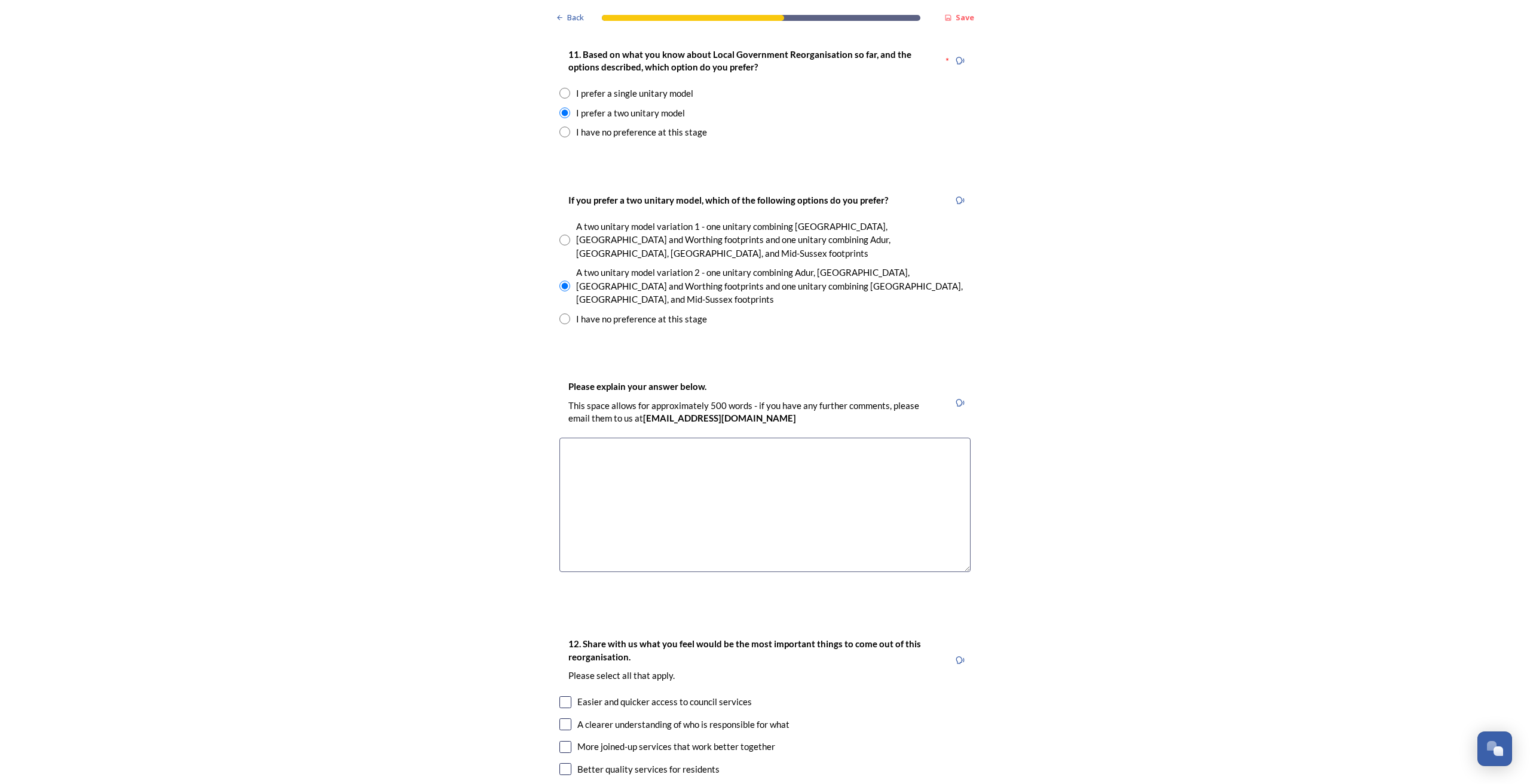
scroll to position [1627, 0]
drag, startPoint x: 744, startPoint y: 399, endPoint x: 753, endPoint y: 406, distance: 11.4
click at [744, 435] on textarea at bounding box center [764, 502] width 411 height 135
type textarea "W"
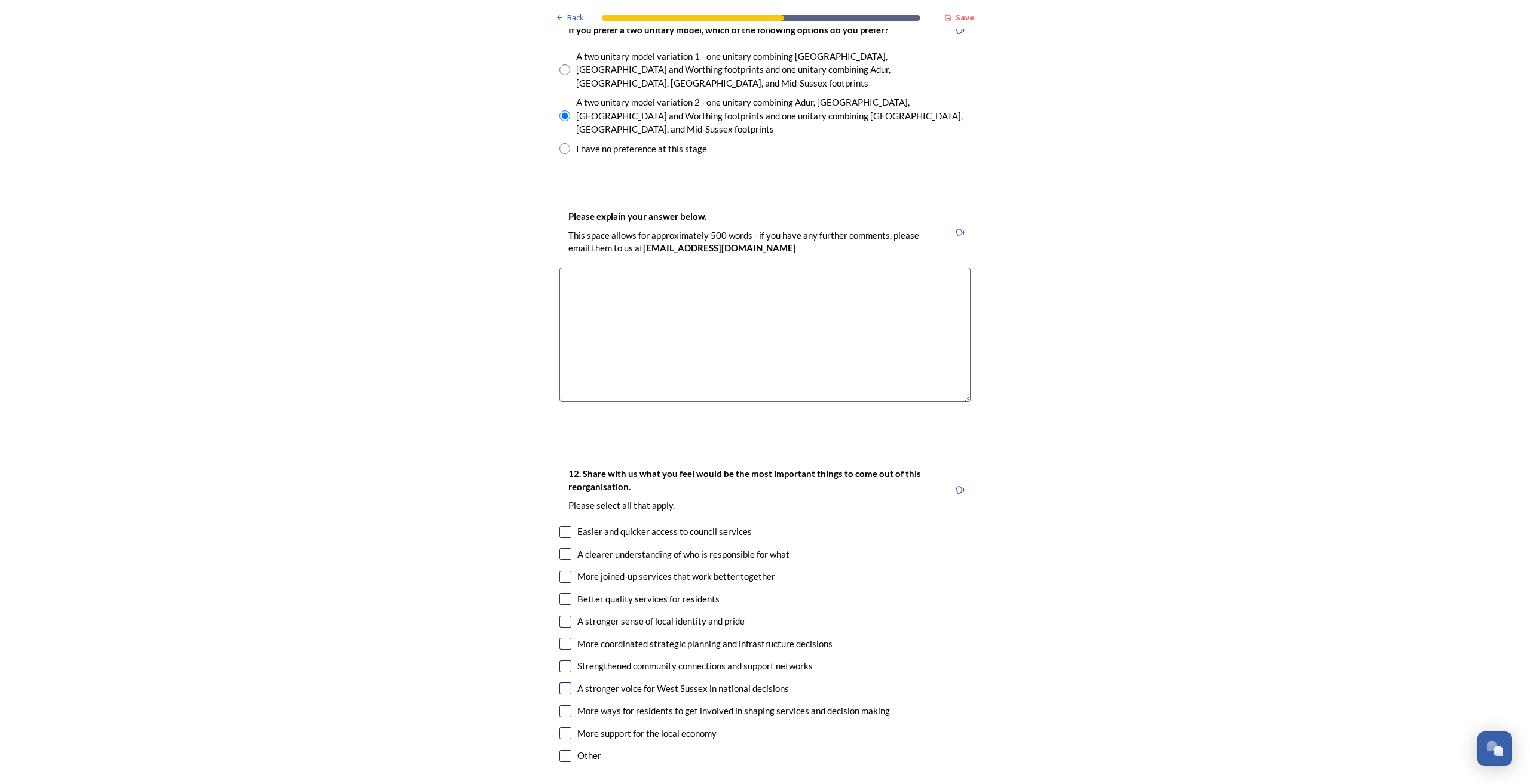
scroll to position [1792, 0]
click at [704, 271] on textarea "I worry that we'd be forgotten about being one of the furthest towns from the c…" at bounding box center [764, 337] width 411 height 135
click at [695, 271] on textarea "I worry that we'd be forgotten within a single unitary model, being one of the …" at bounding box center [764, 337] width 411 height 135
drag, startPoint x: 805, startPoint y: 239, endPoint x: 824, endPoint y: 259, distance: 27.6
click at [802, 271] on textarea "I worry that we'd be forgotten in a single unitary model, being one of the furt…" at bounding box center [764, 337] width 411 height 135
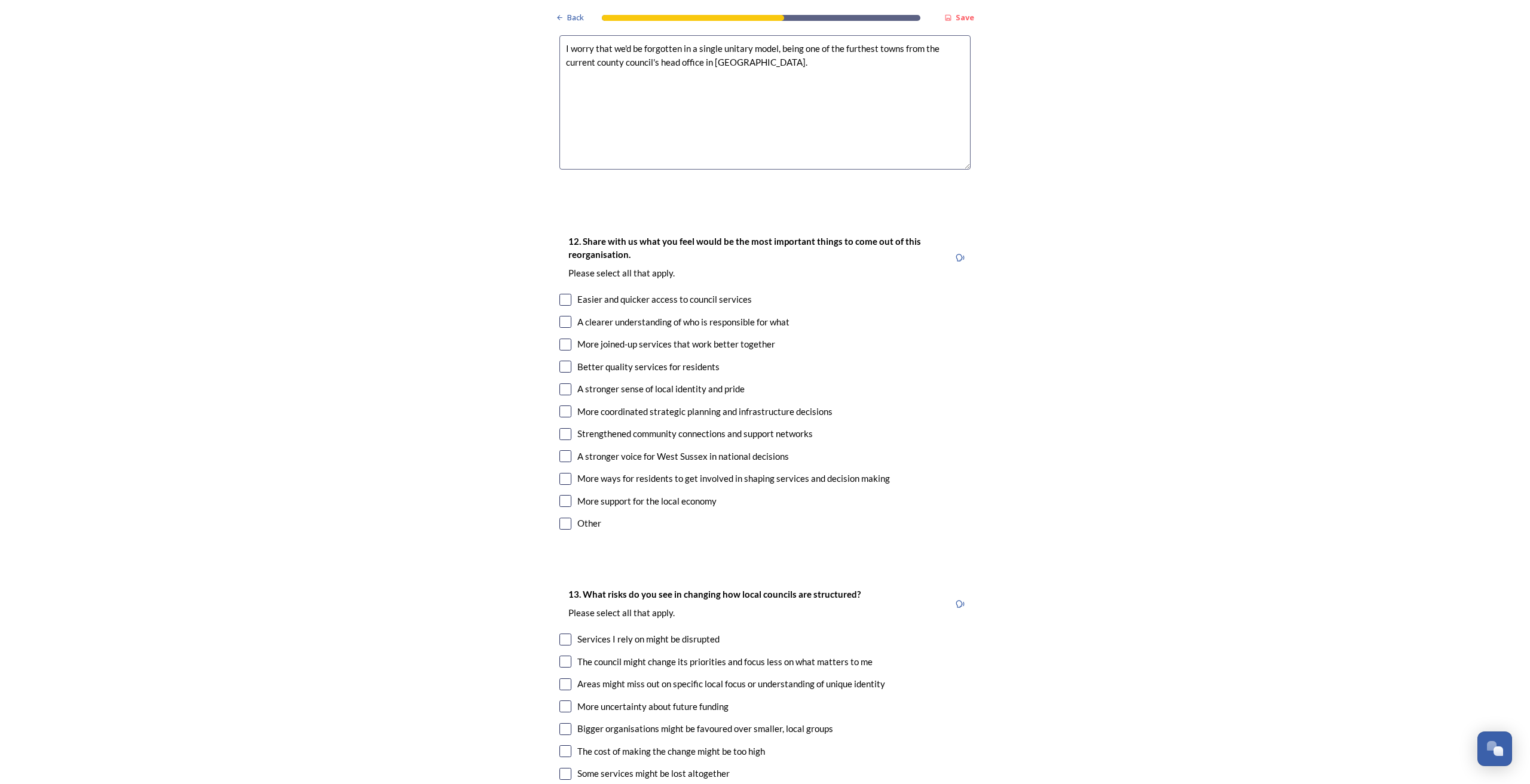
scroll to position [2027, 0]
type textarea "I worry that we'd be forgotten in a single unitary model, being one of the furt…"
click at [562, 294] on input "checkbox" at bounding box center [565, 300] width 12 height 12
checkbox input "true"
click at [559, 316] on input "checkbox" at bounding box center [565, 322] width 12 height 12
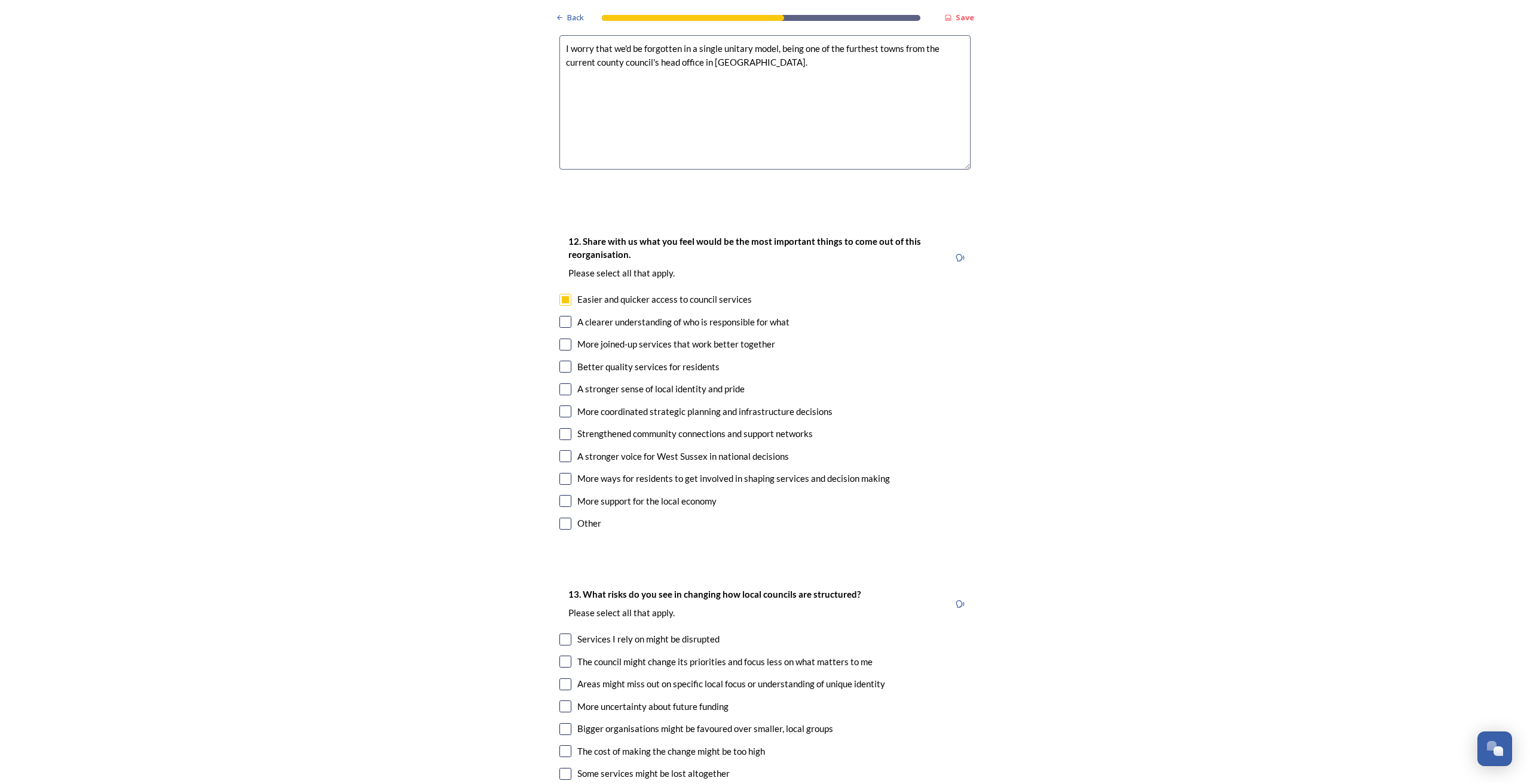
checkbox input "true"
click at [567, 339] on input "checkbox" at bounding box center [565, 344] width 12 height 12
checkbox input "true"
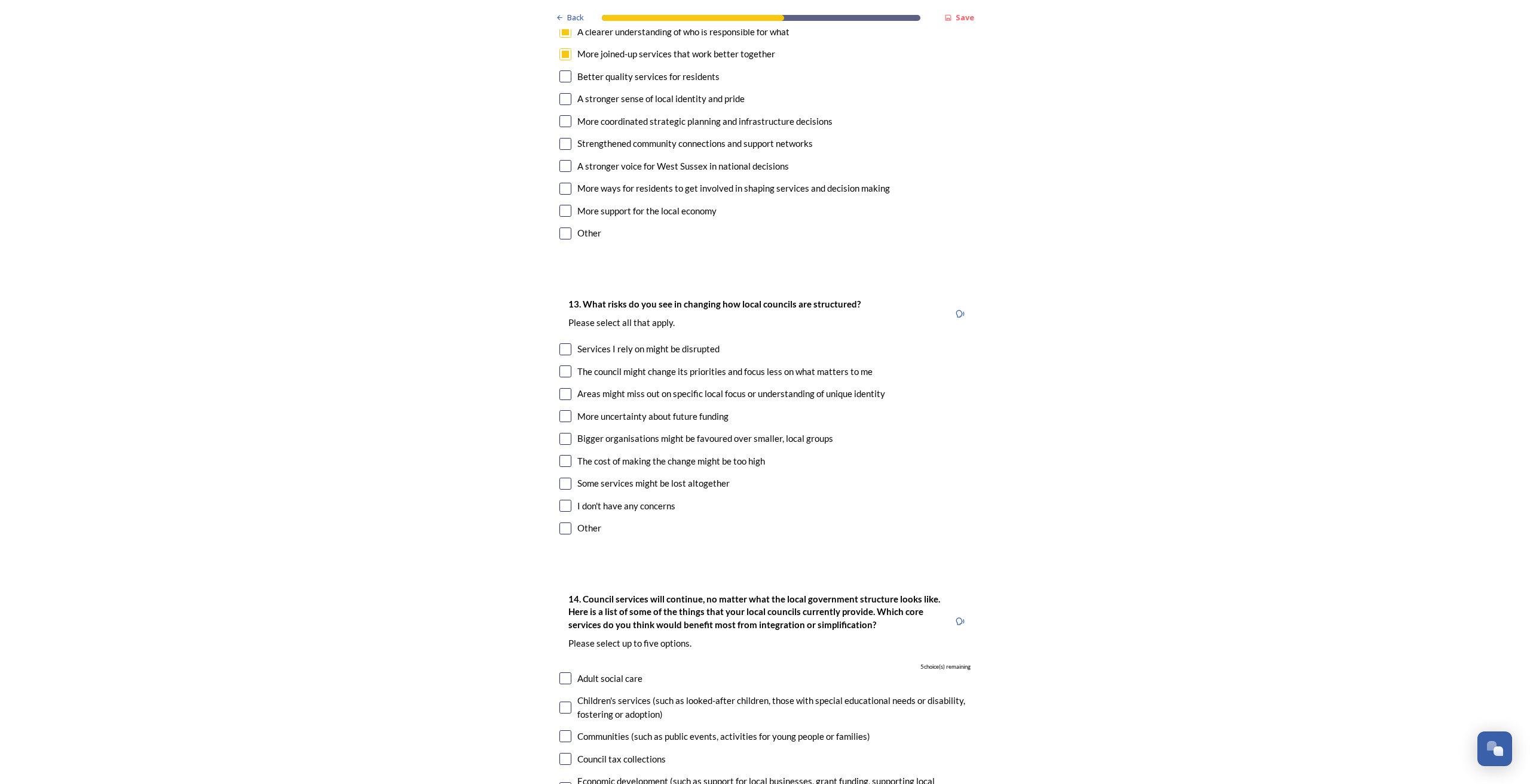
scroll to position [2361, 0]
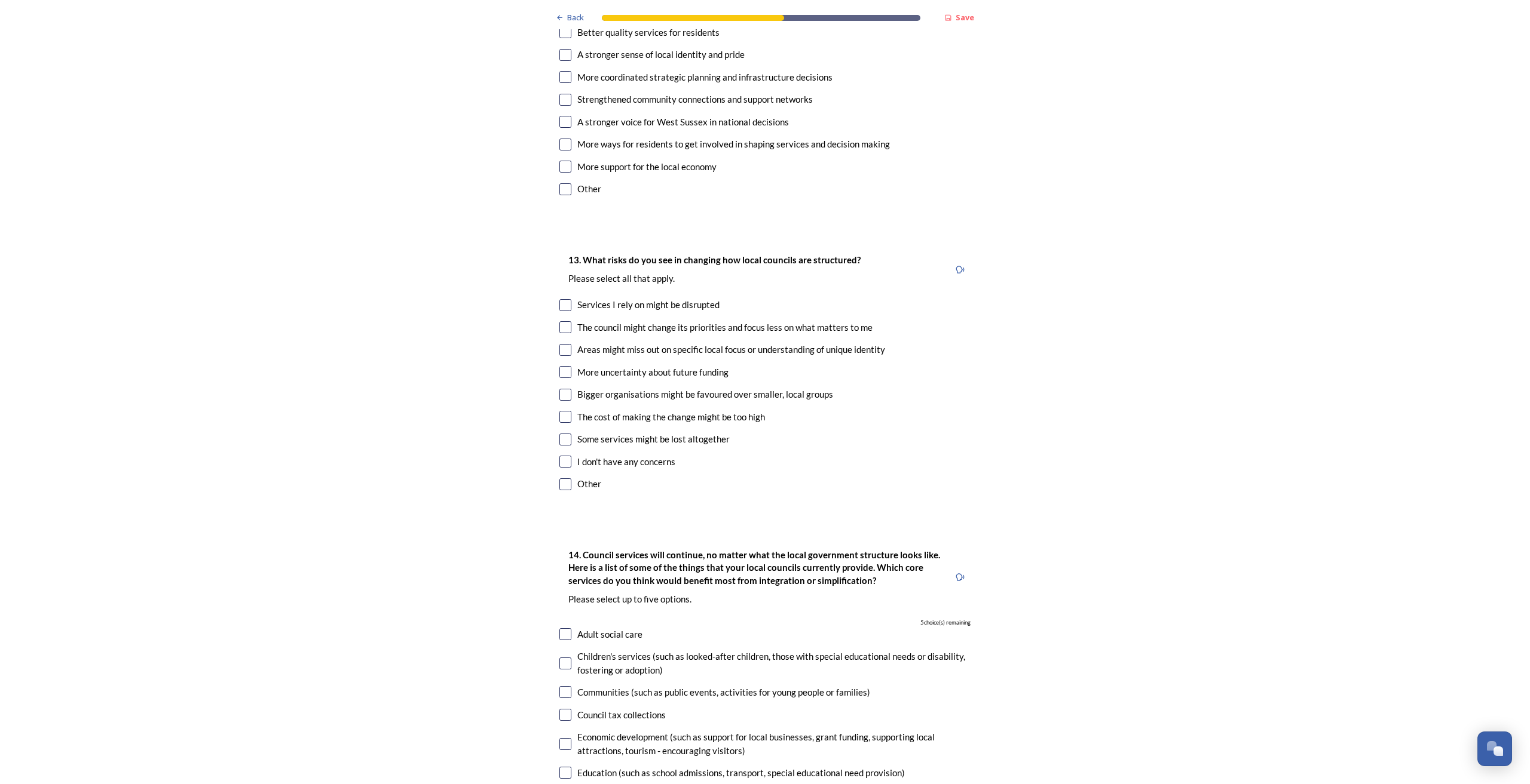
click at [563, 300] on input "checkbox" at bounding box center [565, 305] width 12 height 12
checkbox input "true"
click at [559, 322] on input "checkbox" at bounding box center [565, 327] width 12 height 12
checkbox input "true"
click at [560, 344] on input "checkbox" at bounding box center [565, 350] width 12 height 12
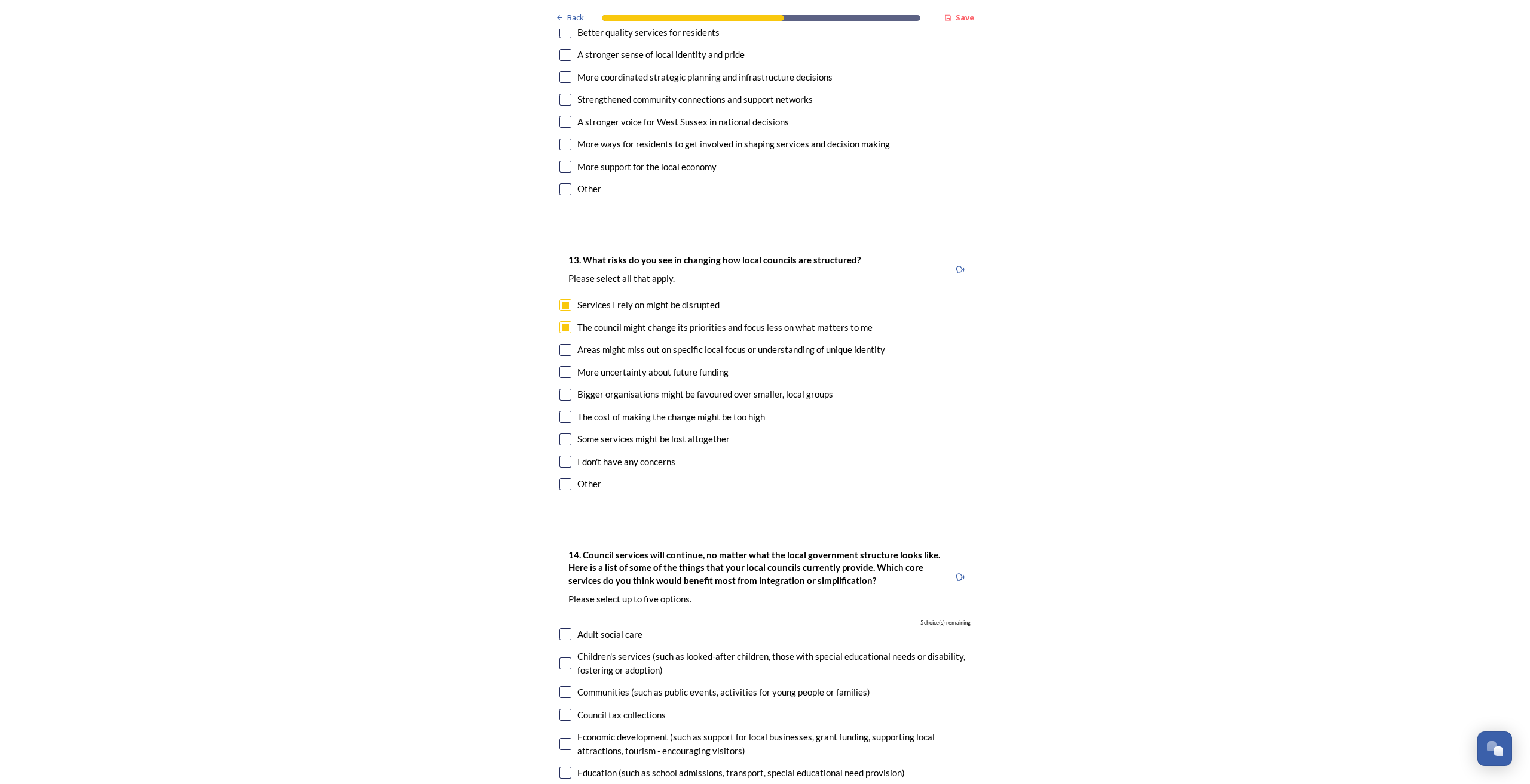
checkbox input "true"
click at [559, 366] on input "checkbox" at bounding box center [565, 372] width 12 height 12
checkbox input "true"
click at [559, 389] on input "checkbox" at bounding box center [565, 394] width 12 height 12
checkbox input "true"
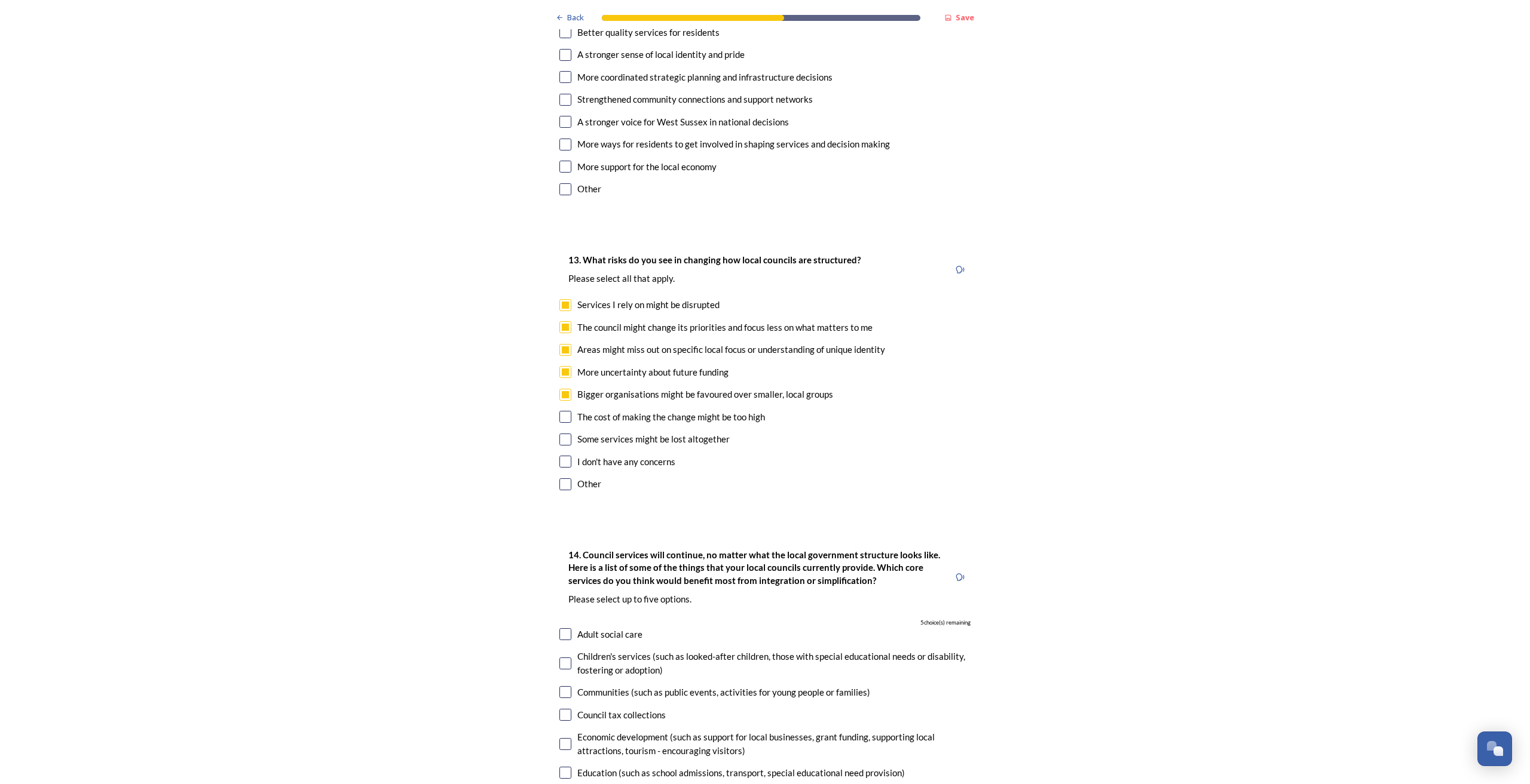
click at [561, 411] on input "checkbox" at bounding box center [565, 416] width 12 height 12
checkbox input "true"
click at [559, 433] on input "checkbox" at bounding box center [565, 439] width 12 height 12
checkbox input "true"
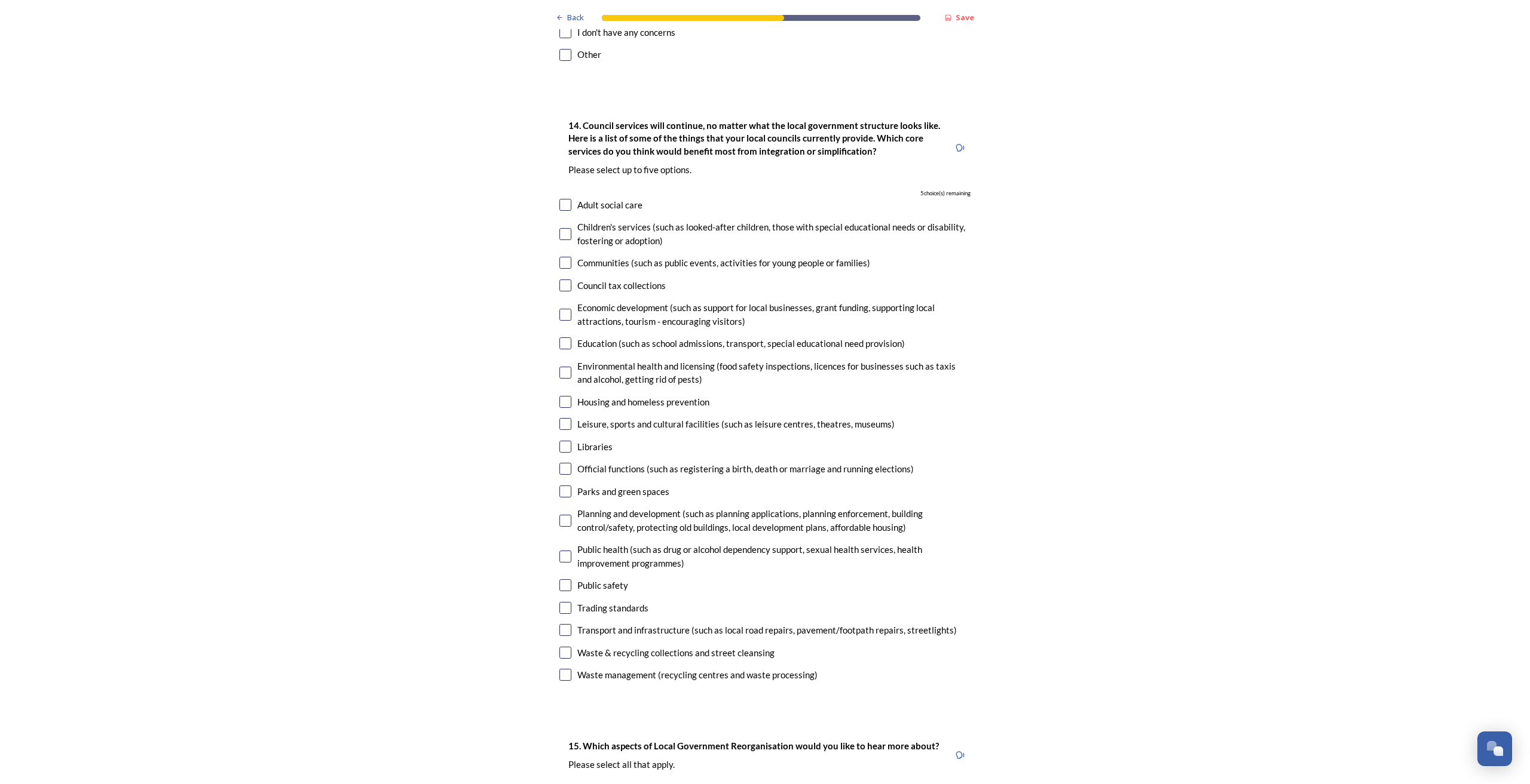
scroll to position [2792, 0]
click at [559, 228] on input "checkbox" at bounding box center [565, 233] width 12 height 12
checkbox input "true"
click at [561, 256] on input "checkbox" at bounding box center [565, 262] width 12 height 12
checkbox input "true"
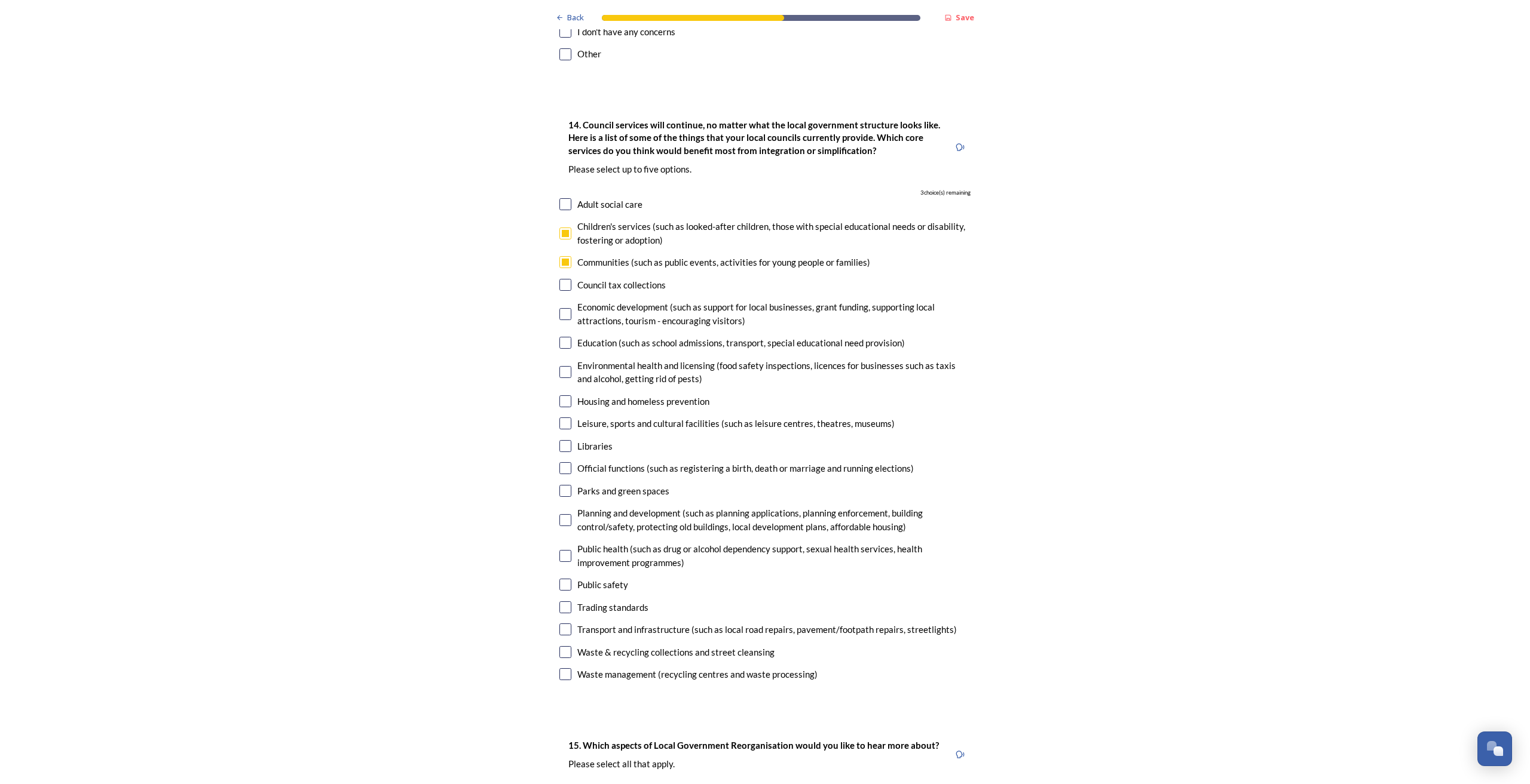
click at [559, 308] on input "checkbox" at bounding box center [565, 314] width 12 height 12
checkbox input "true"
click at [562, 395] on input "checkbox" at bounding box center [565, 401] width 12 height 12
checkbox input "true"
click at [560, 337] on input "checkbox" at bounding box center [565, 342] width 12 height 12
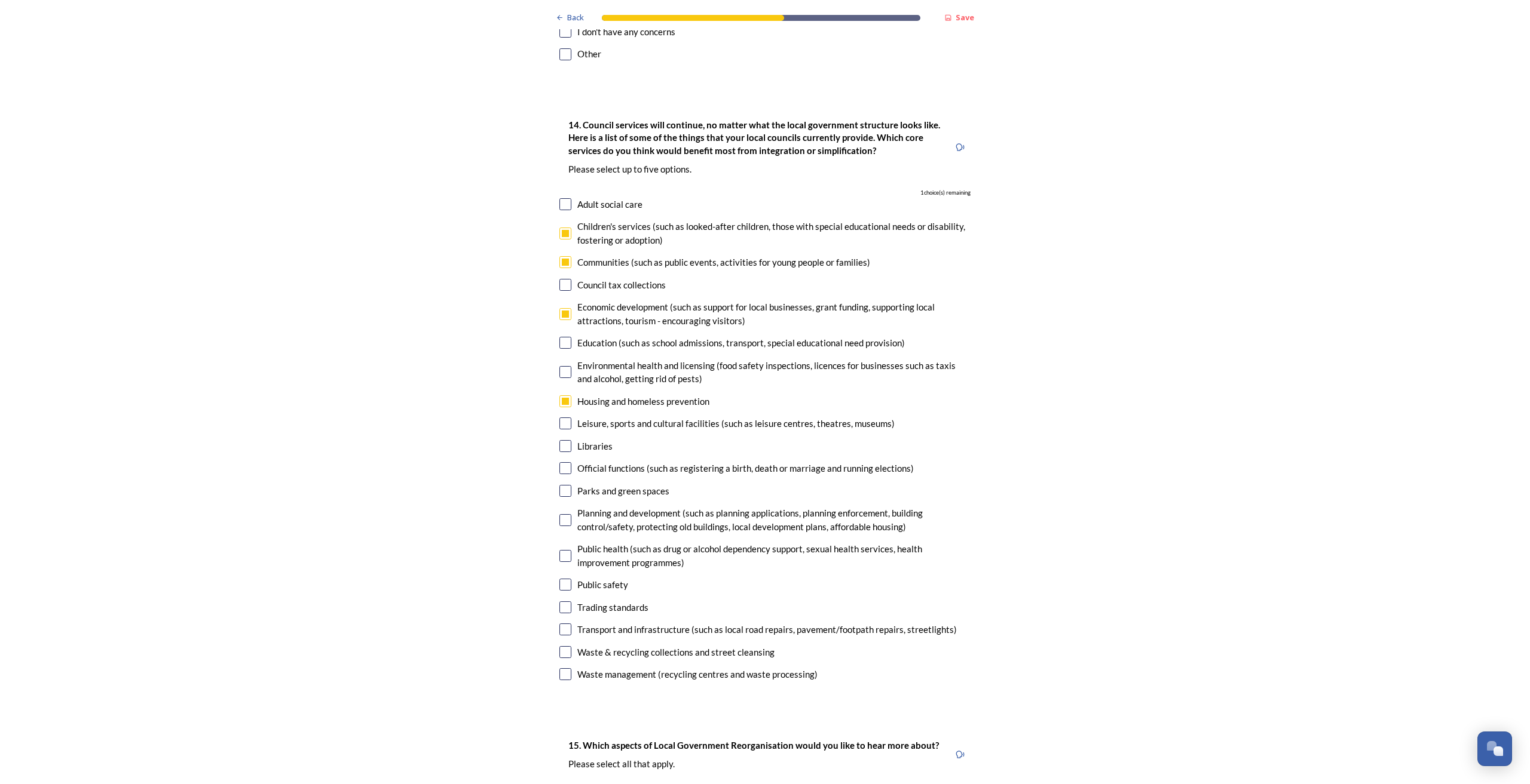
checkbox input "true"
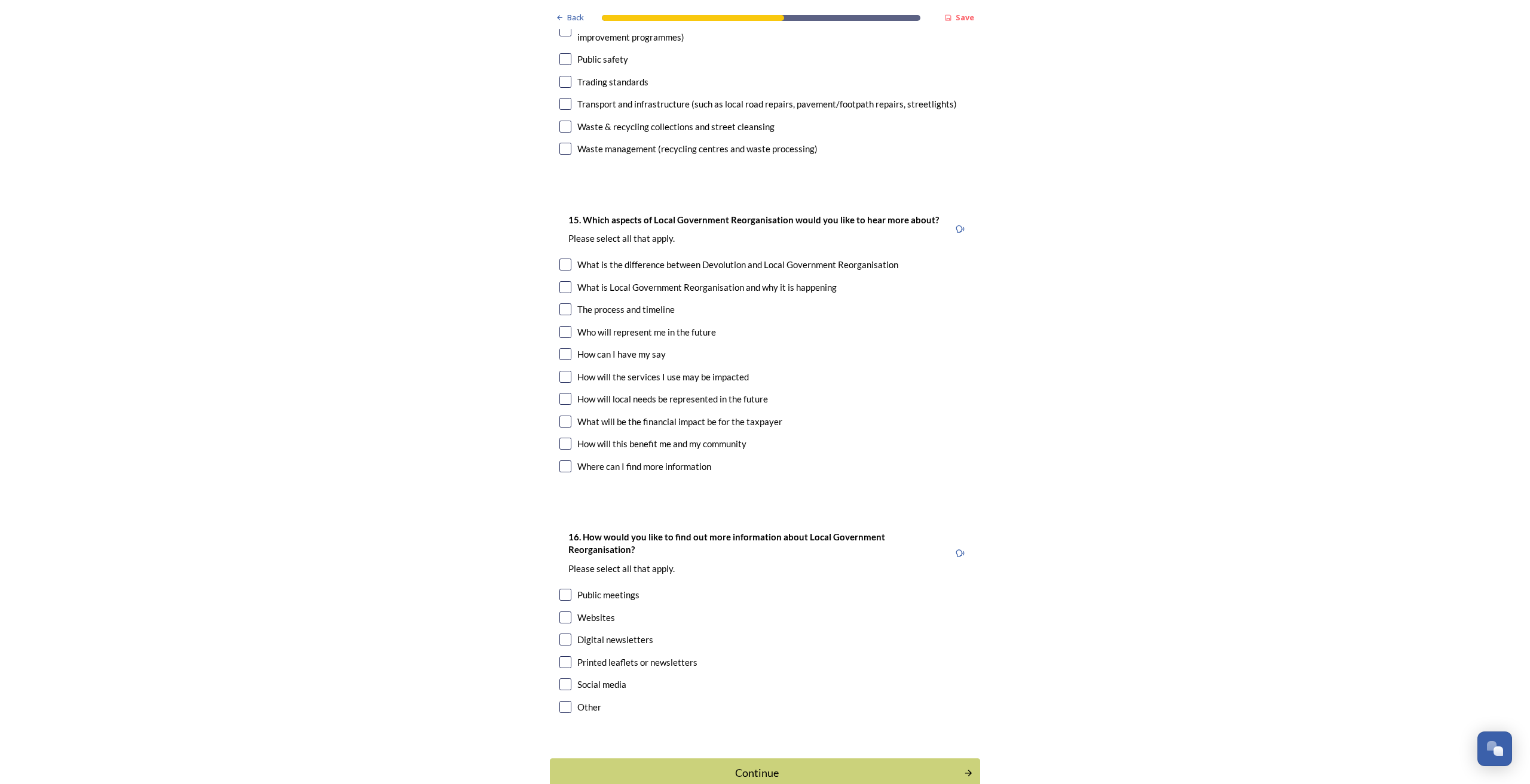
scroll to position [3328, 0]
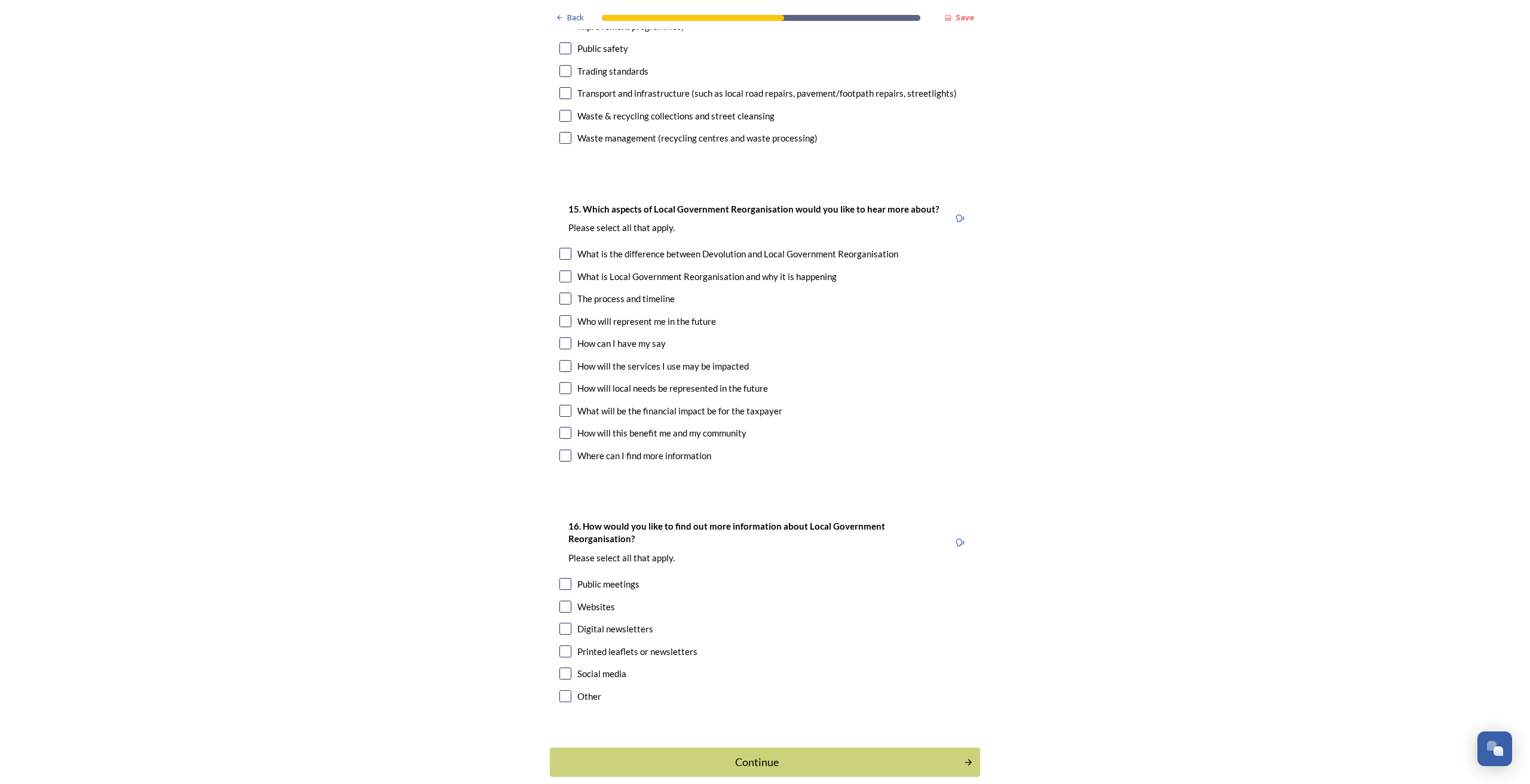
click at [559, 248] on input "checkbox" at bounding box center [565, 253] width 12 height 12
checkbox input "true"
click at [559, 293] on input "checkbox" at bounding box center [565, 298] width 12 height 12
checkbox input "true"
click at [562, 315] on input "checkbox" at bounding box center [565, 321] width 12 height 12
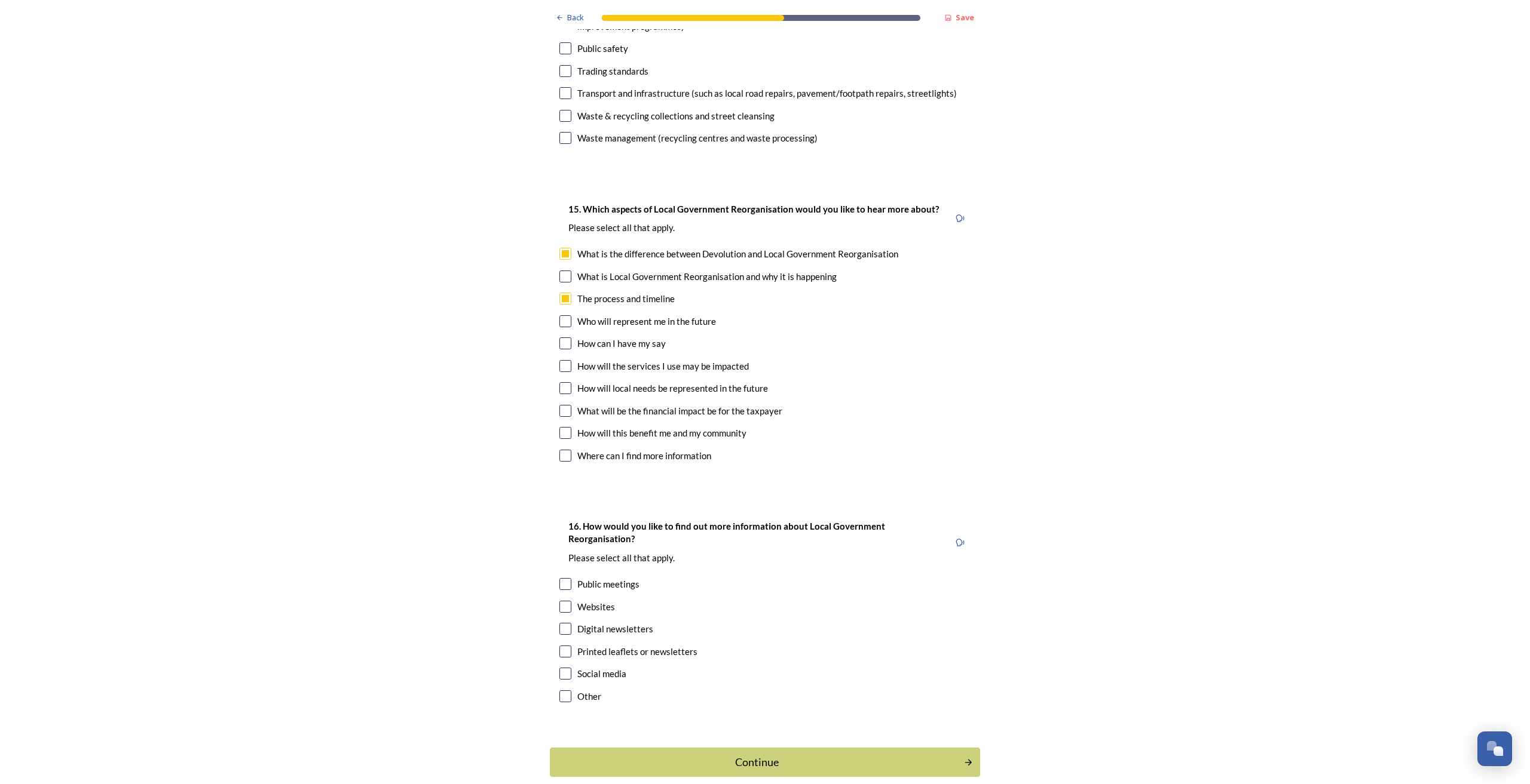
checkbox input "true"
click at [563, 337] on input "checkbox" at bounding box center [565, 343] width 12 height 12
checkbox input "true"
click at [563, 360] on input "checkbox" at bounding box center [565, 366] width 12 height 12
checkbox input "true"
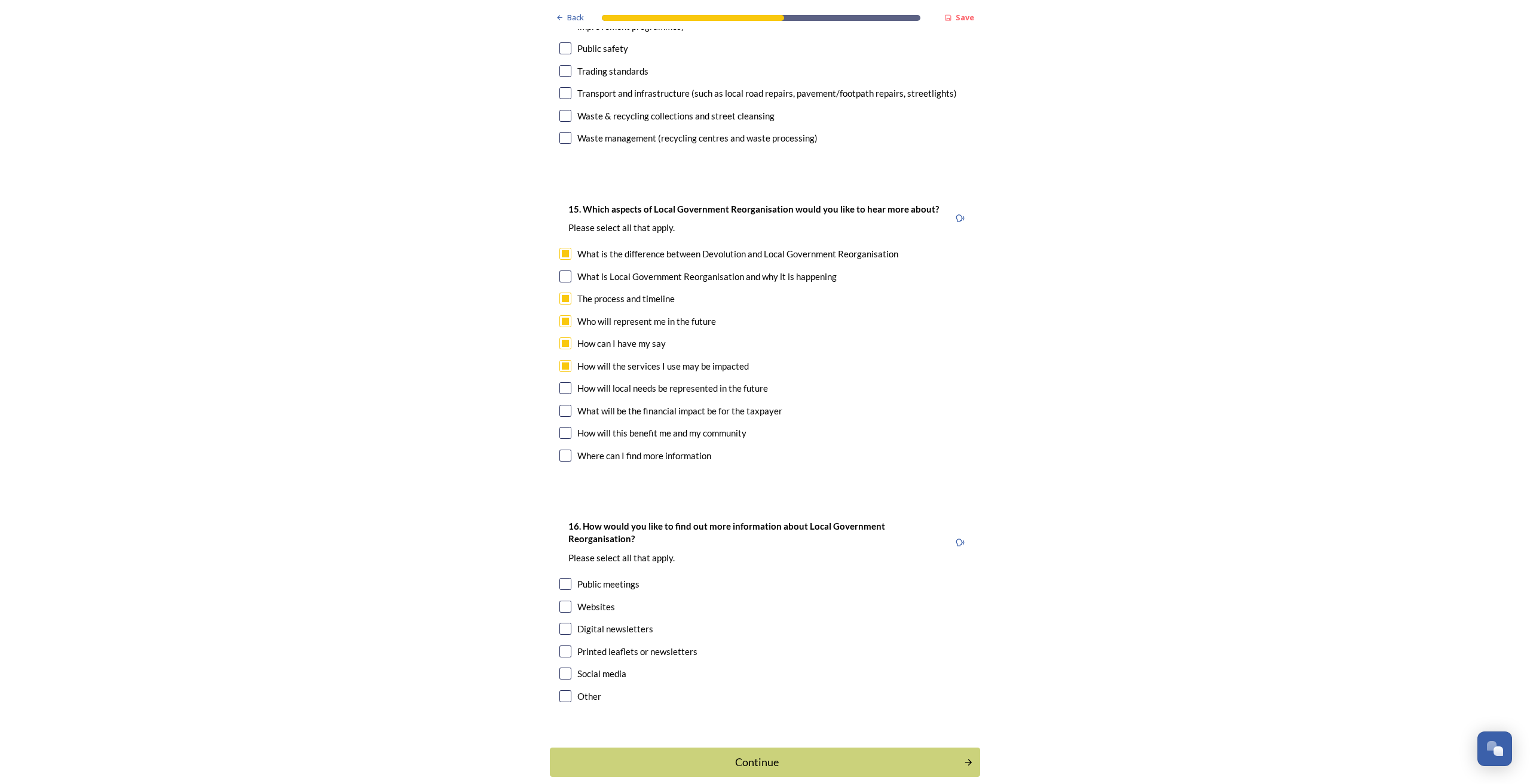
click at [562, 382] on input "checkbox" at bounding box center [565, 388] width 12 height 12
checkbox input "true"
click at [567, 405] on input "checkbox" at bounding box center [565, 411] width 12 height 12
checkbox input "true"
click at [562, 427] on input "checkbox" at bounding box center [565, 433] width 12 height 12
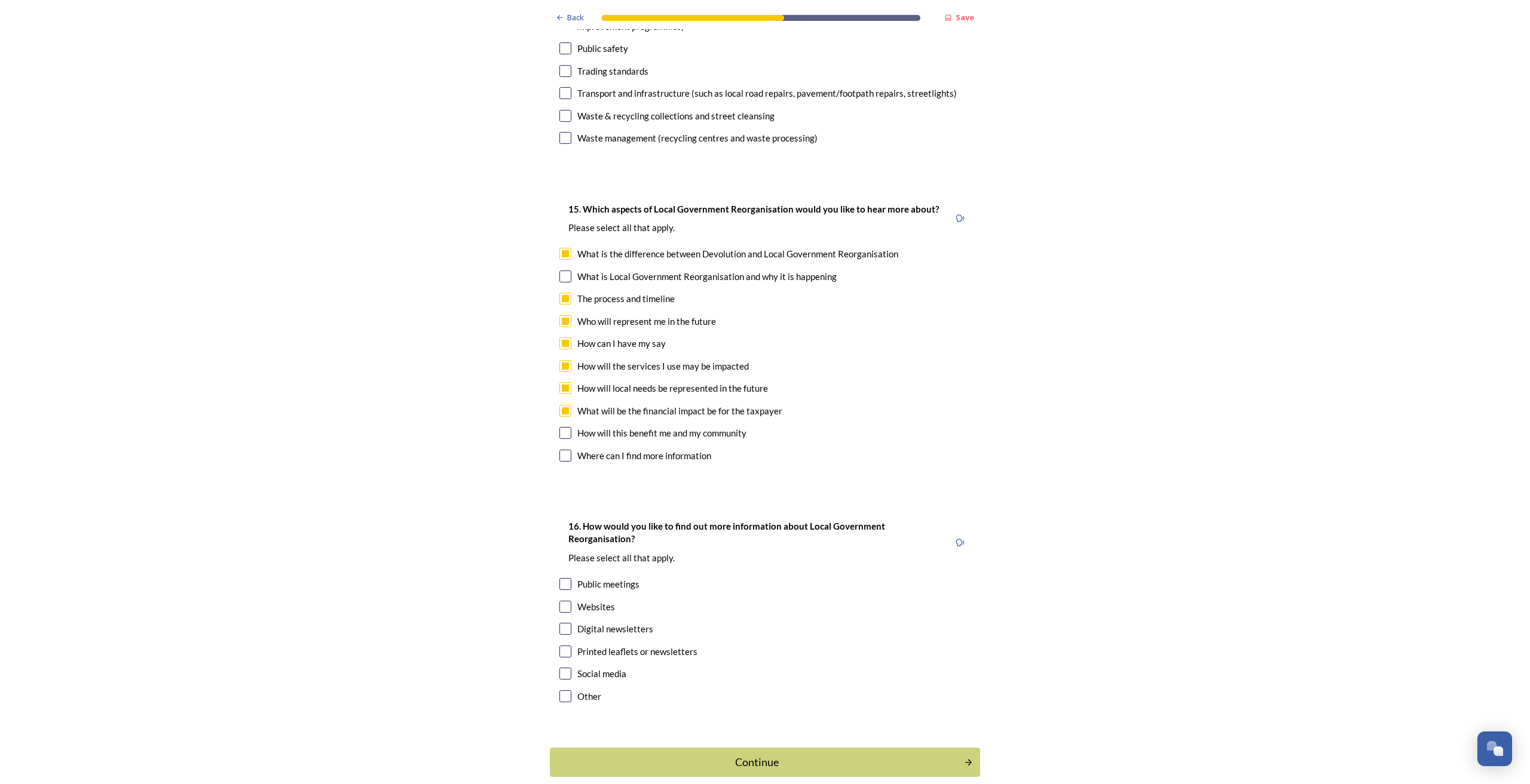
checkbox input "true"
click at [563, 646] on input "checkbox" at bounding box center [565, 651] width 12 height 12
checkbox input "true"
click at [562, 601] on input "checkbox" at bounding box center [565, 607] width 12 height 12
checkbox input "true"
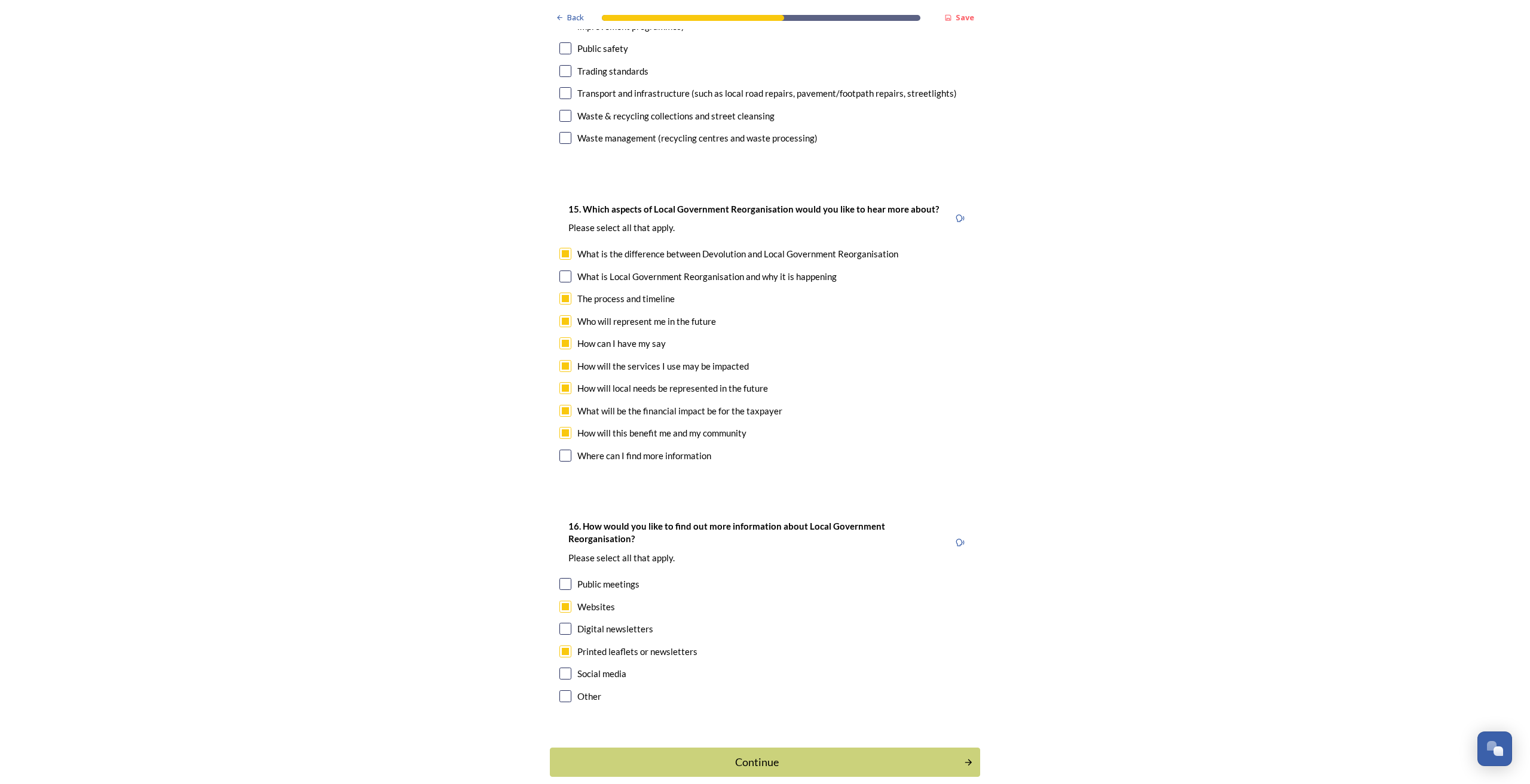
click at [559, 623] on input "checkbox" at bounding box center [565, 629] width 12 height 12
checkbox input "true"
click at [689, 754] on div "Continue" at bounding box center [757, 762] width 405 height 16
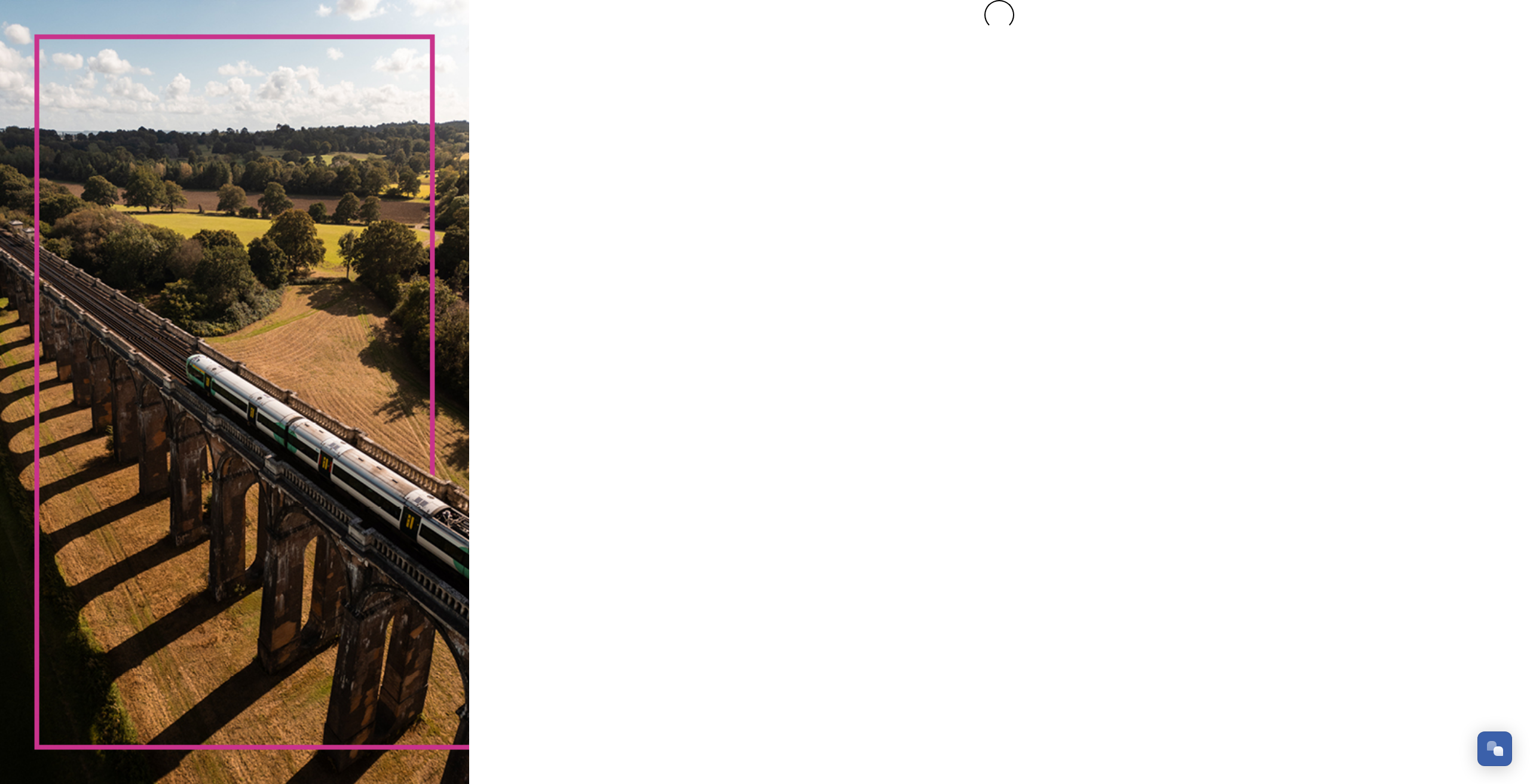
scroll to position [0, 0]
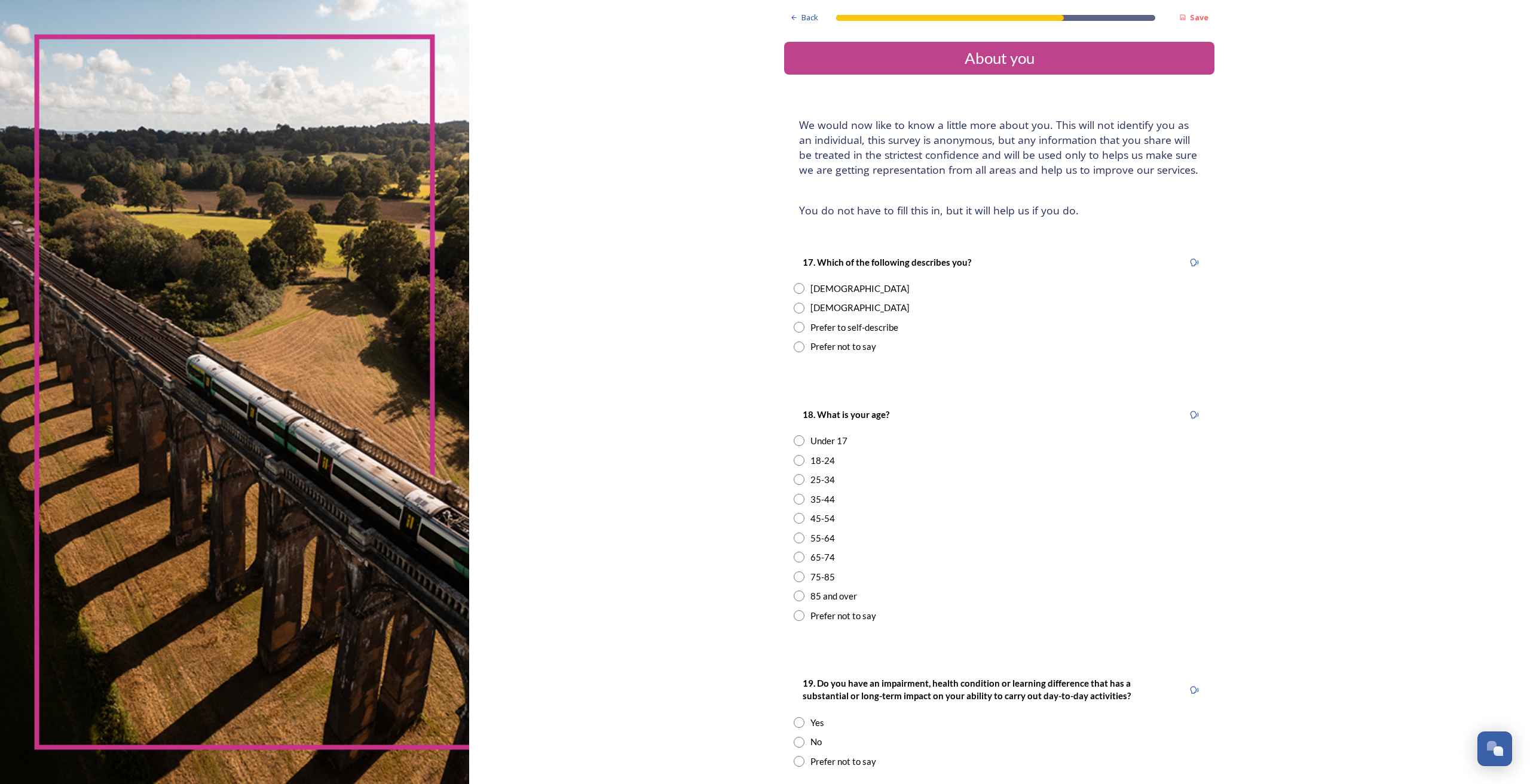
click at [816, 287] on div "Female" at bounding box center [860, 289] width 99 height 14
radio input "true"
click at [797, 498] on input "radio" at bounding box center [799, 500] width 11 height 11
radio input "true"
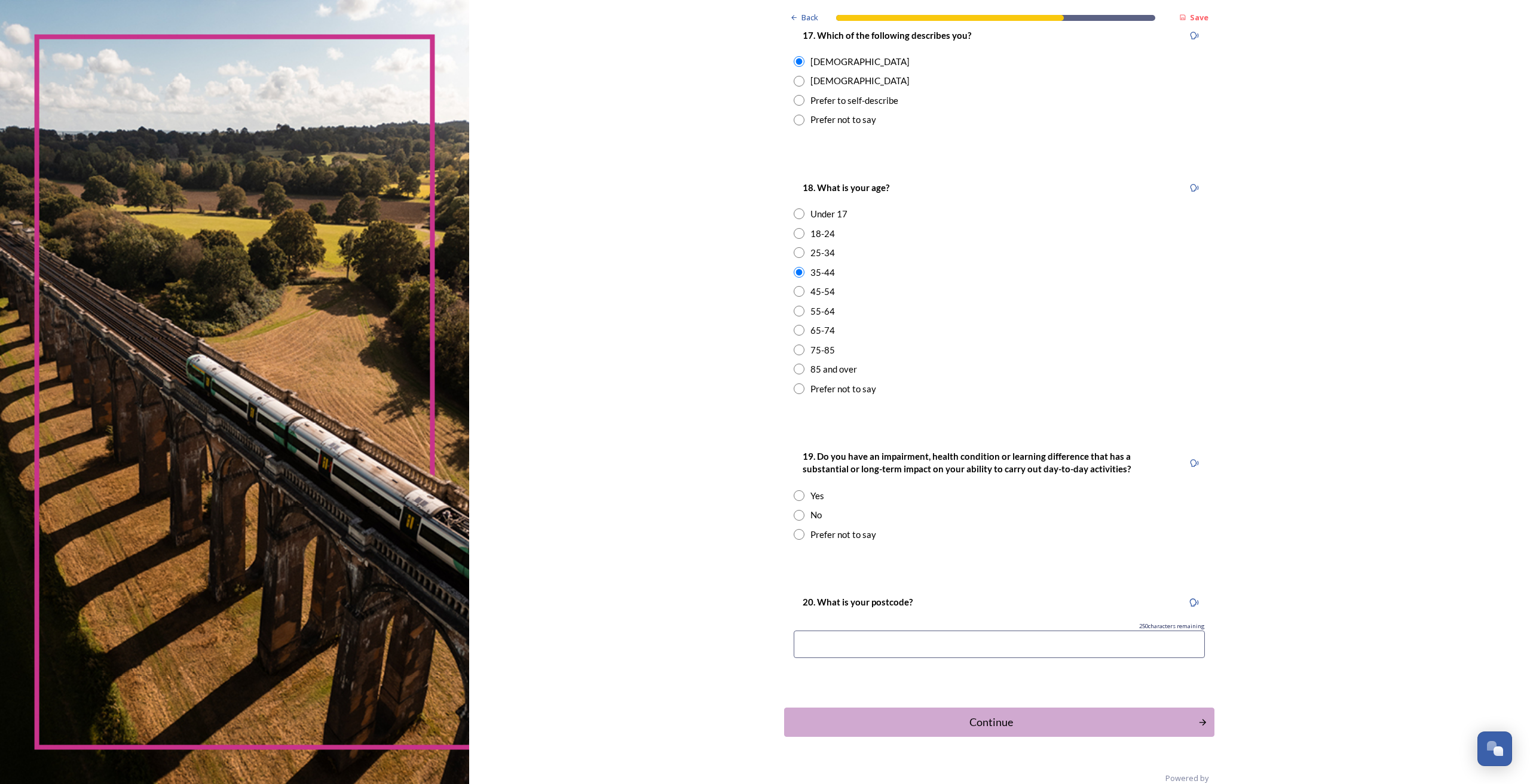
scroll to position [249, 0]
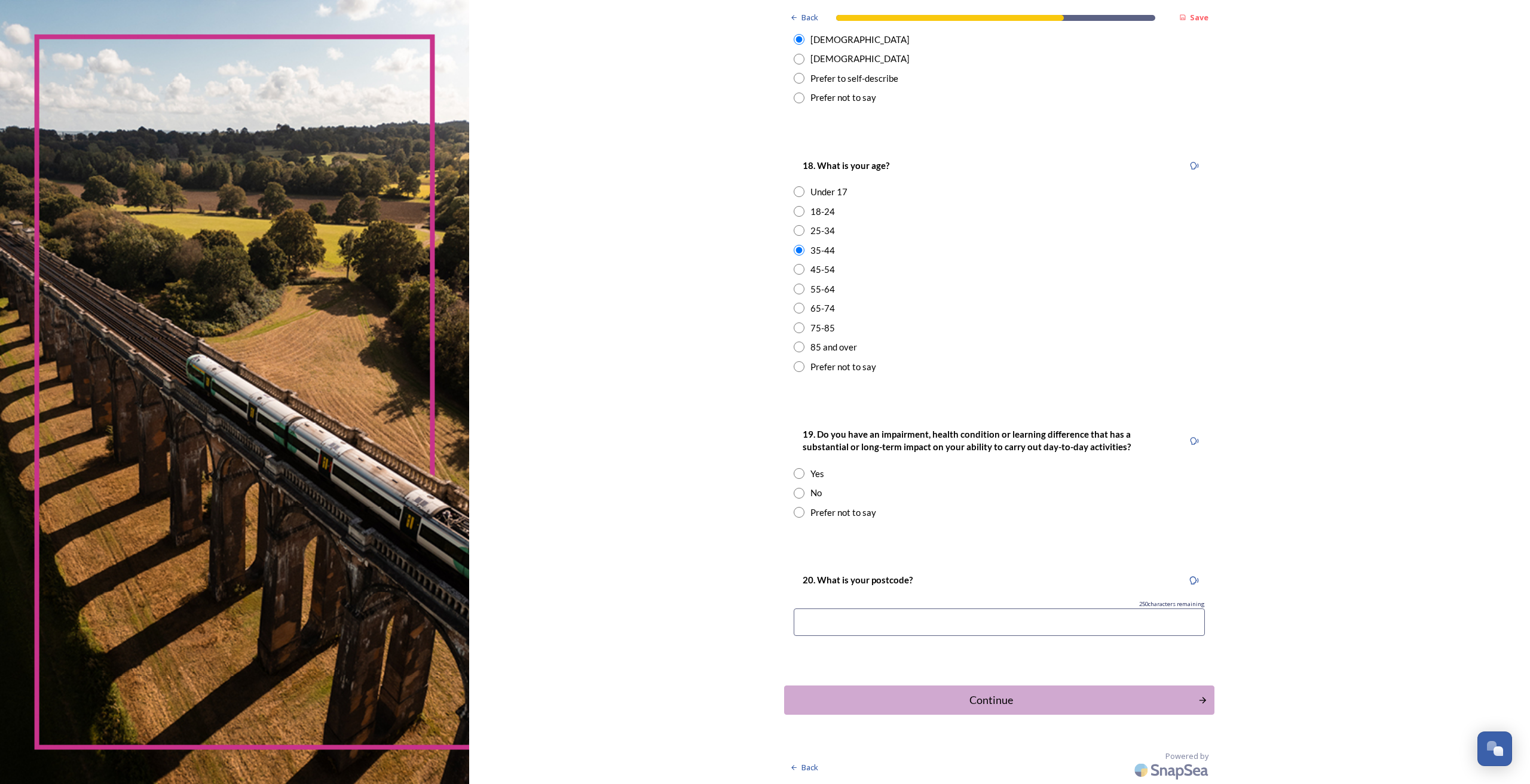
click at [794, 491] on input "radio" at bounding box center [799, 493] width 11 height 11
radio input "true"
click at [864, 628] on input at bounding box center [998, 623] width 411 height 28
type input "RH16 3PW"
click at [1069, 703] on div "Continue" at bounding box center [991, 700] width 401 height 16
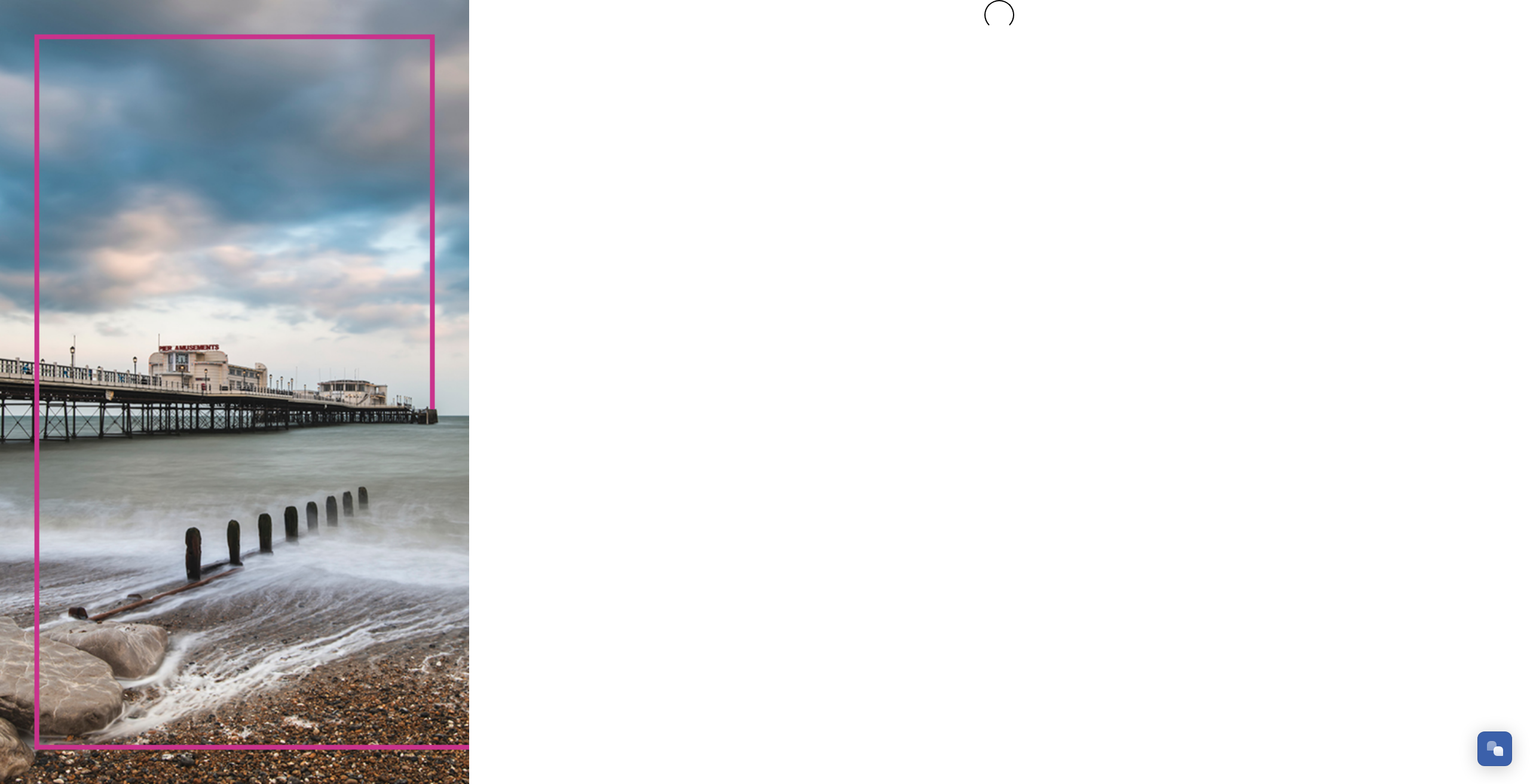
scroll to position [0, 0]
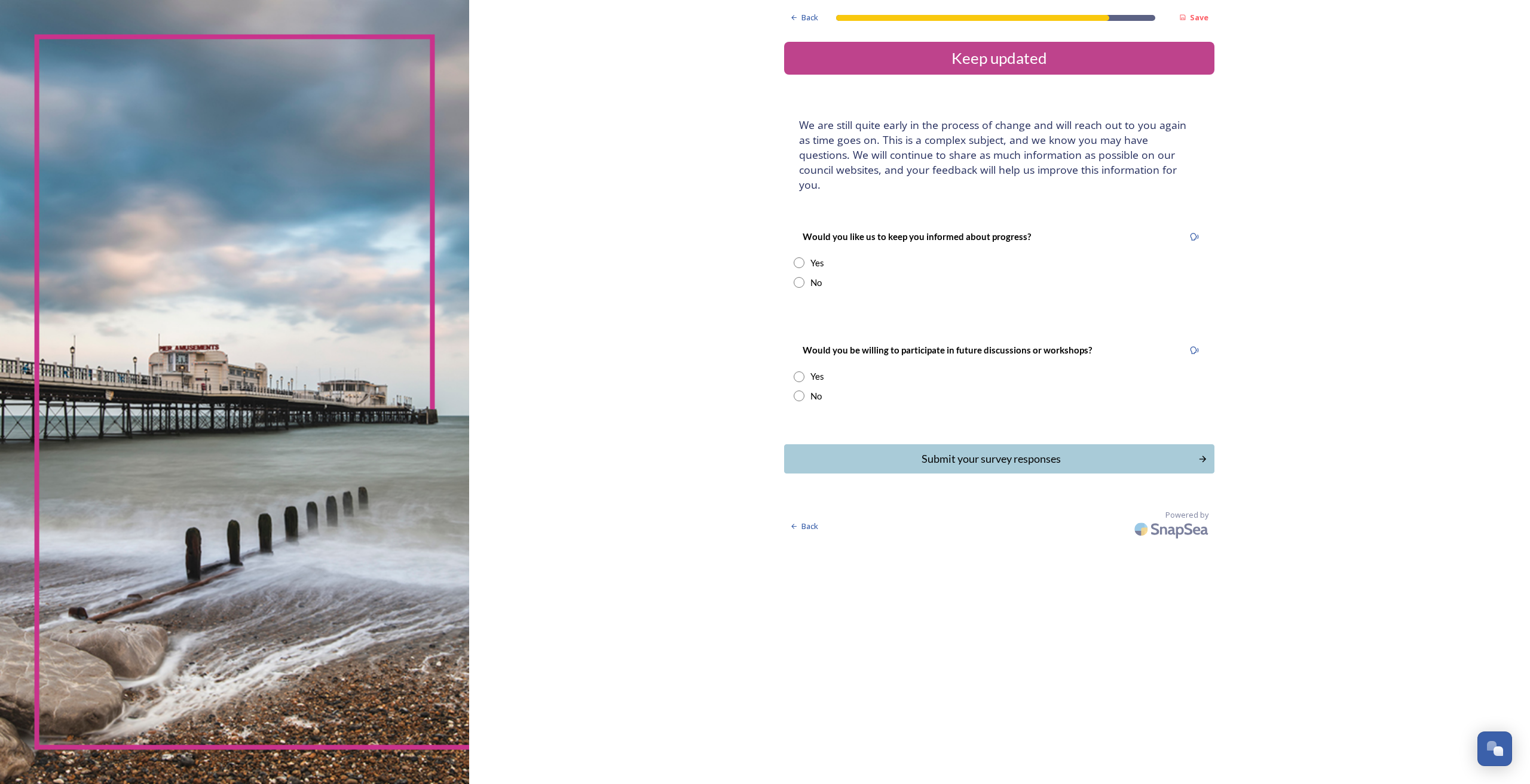
click at [802, 257] on input "radio" at bounding box center [799, 263] width 11 height 11
radio input "true"
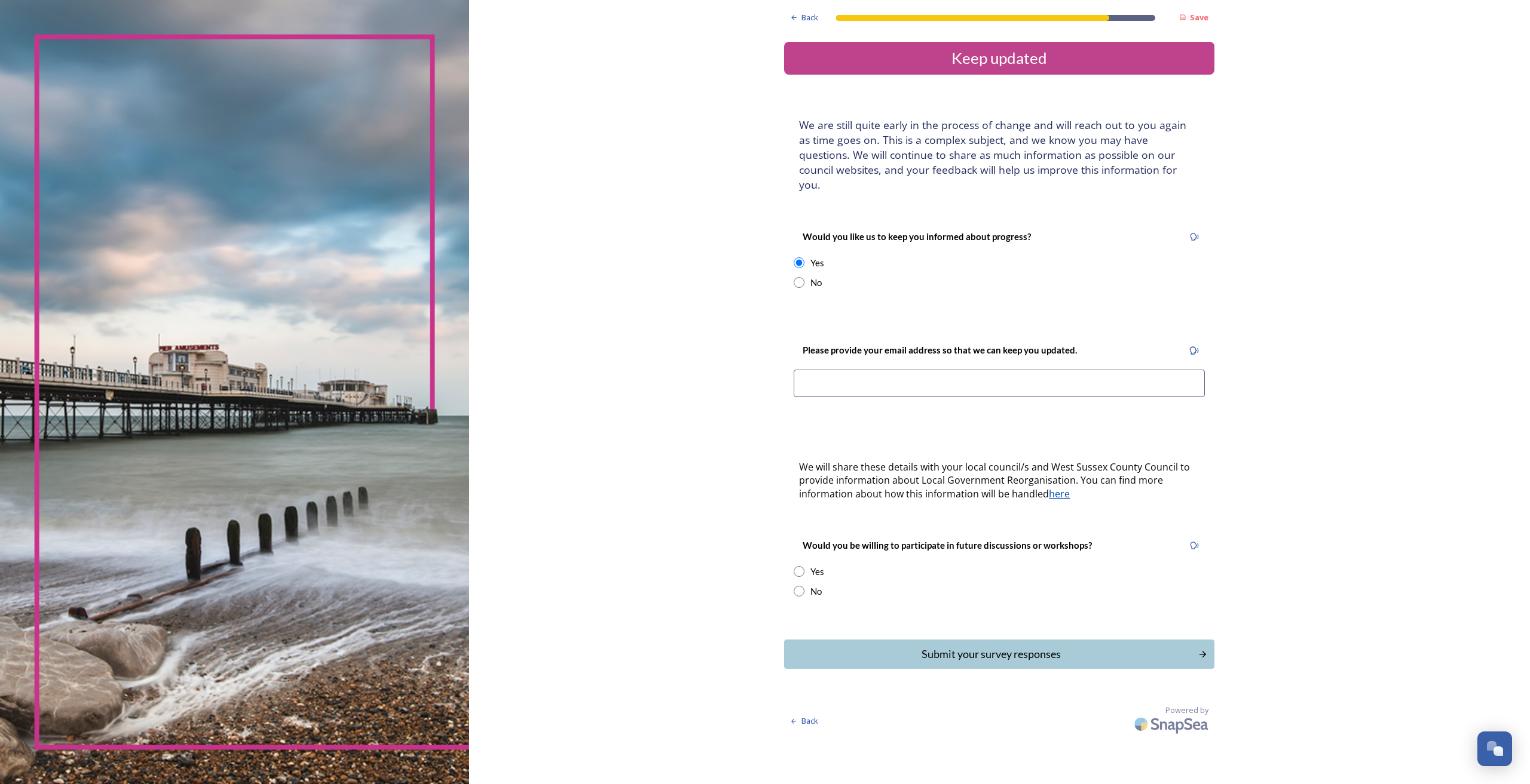
click at [838, 373] on input at bounding box center [998, 384] width 411 height 28
type input "K"
type input "kerriebraham@gmail.com"
click at [801, 567] on input "radio" at bounding box center [799, 572] width 11 height 11
radio input "true"
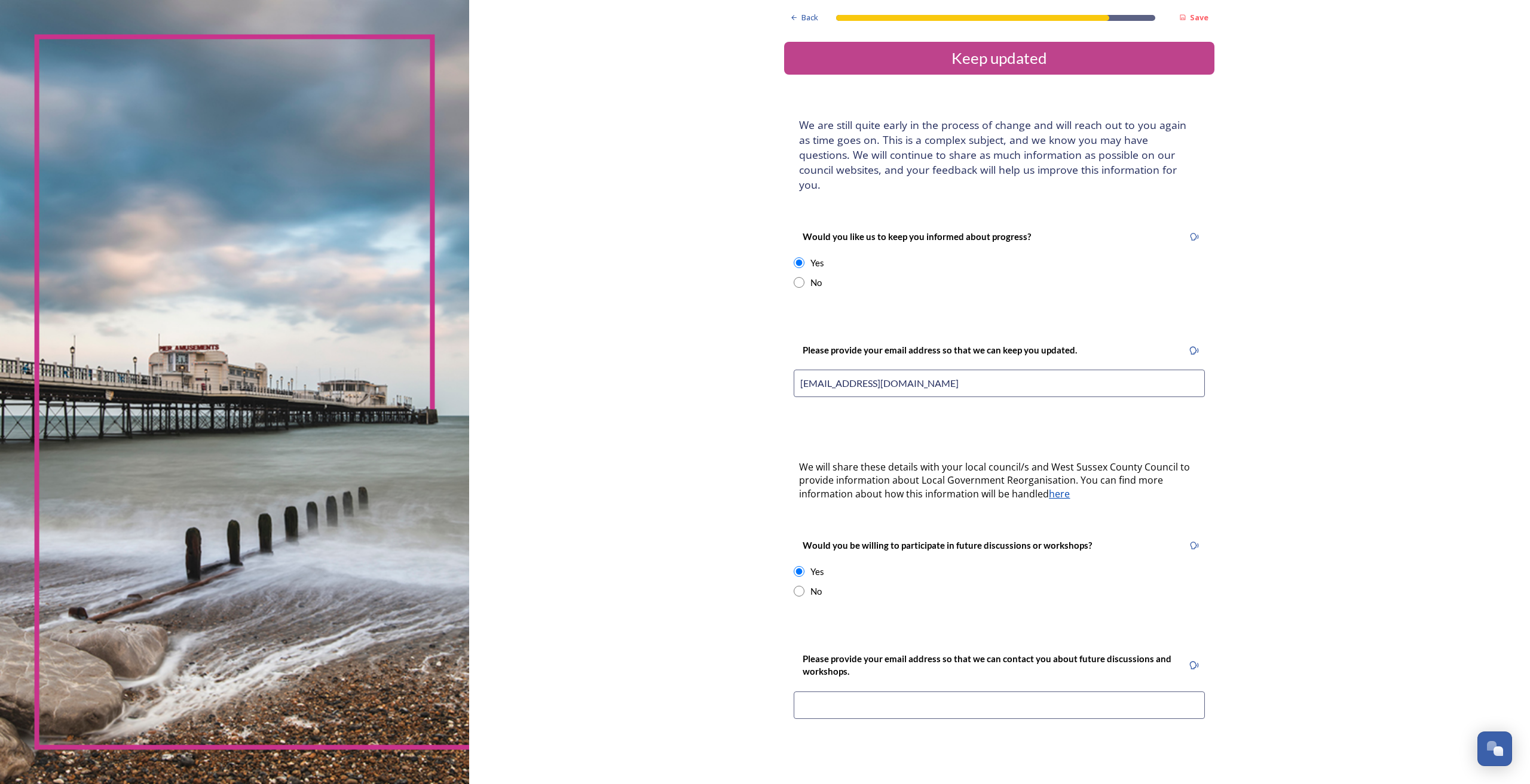
click at [994, 370] on input "kerriebraham@gmail.com" at bounding box center [998, 384] width 411 height 28
click at [967, 698] on input at bounding box center [998, 705] width 411 height 28
paste input "kerriebraham@gmail.com"
type input "kerriebraham@gmail.com"
drag, startPoint x: 1393, startPoint y: 389, endPoint x: 1423, endPoint y: 388, distance: 30.0
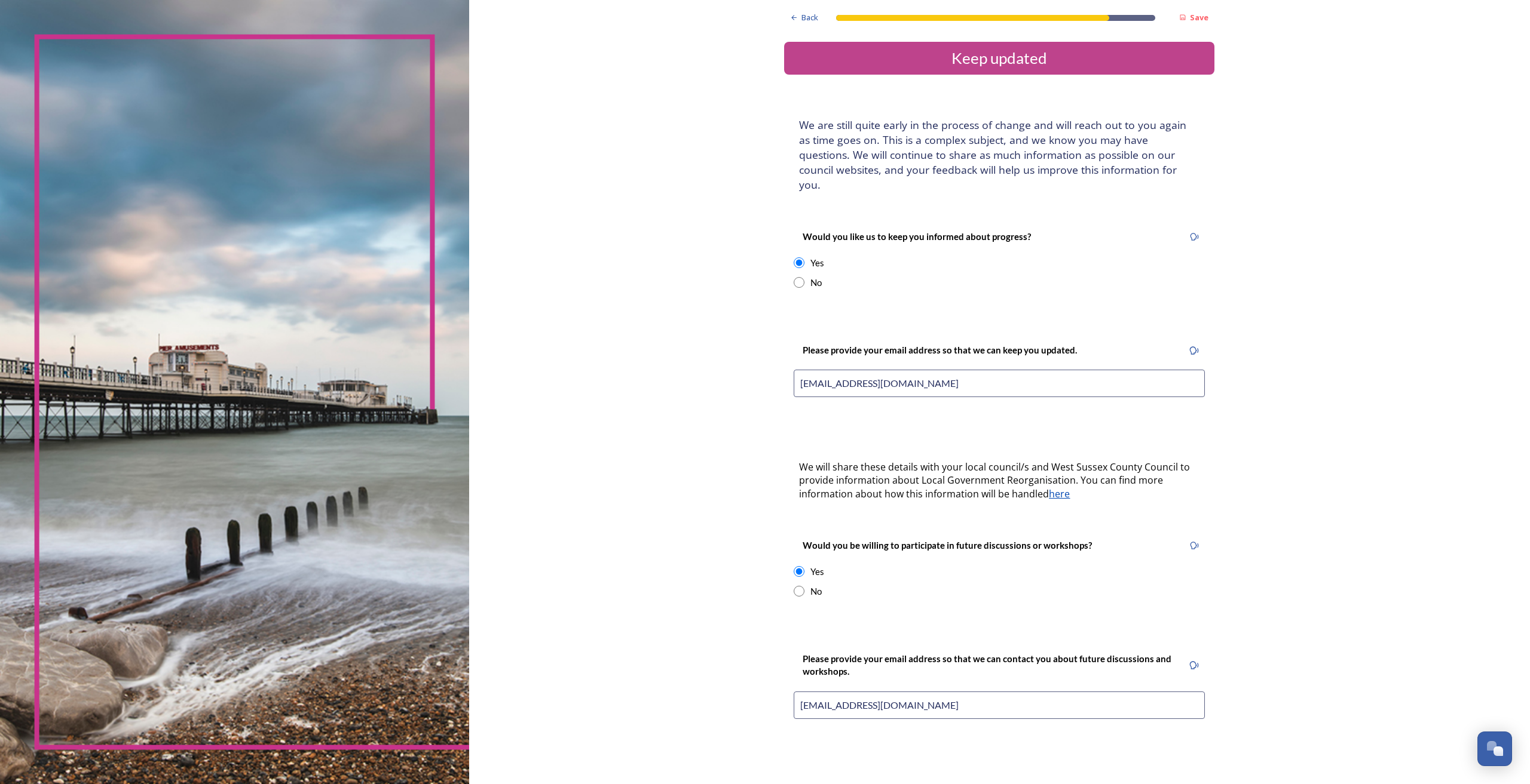
click at [1388, 389] on div "Back Save Keep updated We are still quite early in the process of change and wi…" at bounding box center [999, 473] width 1061 height 946
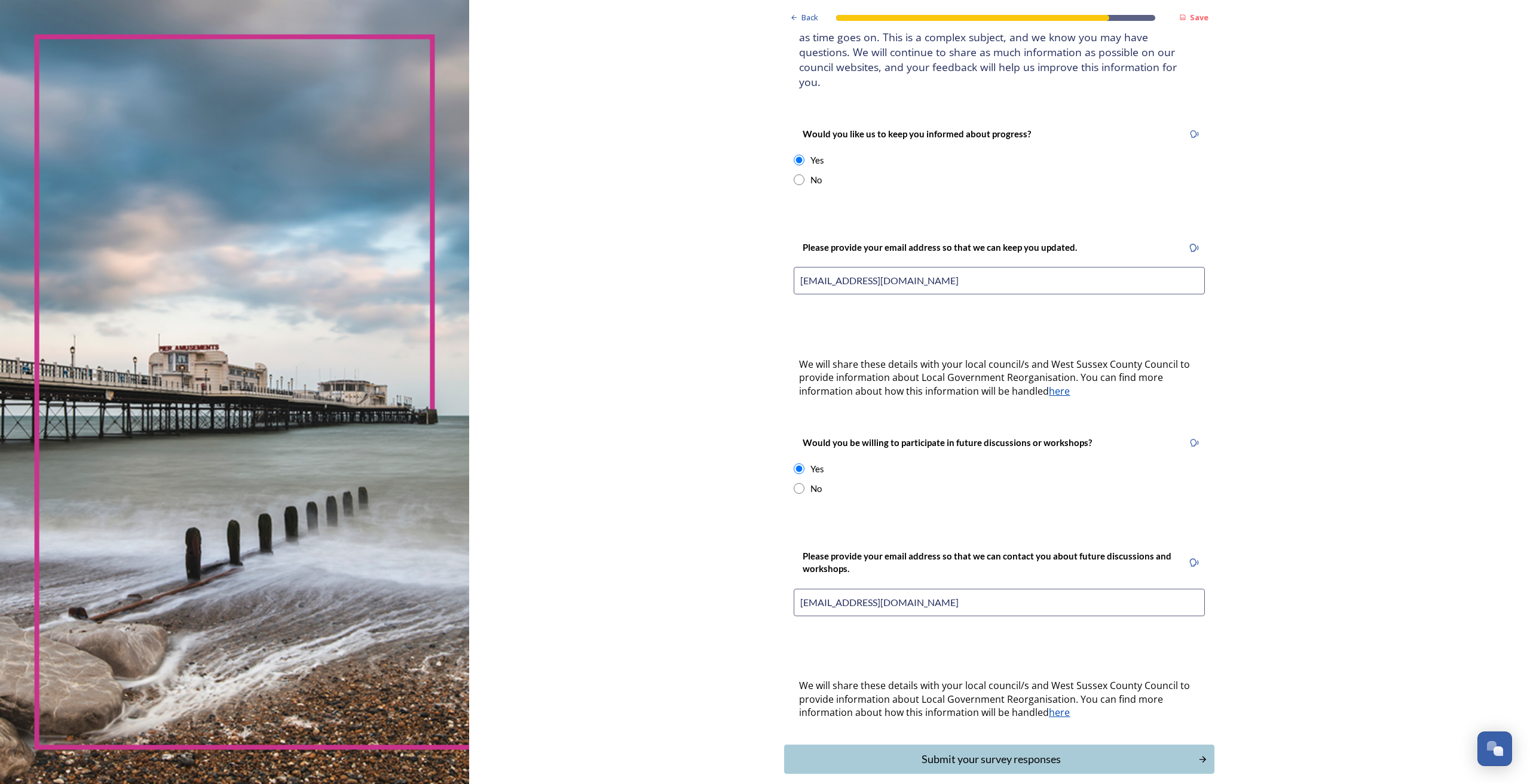
scroll to position [147, 0]
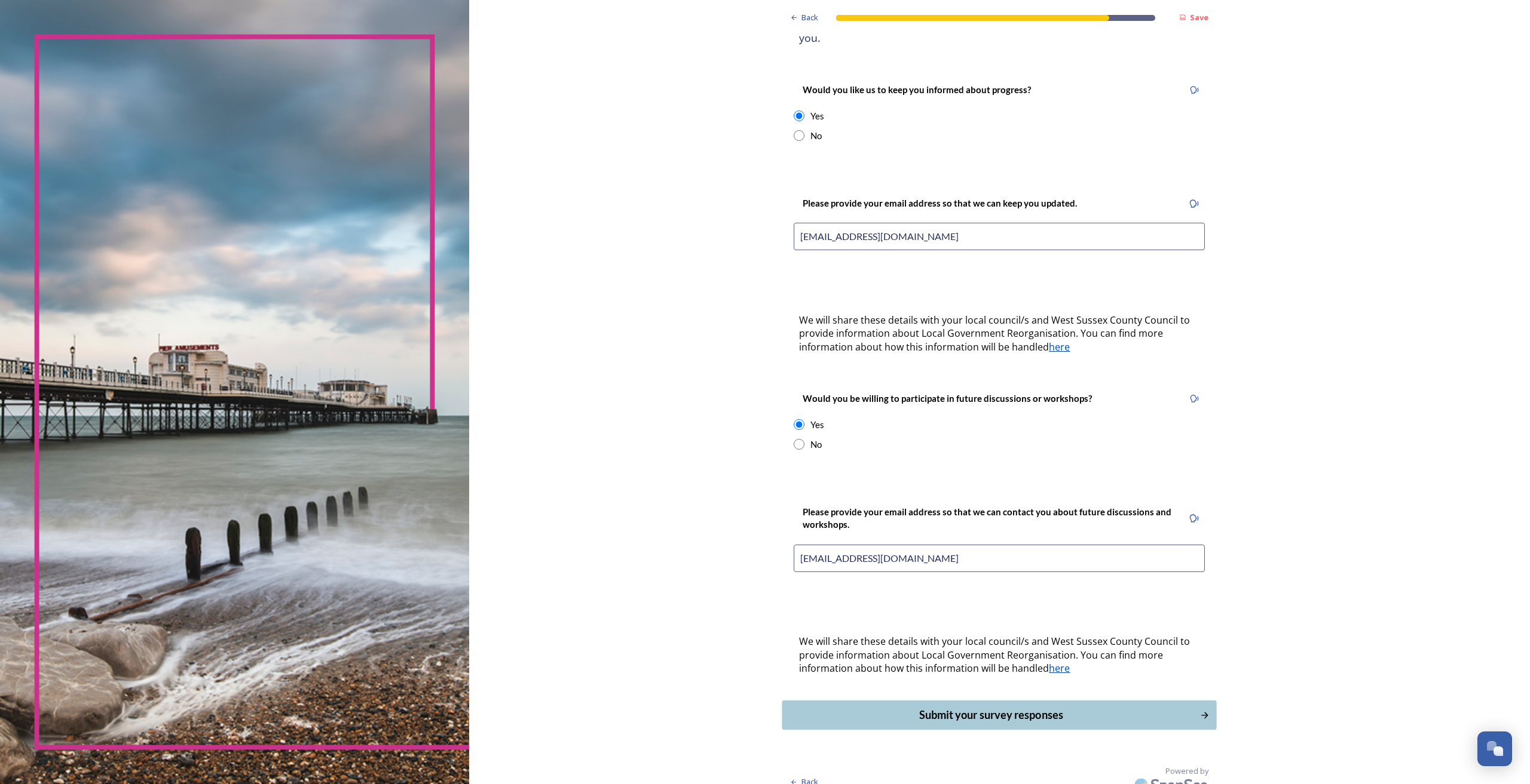
click at [994, 707] on div "Submit your survey responses" at bounding box center [991, 715] width 405 height 16
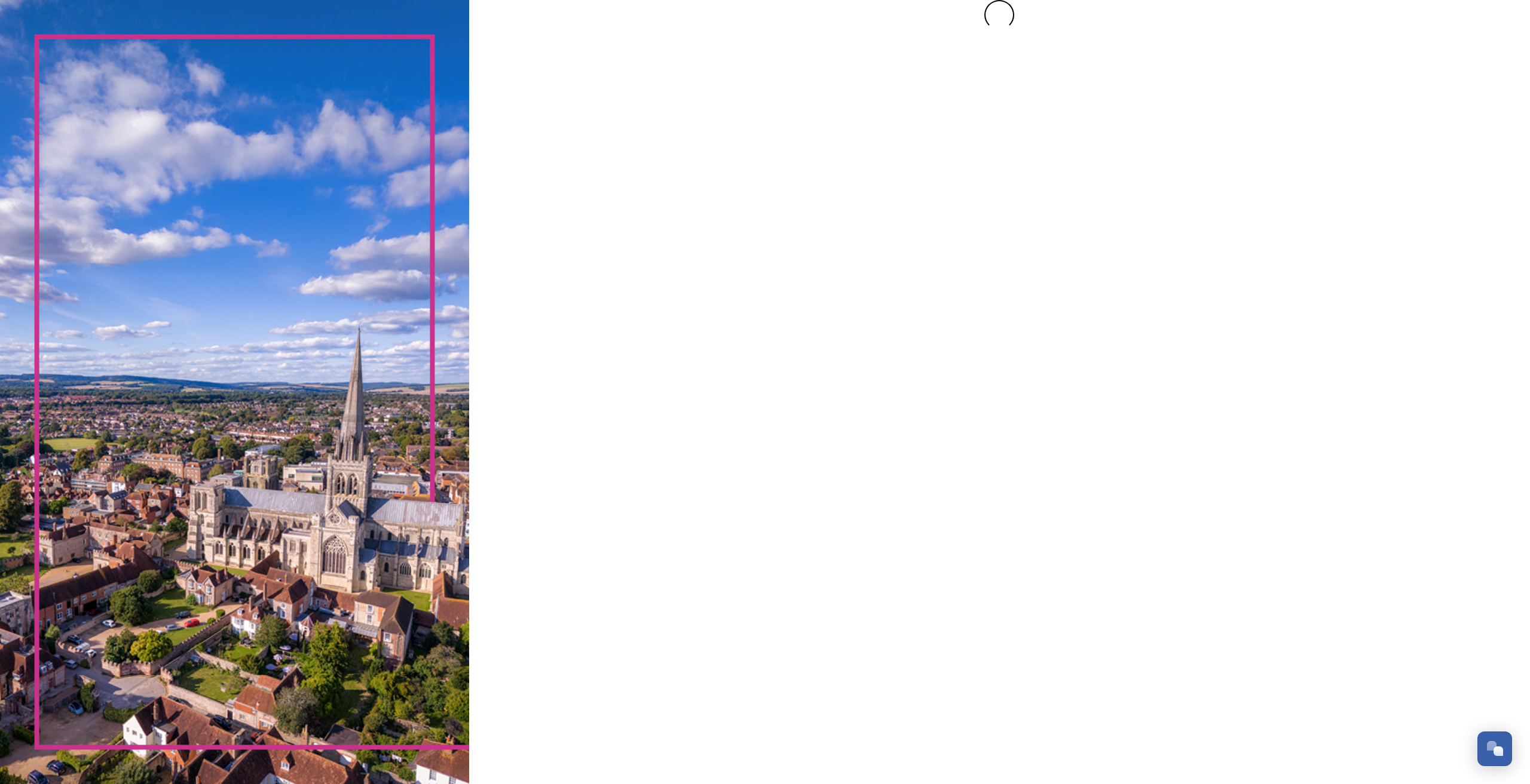
scroll to position [0, 0]
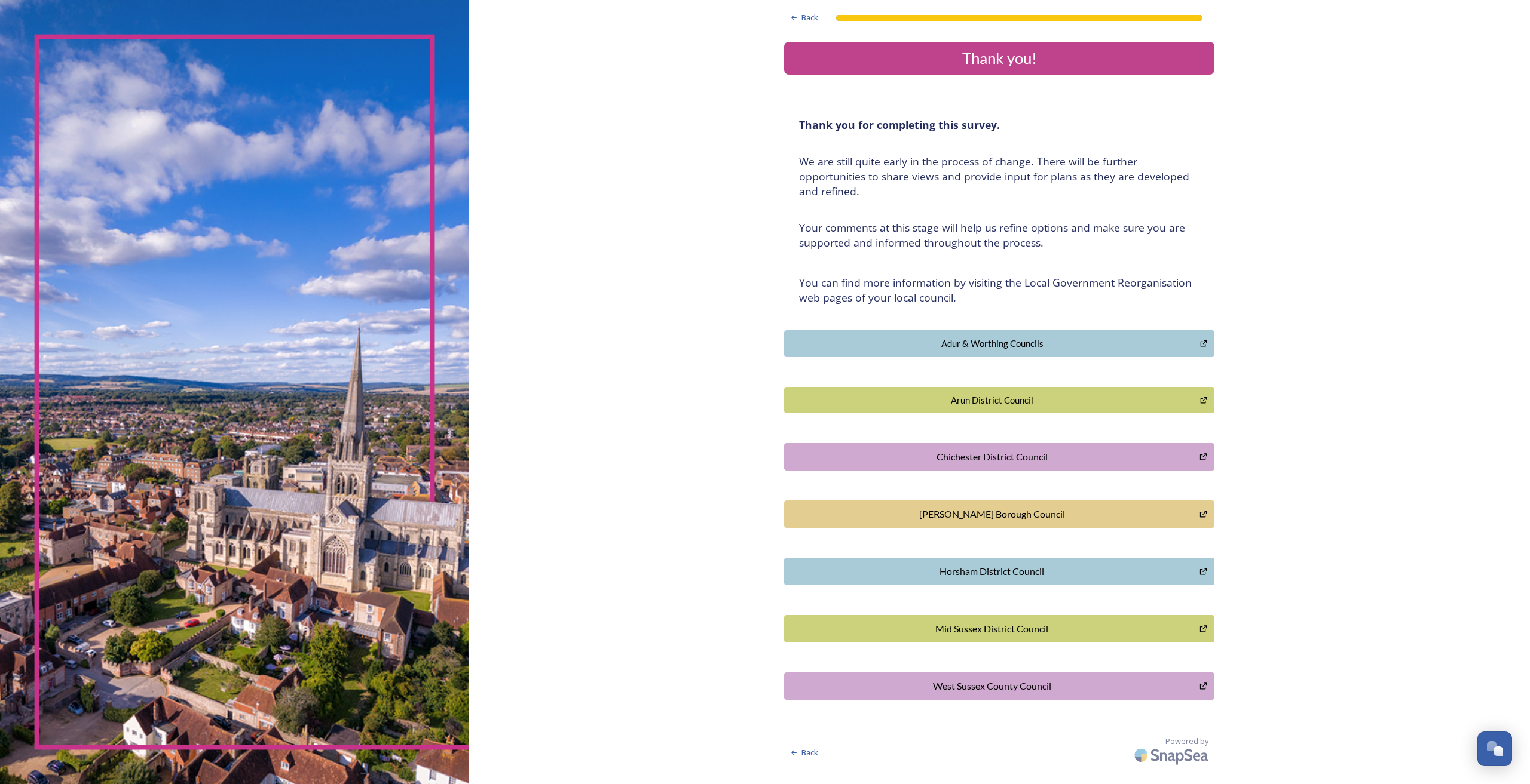
drag, startPoint x: 1136, startPoint y: 237, endPoint x: 1152, endPoint y: 240, distance: 16.3
click at [1137, 237] on h4 "﻿Your comments at this stage will help us refine options and make sure you are …" at bounding box center [999, 235] width 400 height 30
click at [633, 115] on div "Back Thank you! Thank you for completing this survey. ﻿We are still quite early…" at bounding box center [999, 384] width 1061 height 770
click at [639, 123] on div "Back Thank you! Thank you for completing this survey. ﻿We are still quite early…" at bounding box center [999, 384] width 1061 height 770
